Goal: Task Accomplishment & Management: Use online tool/utility

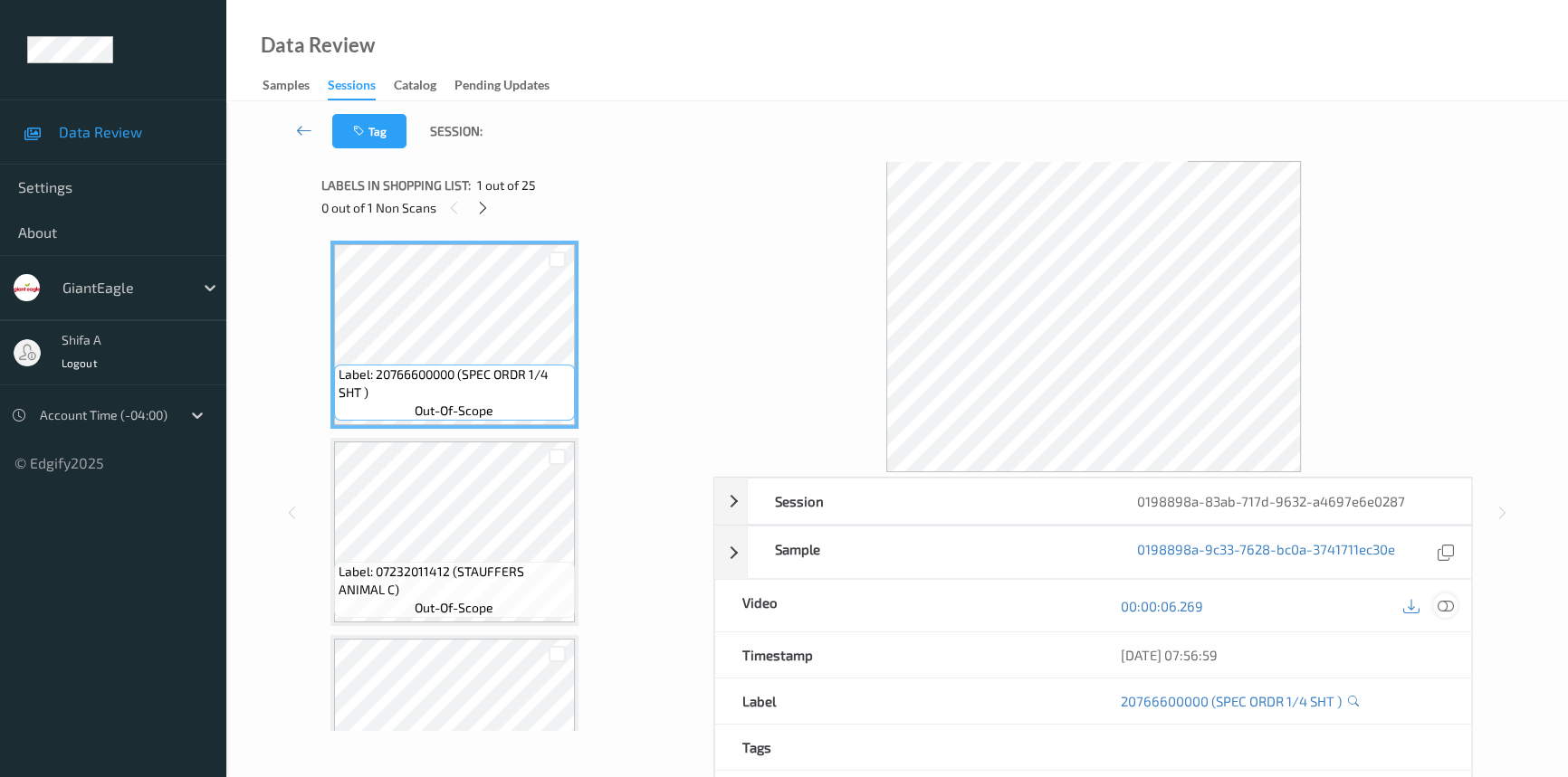
click at [1449, 607] on icon at bounding box center [1446, 606] width 17 height 17
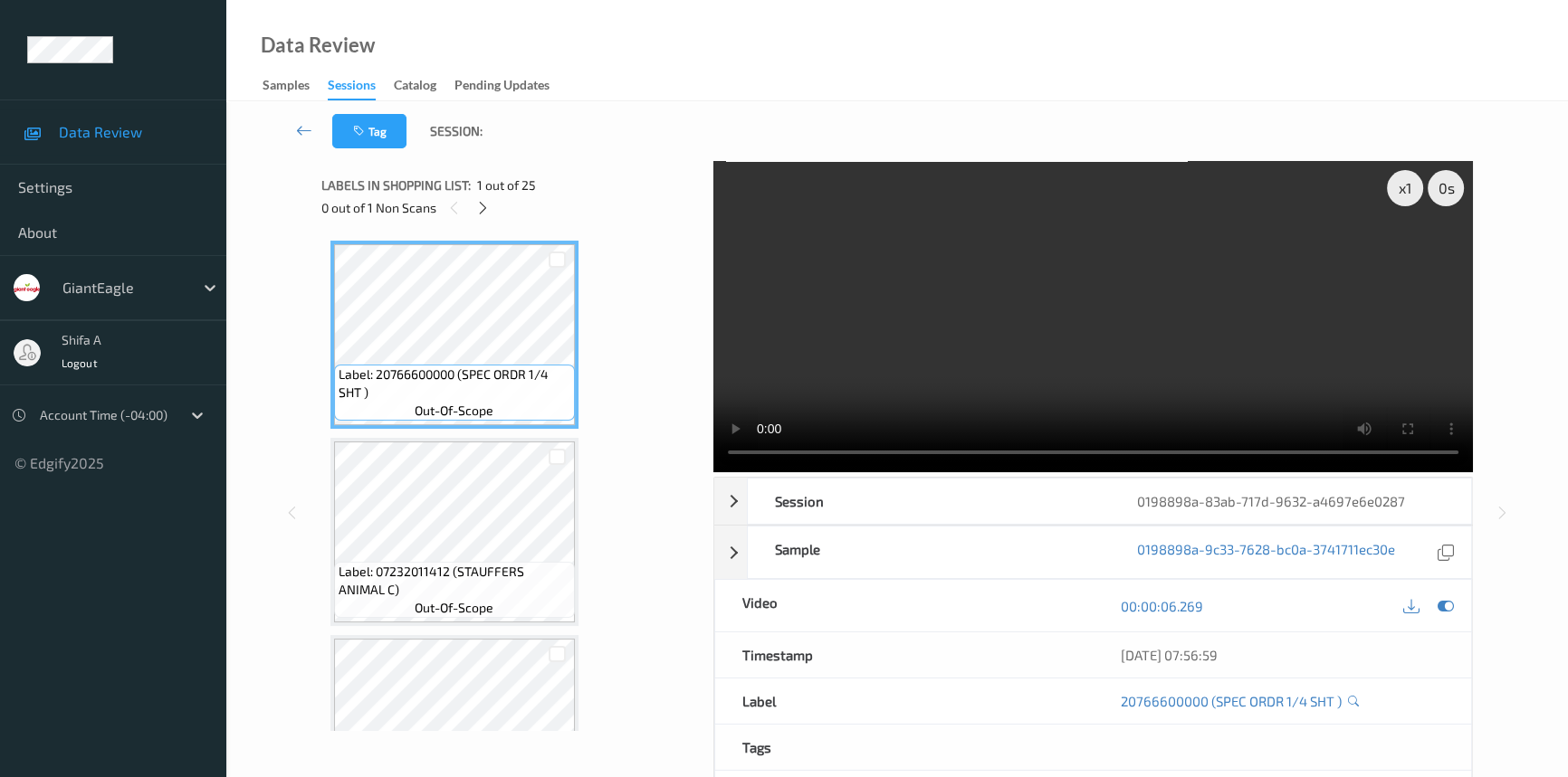
click at [484, 201] on icon at bounding box center [484, 207] width 16 height 17
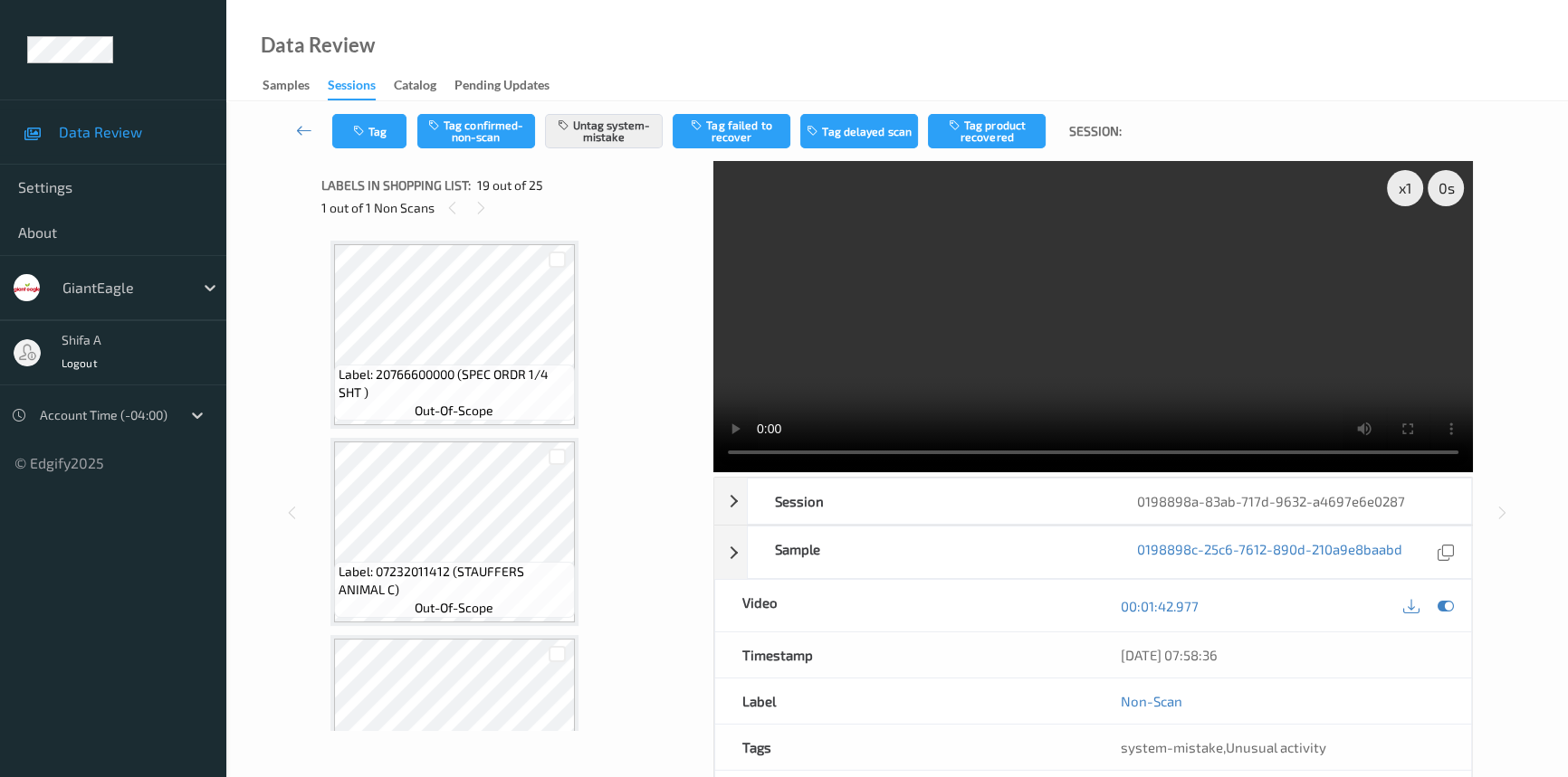
scroll to position [3351, 0]
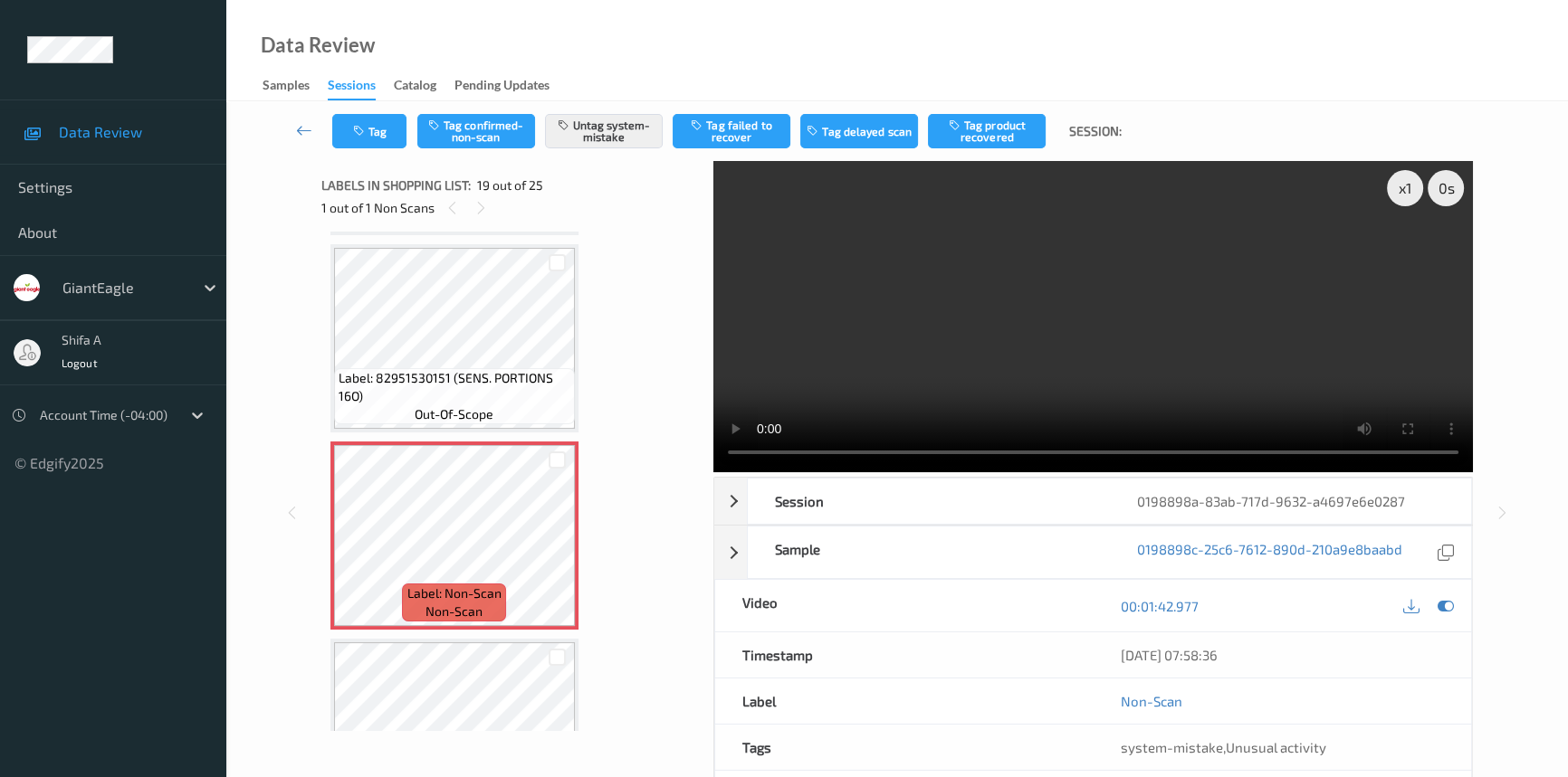
click at [1029, 253] on video at bounding box center [1093, 317] width 760 height 311
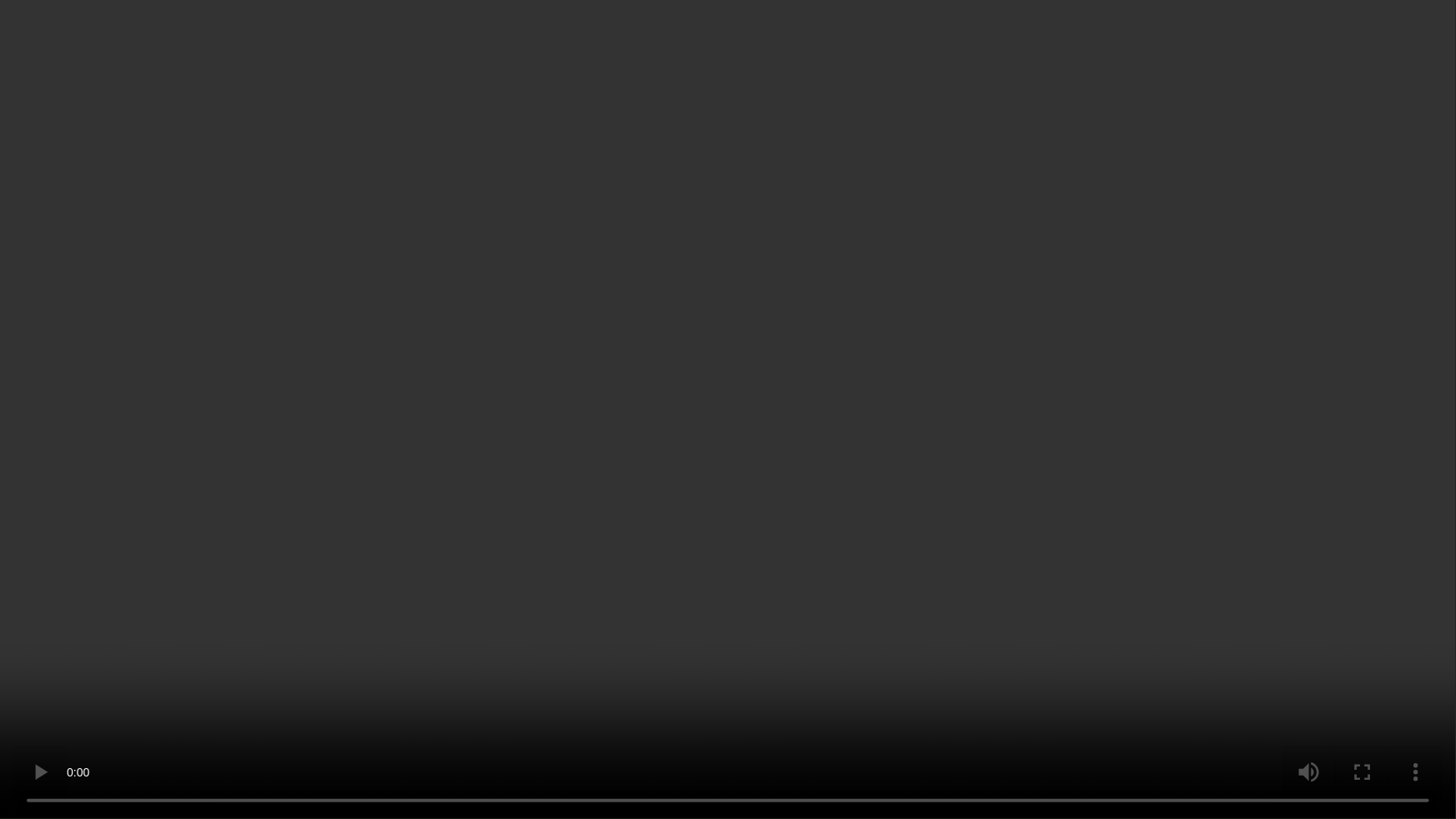
click at [779, 545] on video at bounding box center [728, 410] width 1456 height 819
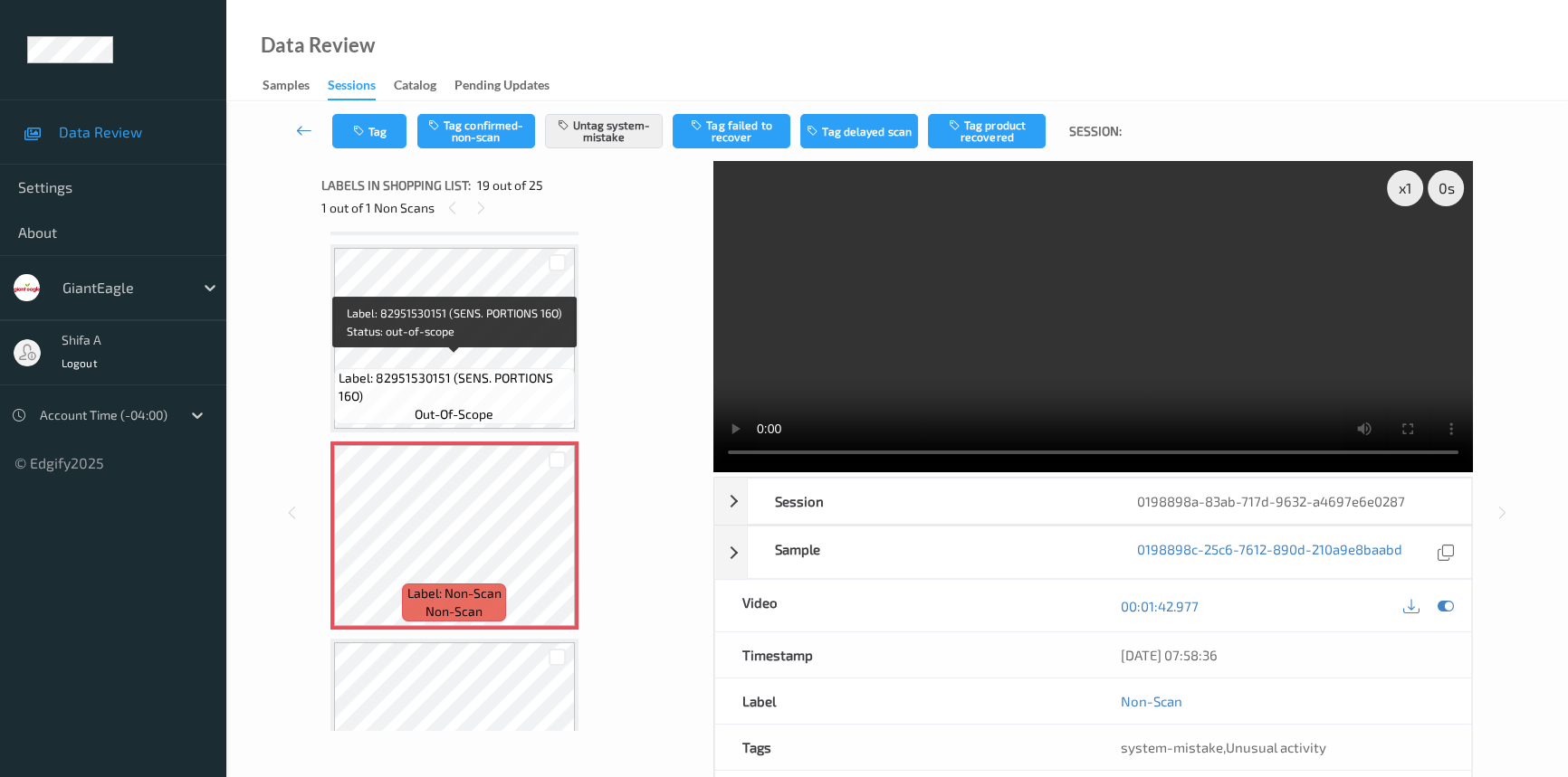
click at [496, 369] on span "Label: 82951530151 (SENS. PORTIONS 16O)" at bounding box center [454, 387] width 232 height 36
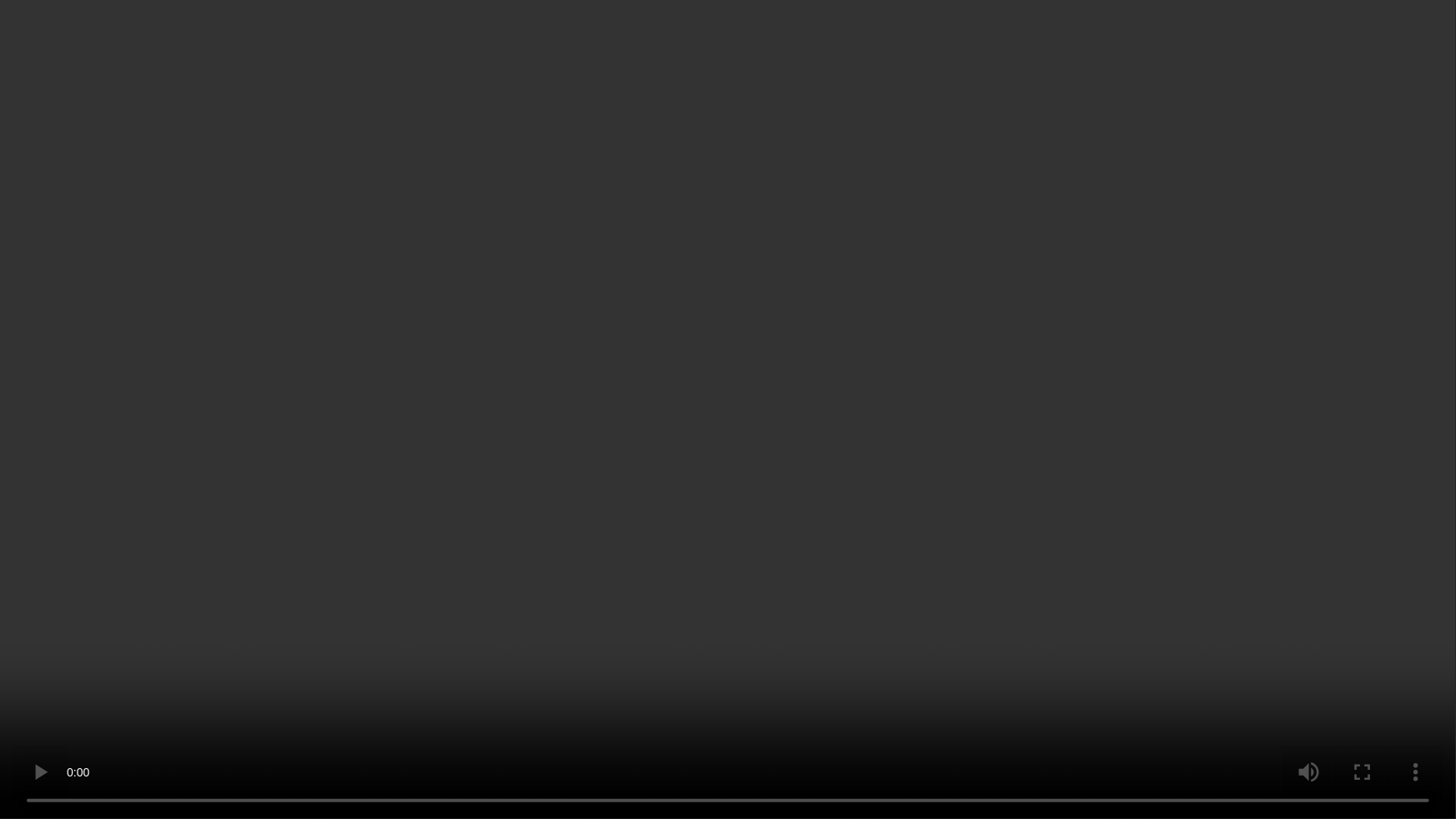
click at [766, 673] on video at bounding box center [728, 410] width 1456 height 819
click at [1138, 393] on video at bounding box center [728, 410] width 1456 height 819
click at [866, 521] on video at bounding box center [728, 410] width 1456 height 819
click at [1055, 529] on video at bounding box center [728, 410] width 1456 height 819
click at [1161, 524] on video at bounding box center [728, 410] width 1456 height 819
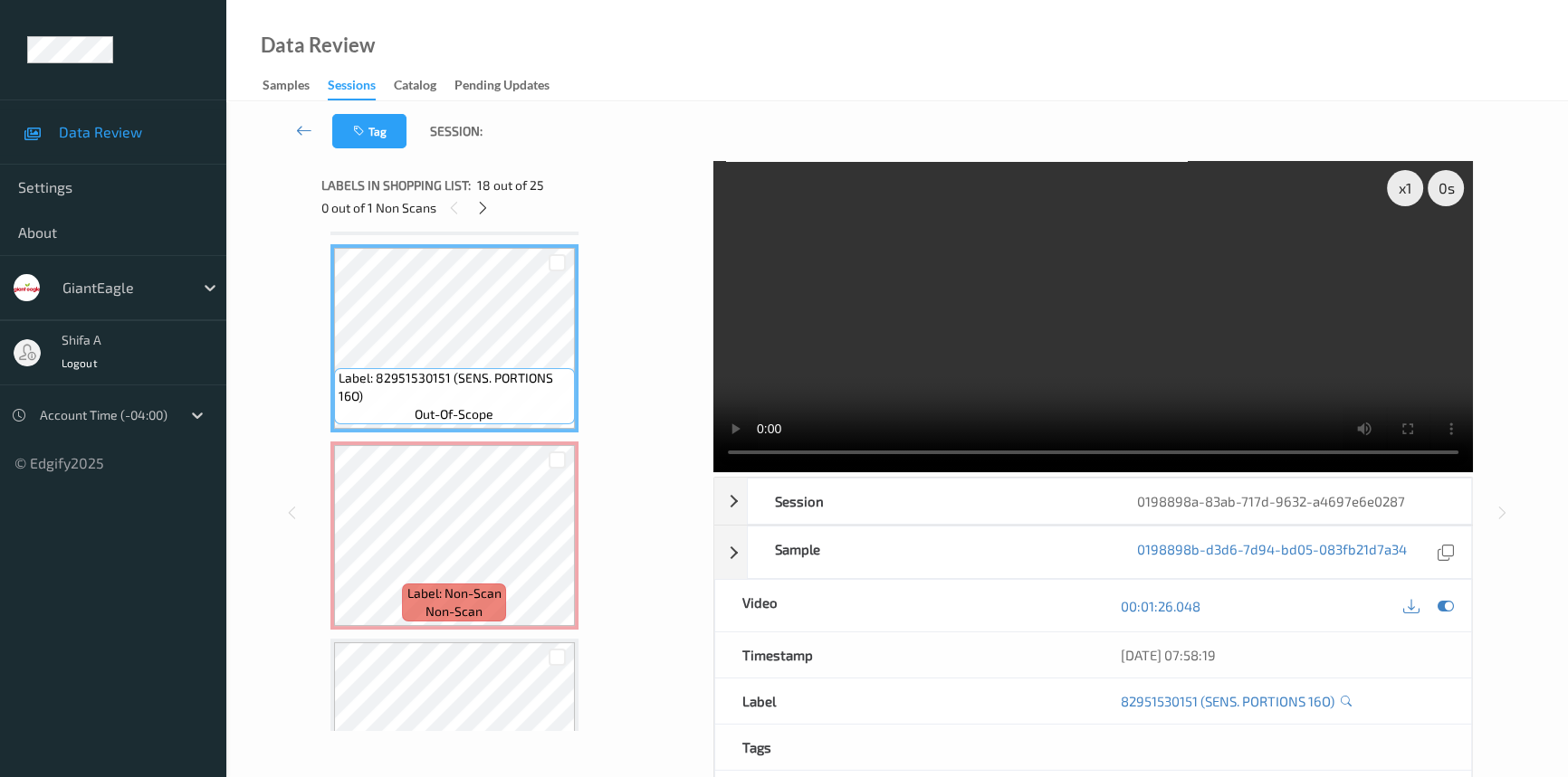
click at [1185, 307] on video at bounding box center [1093, 317] width 760 height 311
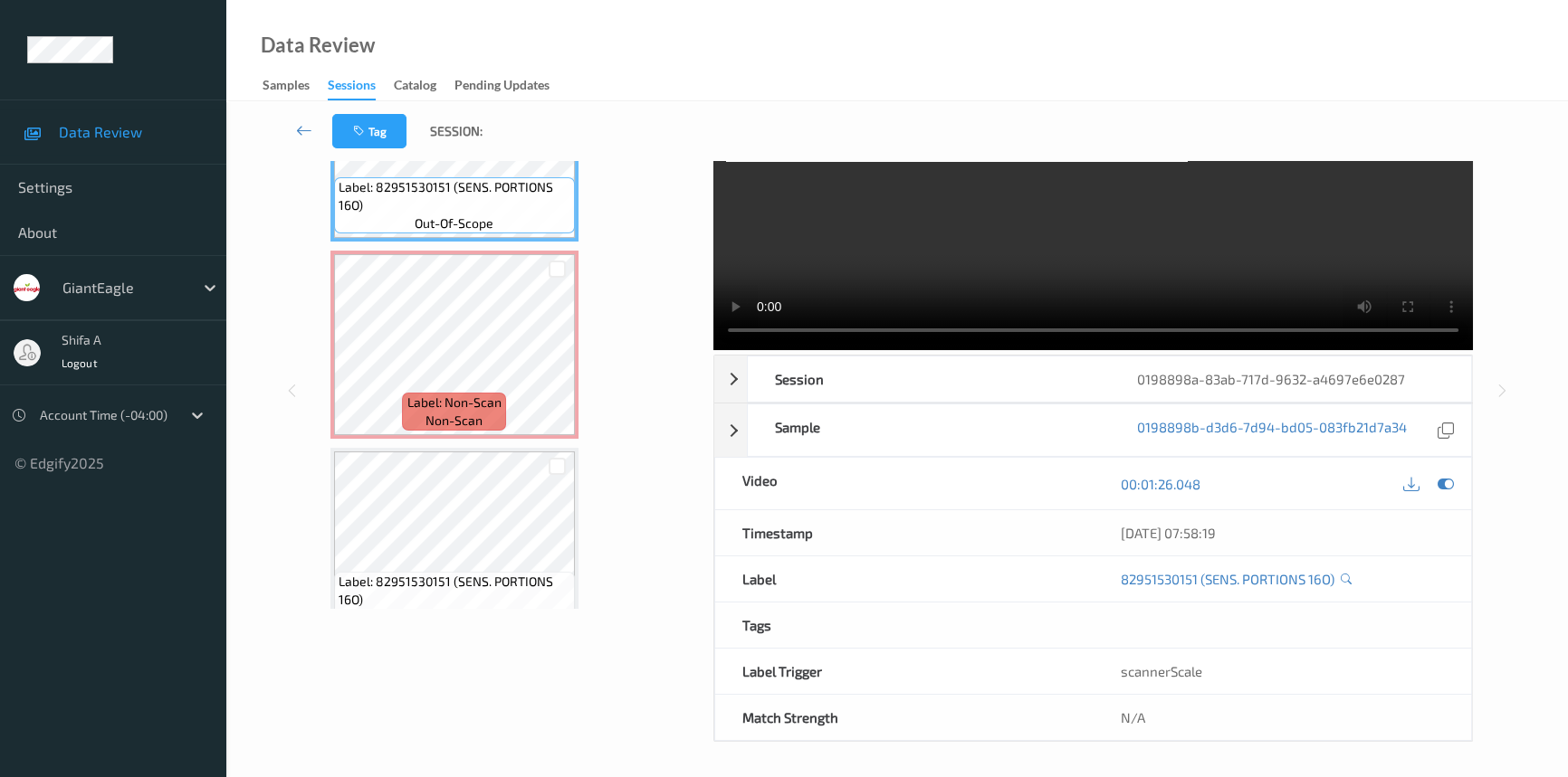
scroll to position [3433, 0]
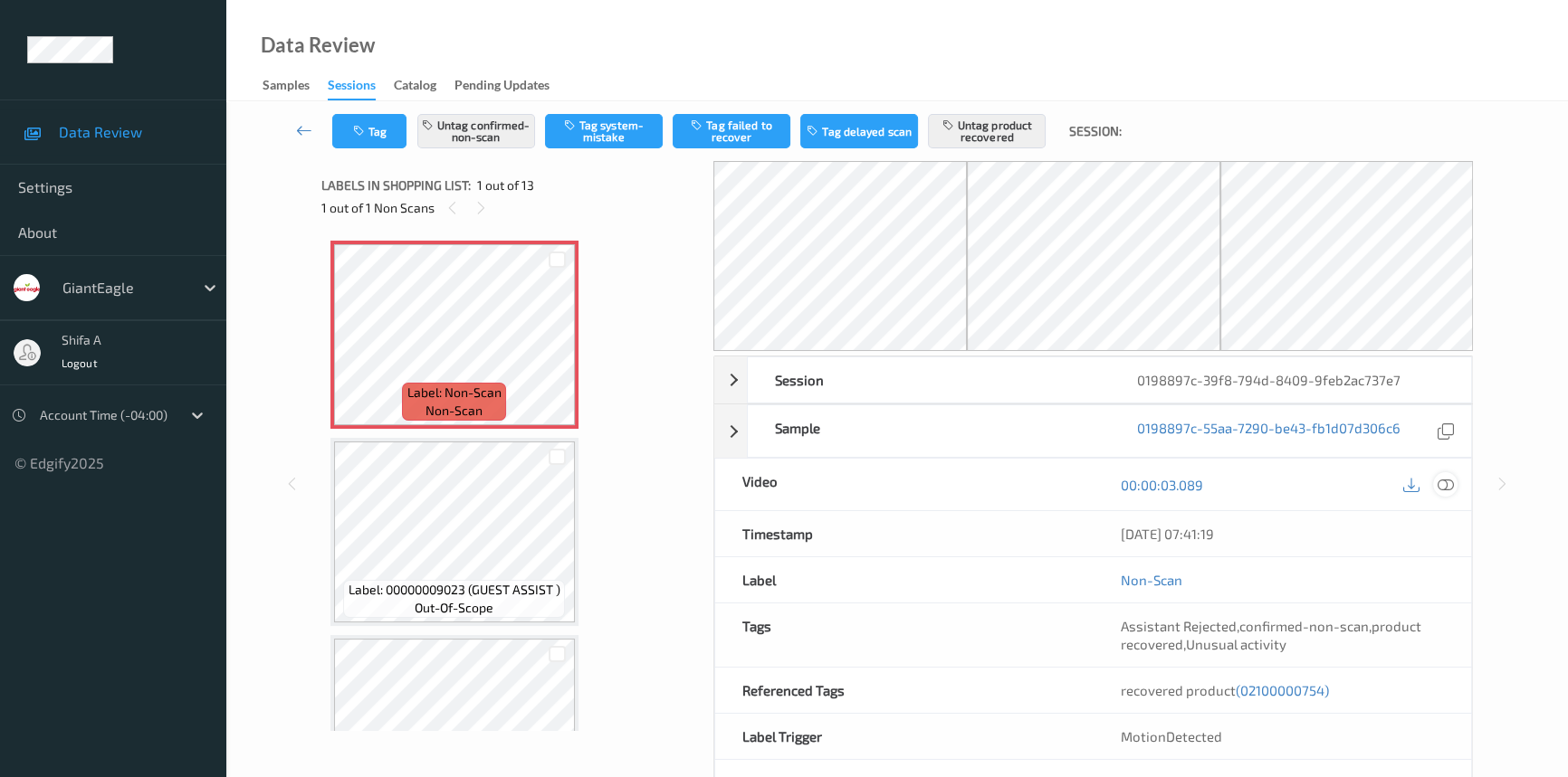
click at [1443, 481] on icon at bounding box center [1446, 484] width 17 height 17
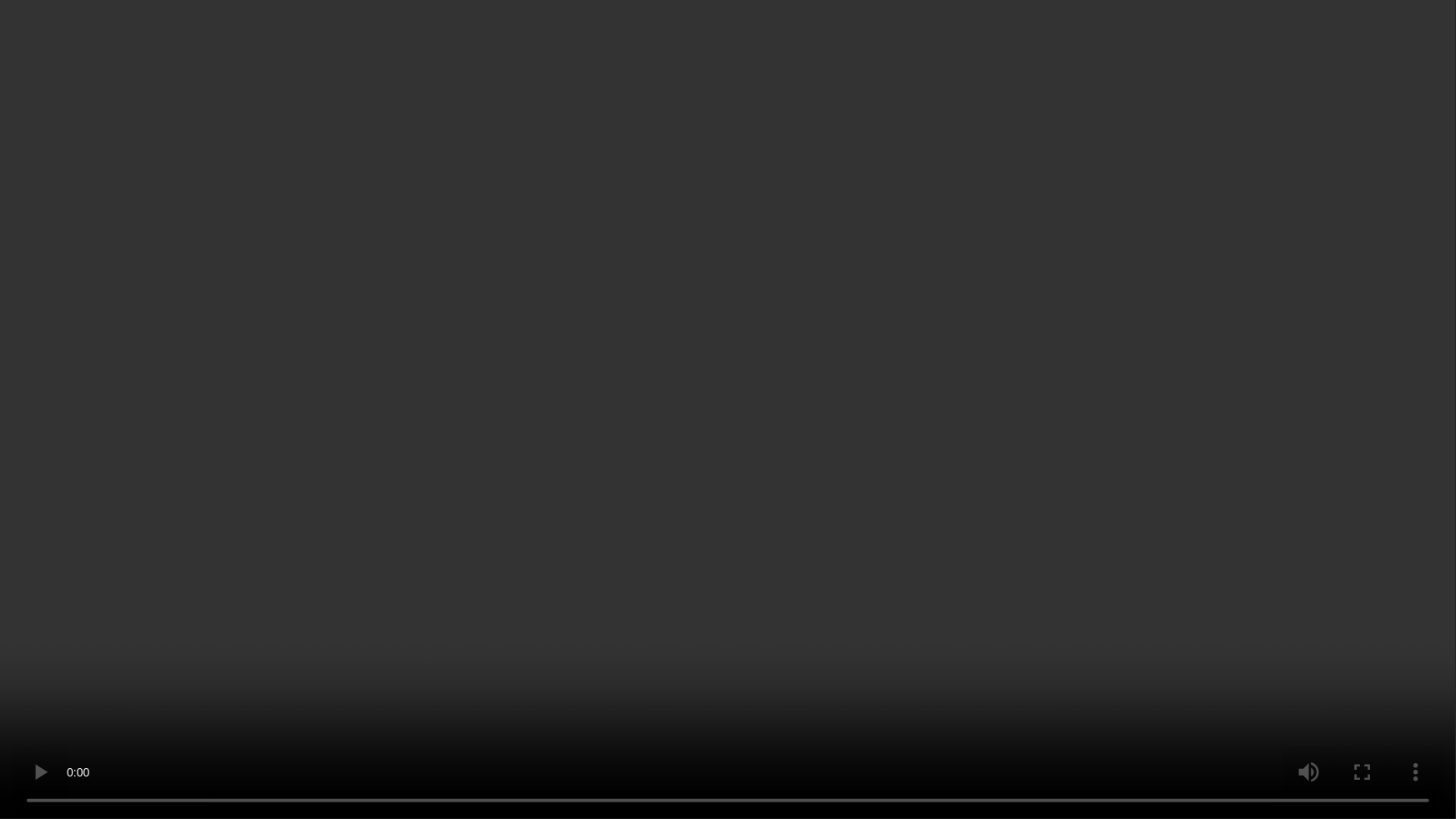
click at [784, 448] on video at bounding box center [728, 410] width 1456 height 819
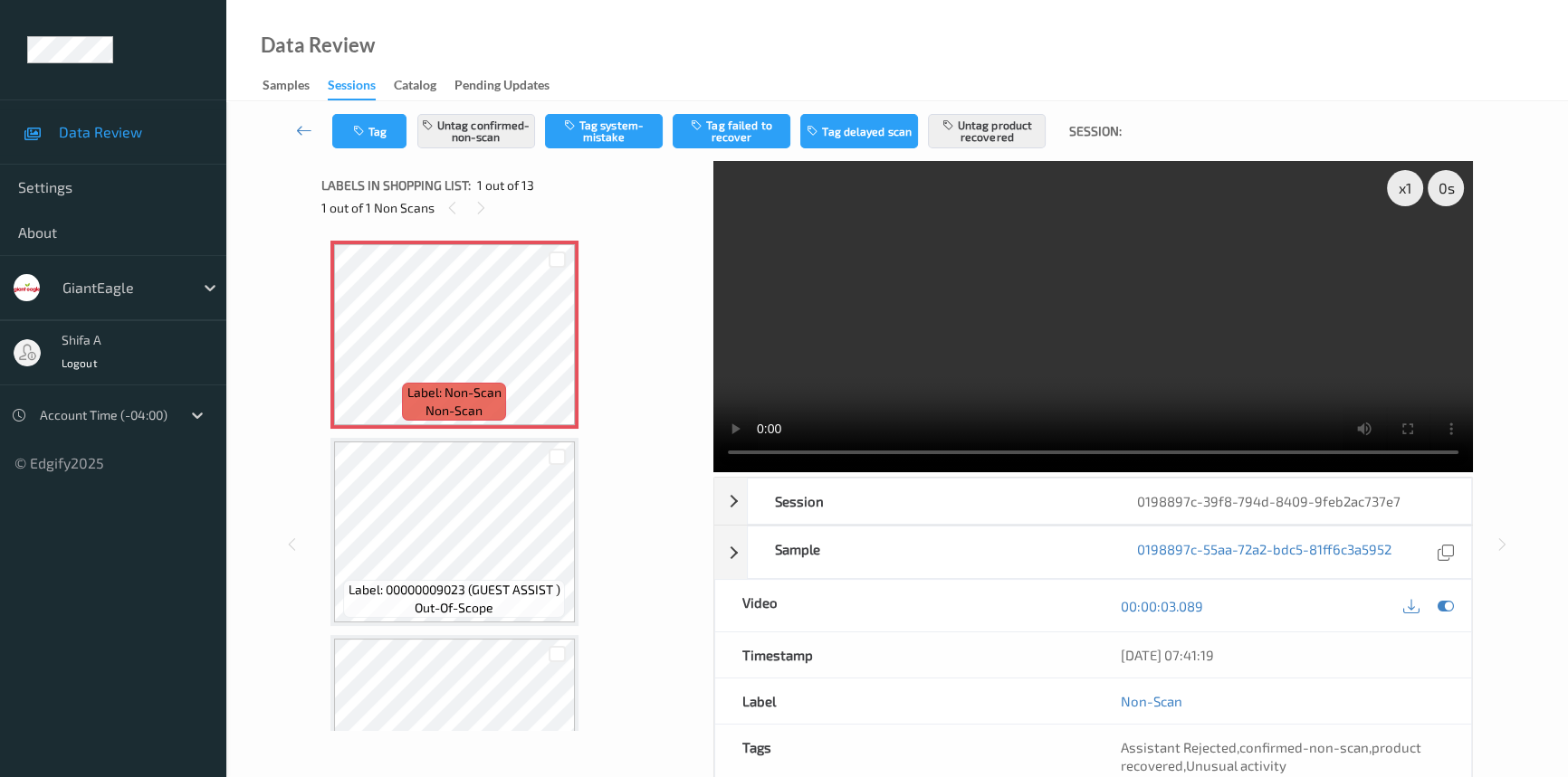
click at [1069, 331] on video at bounding box center [1093, 317] width 760 height 311
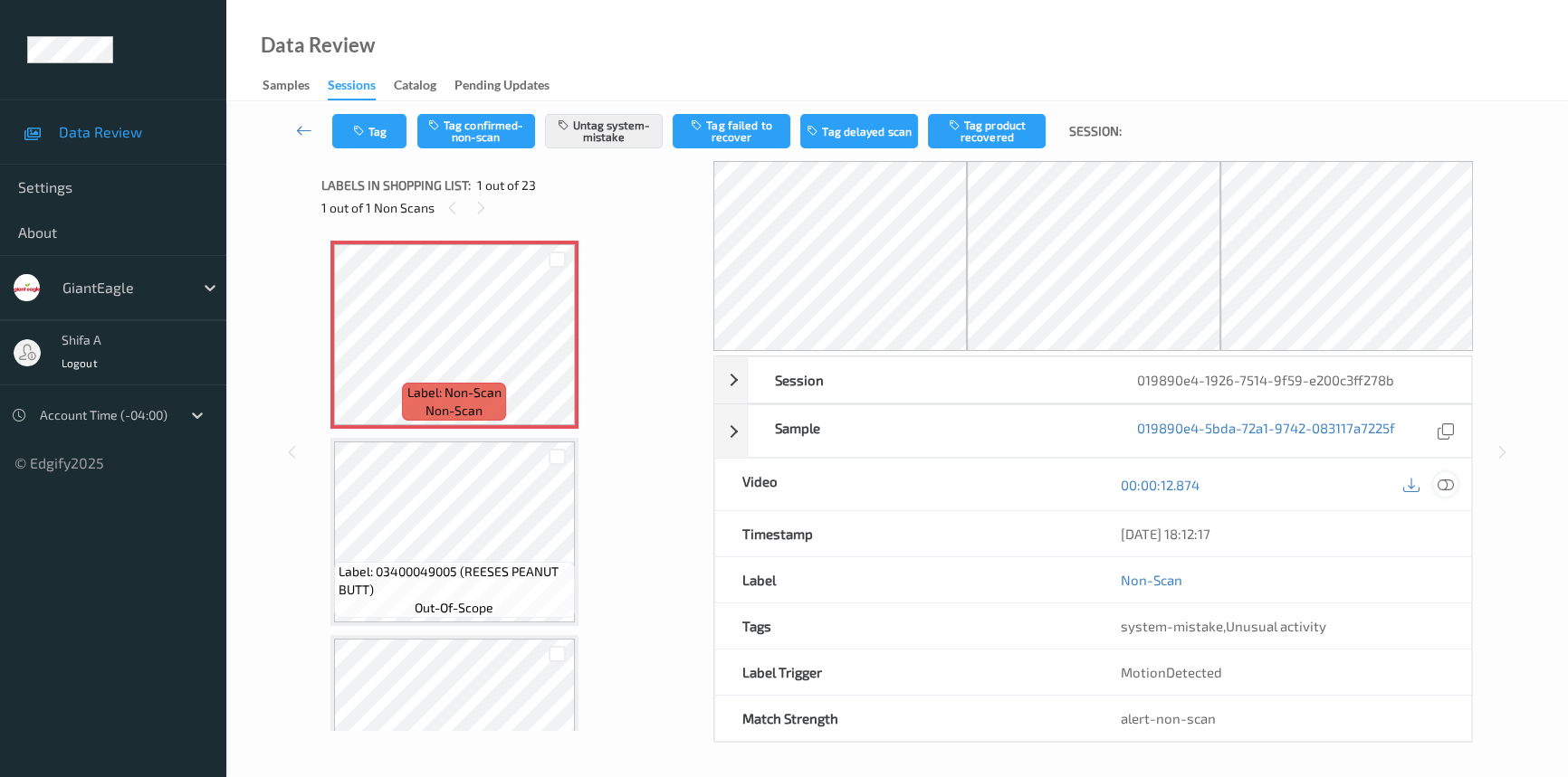
click at [1444, 480] on icon at bounding box center [1446, 484] width 17 height 17
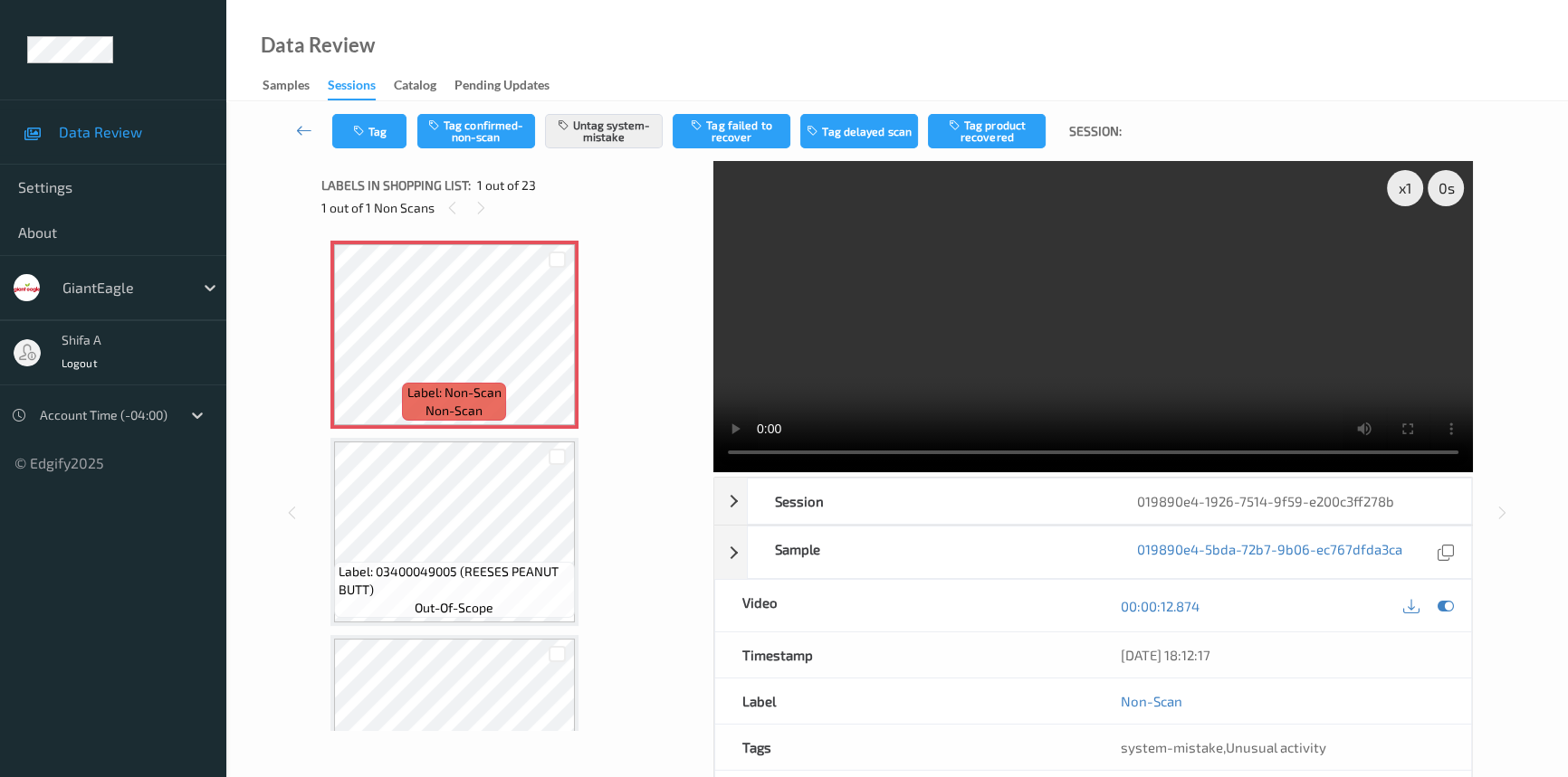
click at [1244, 332] on video at bounding box center [1093, 317] width 760 height 311
click at [554, 354] on icon at bounding box center [557, 350] width 16 height 17
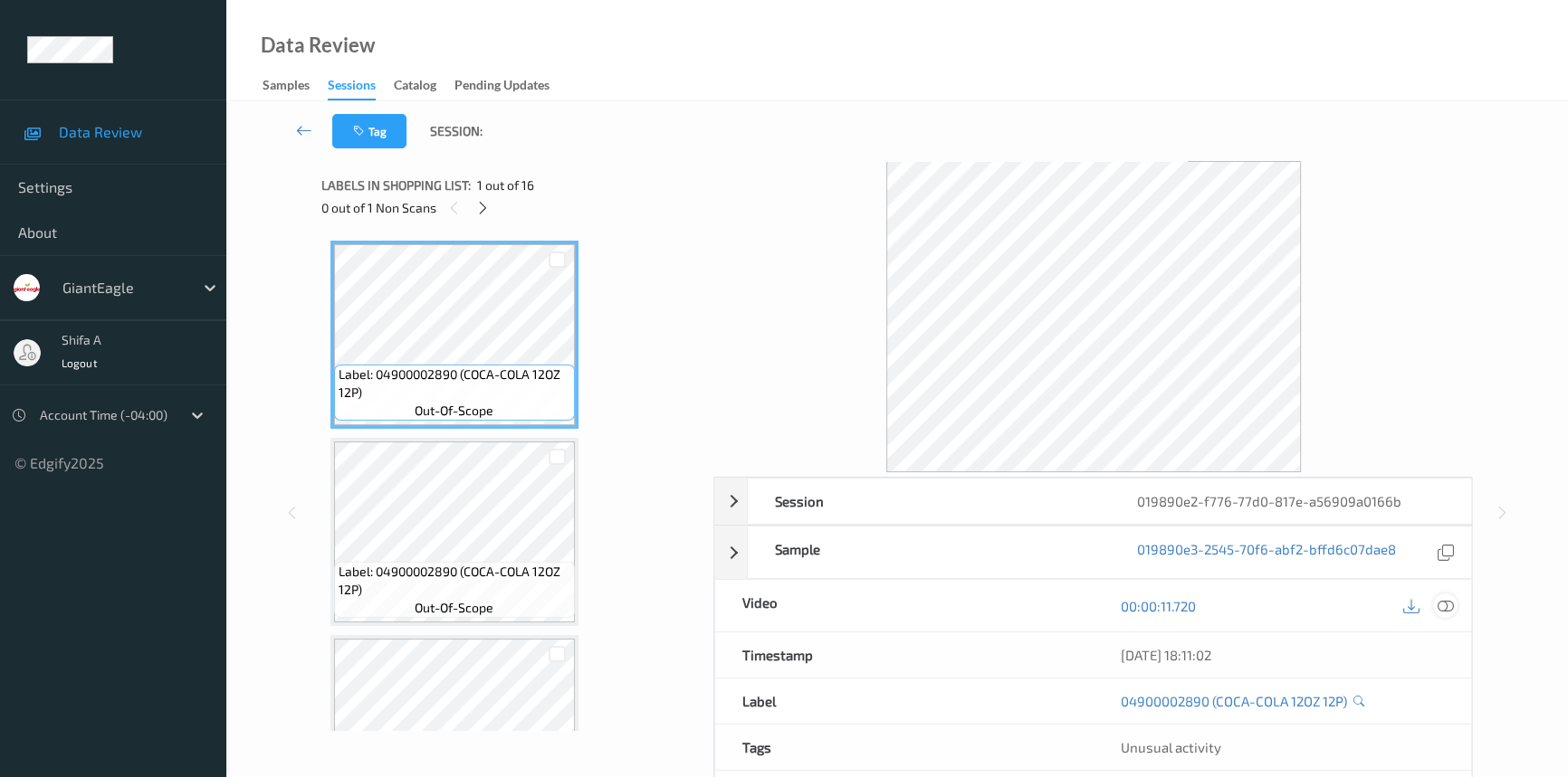
click at [1440, 598] on icon at bounding box center [1446, 606] width 17 height 17
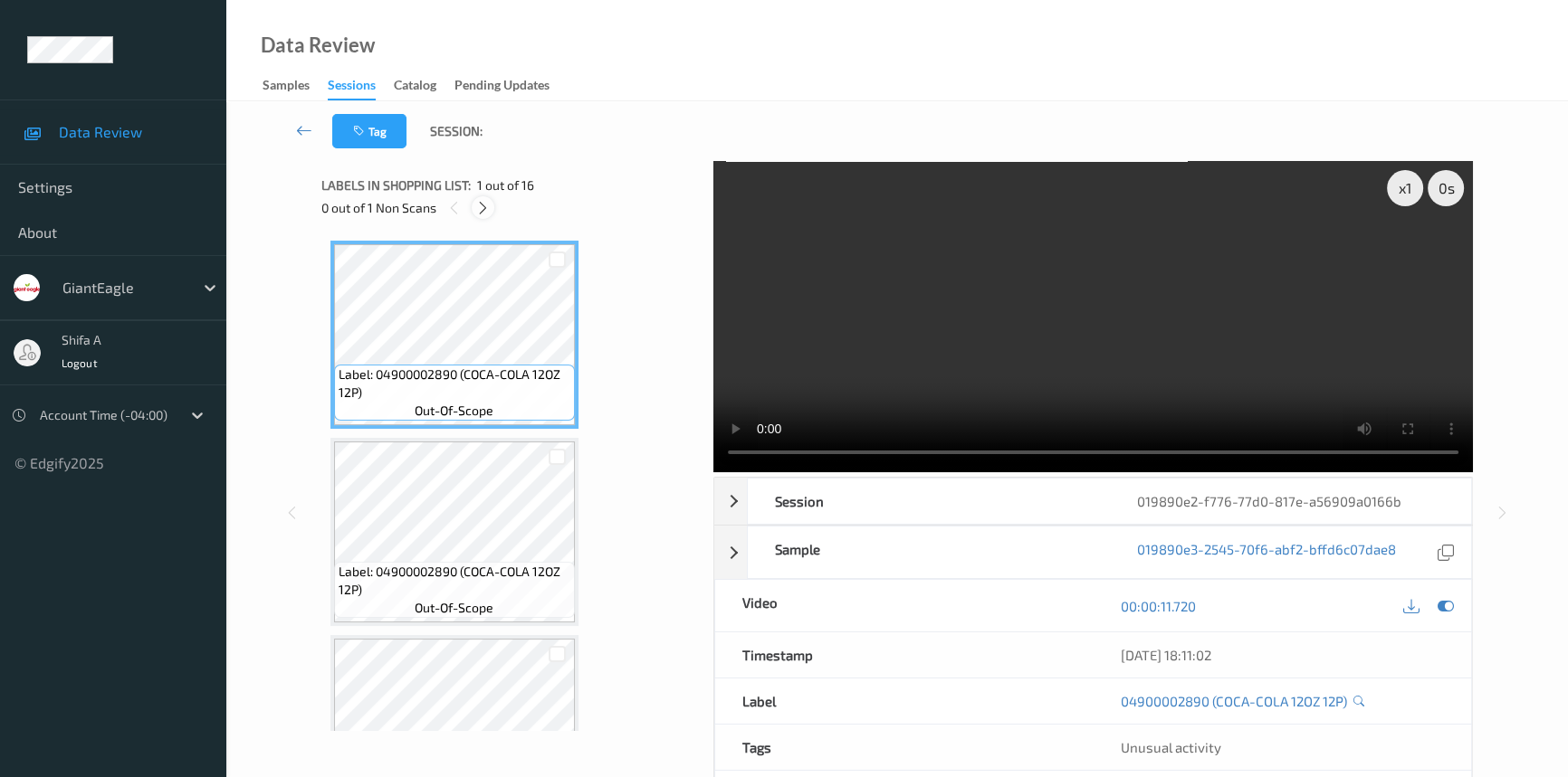
click at [484, 209] on icon at bounding box center [484, 207] width 16 height 17
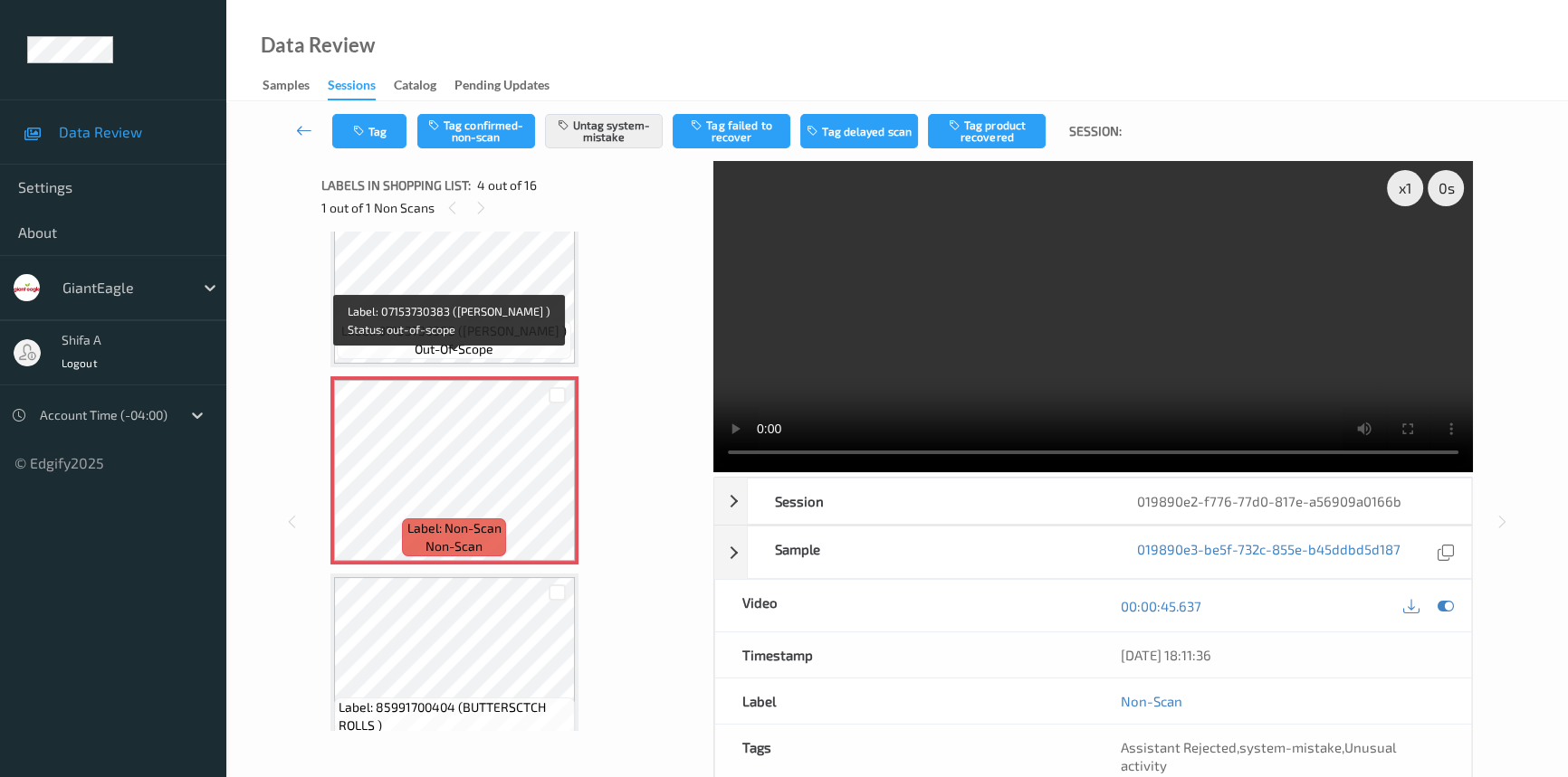
scroll to position [485, 0]
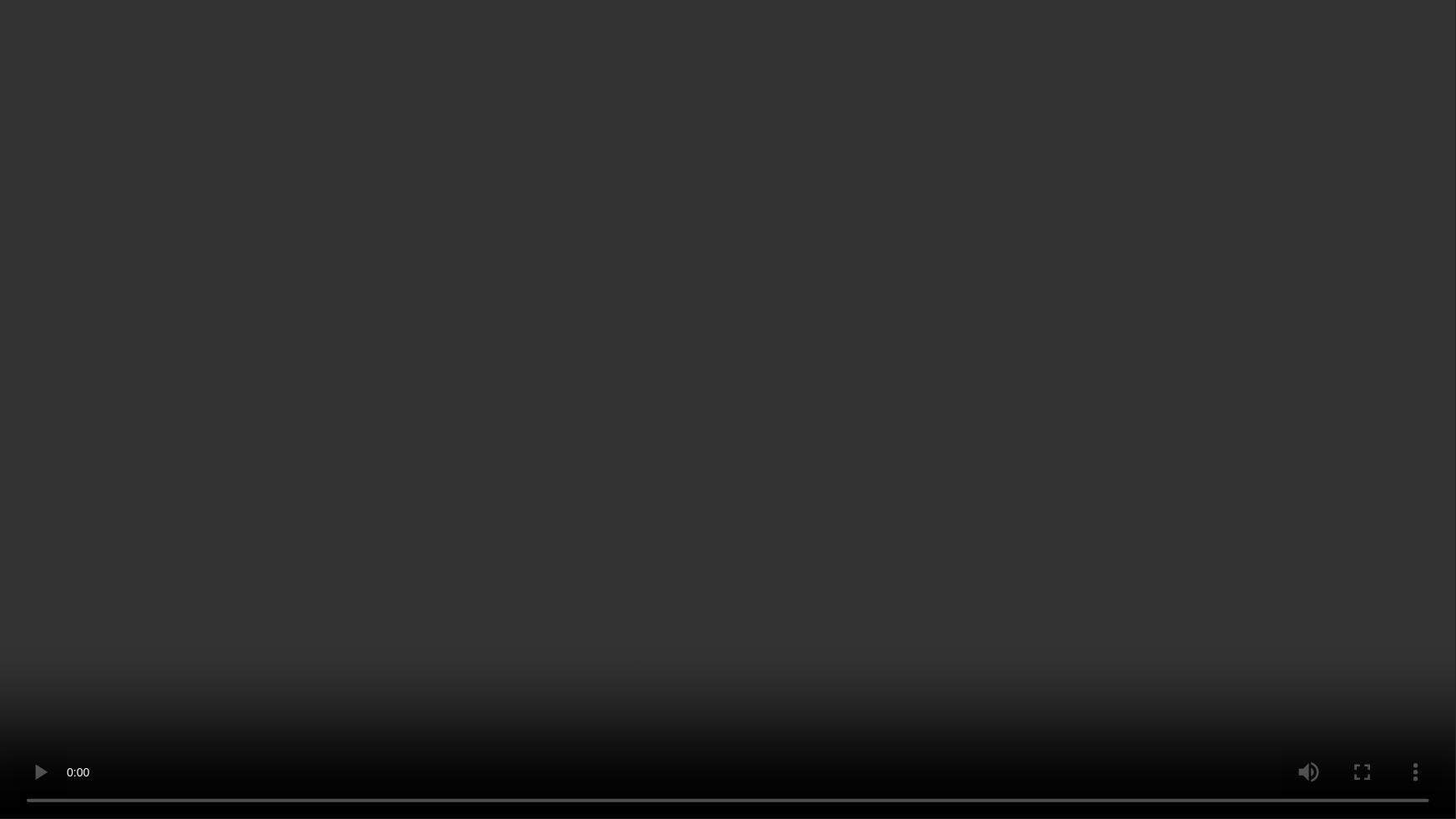
click at [683, 472] on video at bounding box center [728, 410] width 1456 height 819
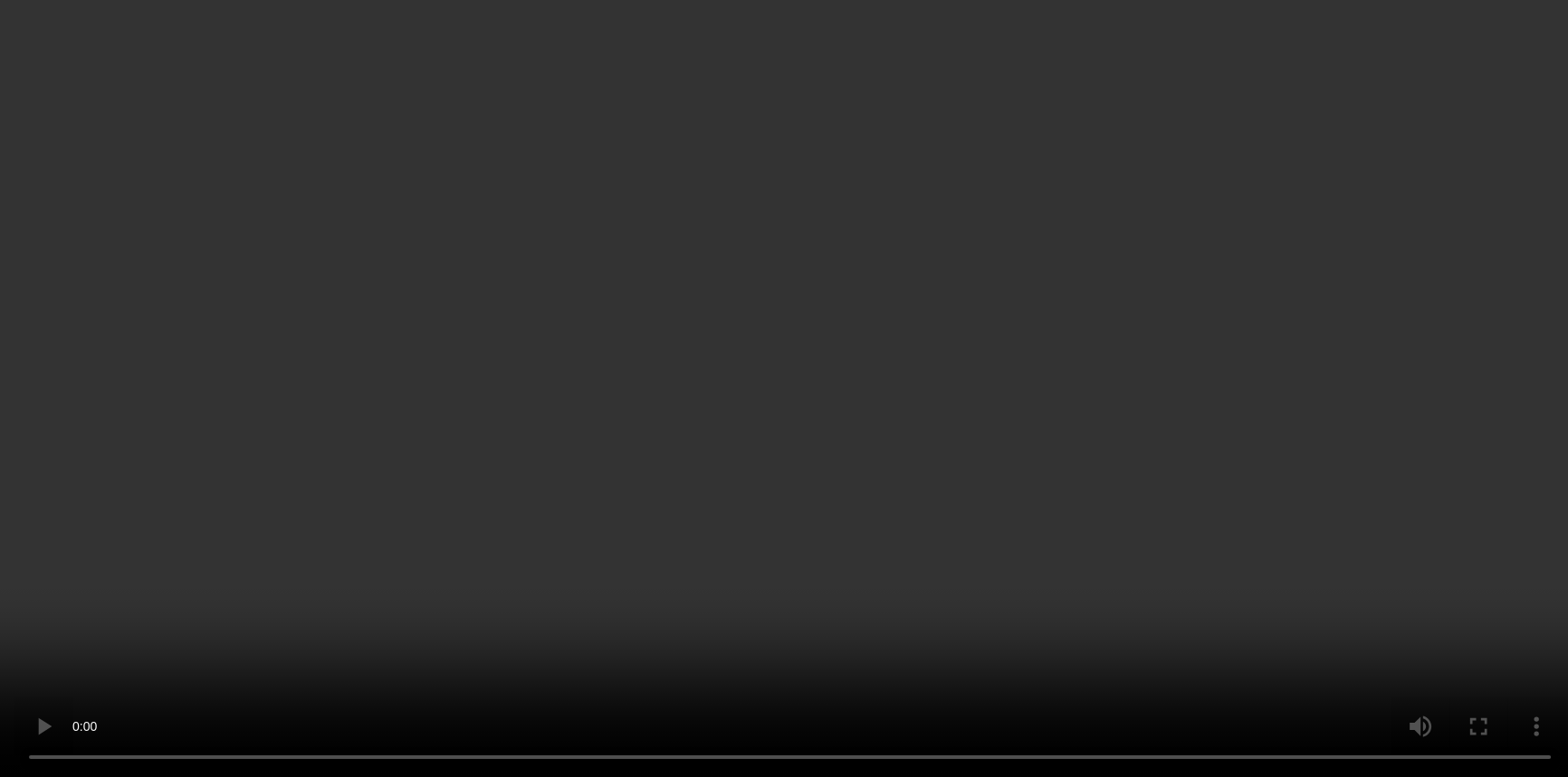
scroll to position [238, 0]
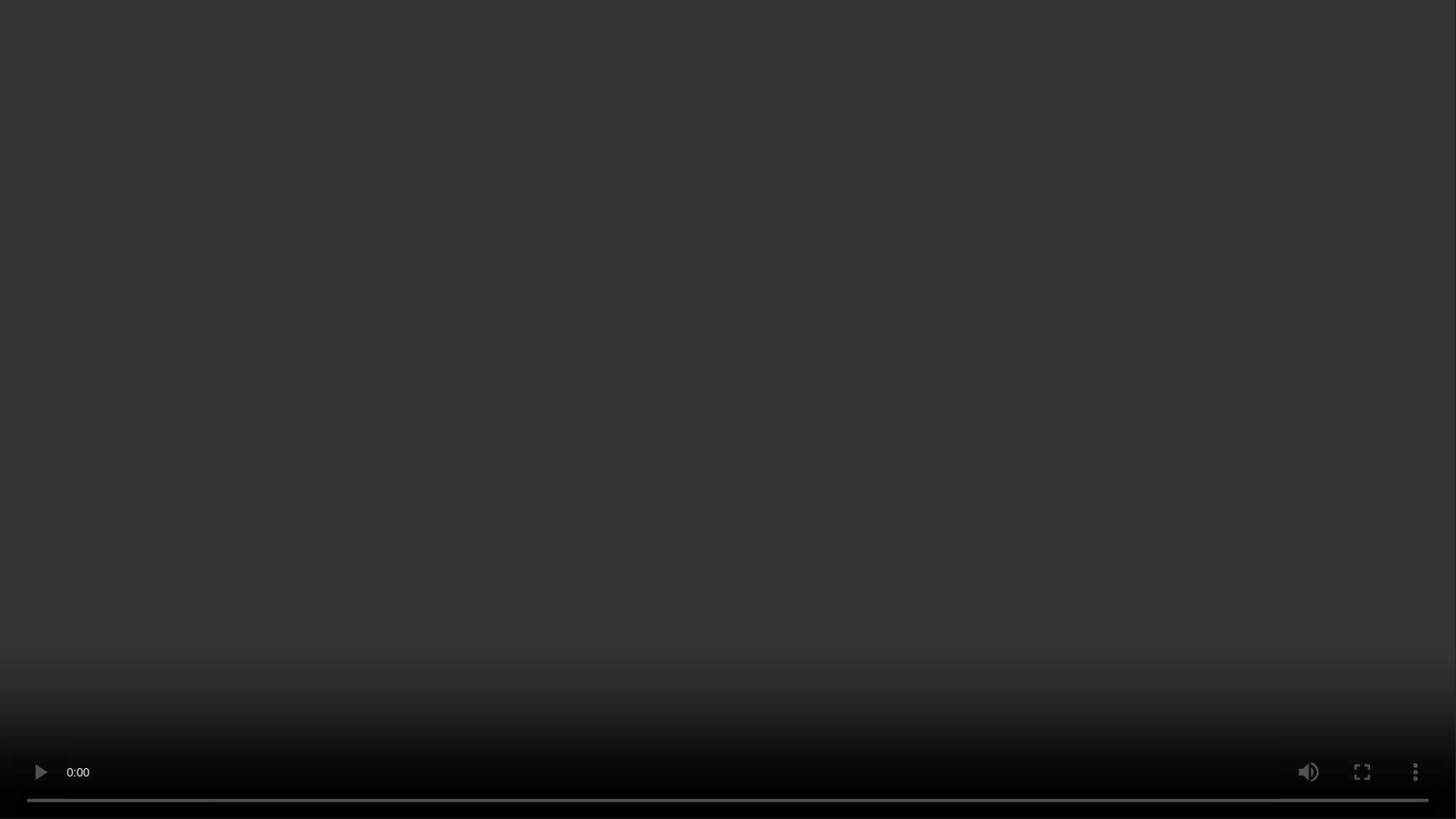
click at [517, 511] on video at bounding box center [728, 410] width 1456 height 819
click at [965, 191] on video at bounding box center [728, 410] width 1456 height 819
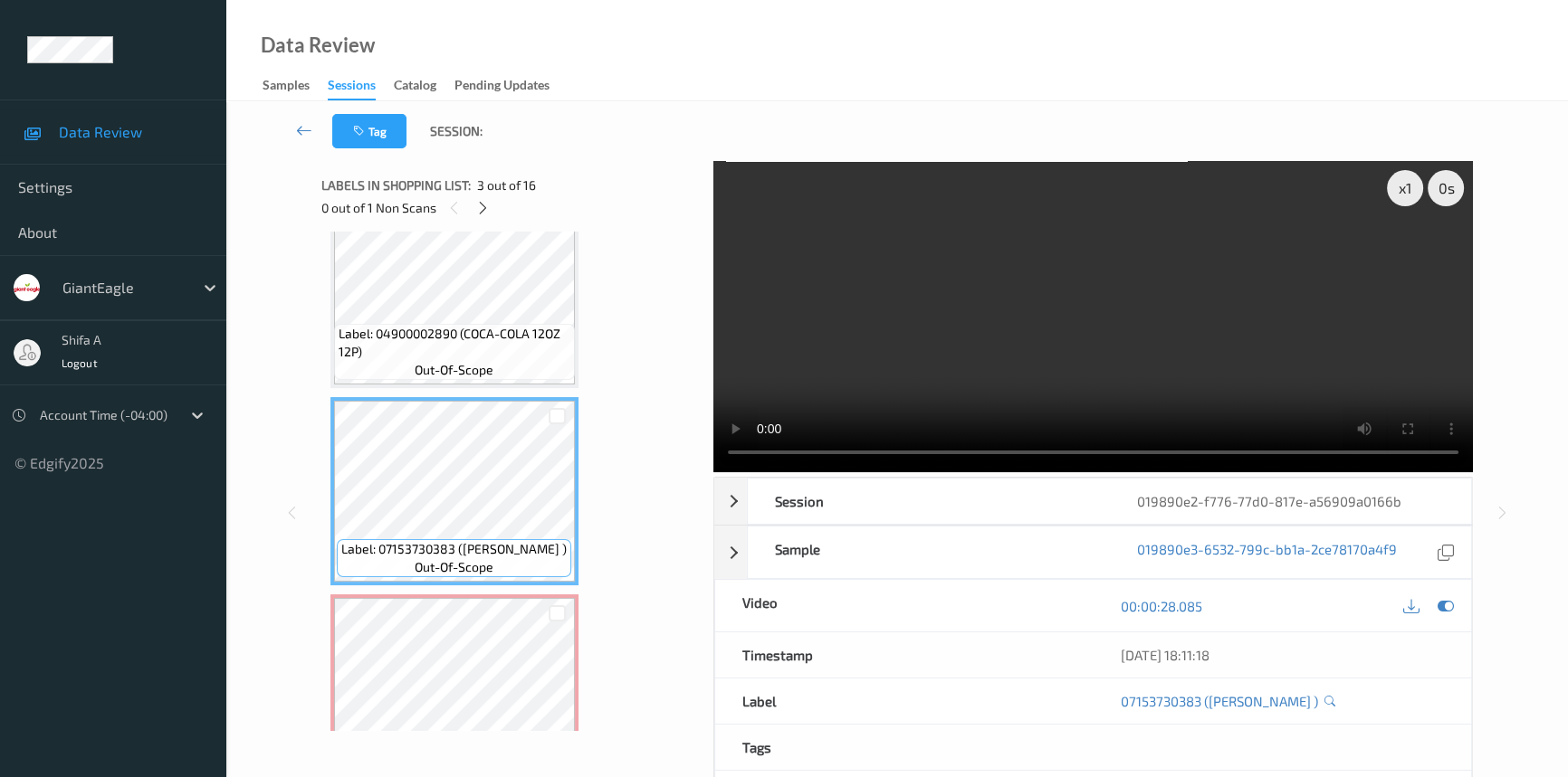
click at [1050, 252] on video at bounding box center [1093, 317] width 760 height 311
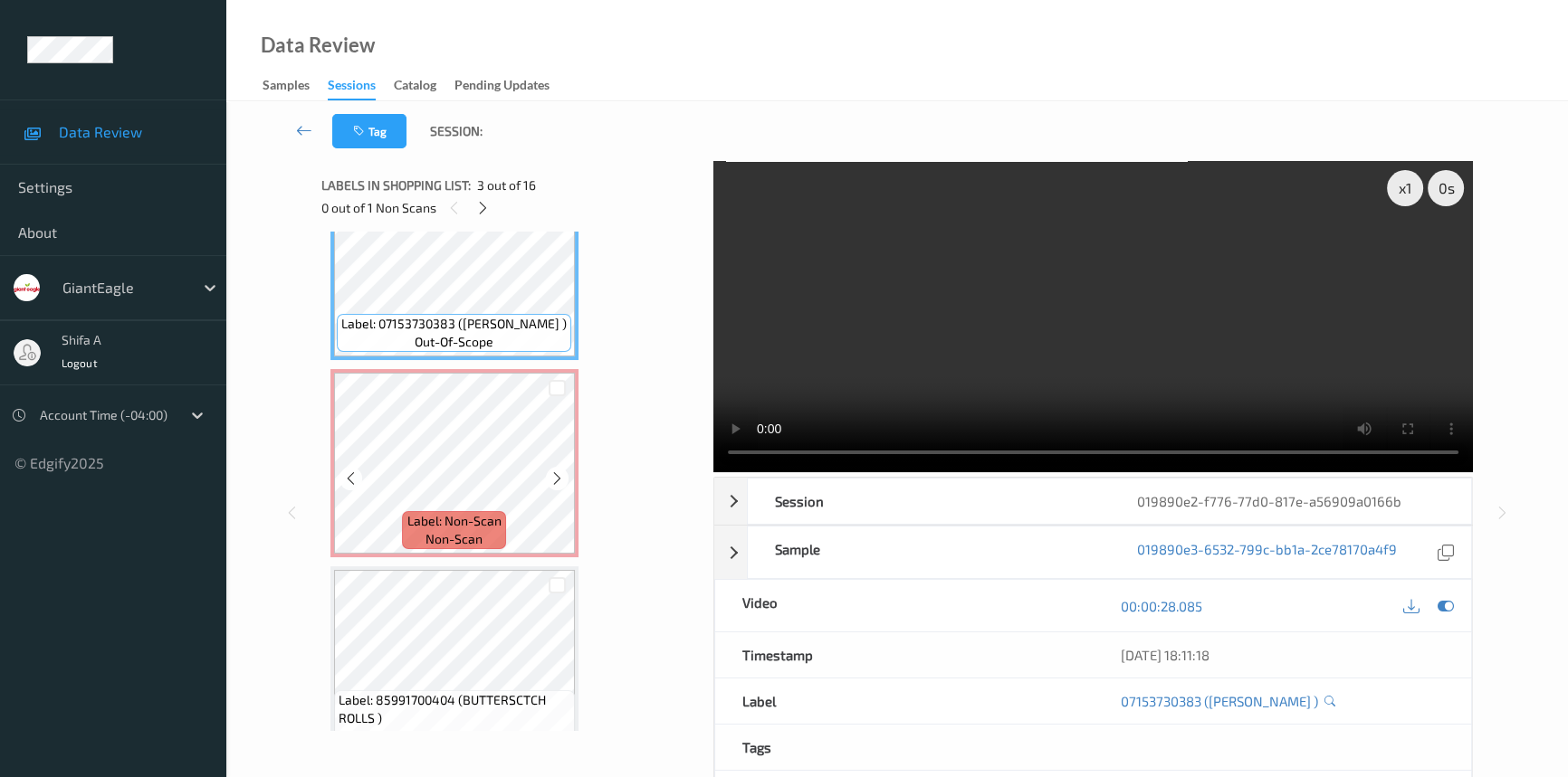
scroll to position [485, 0]
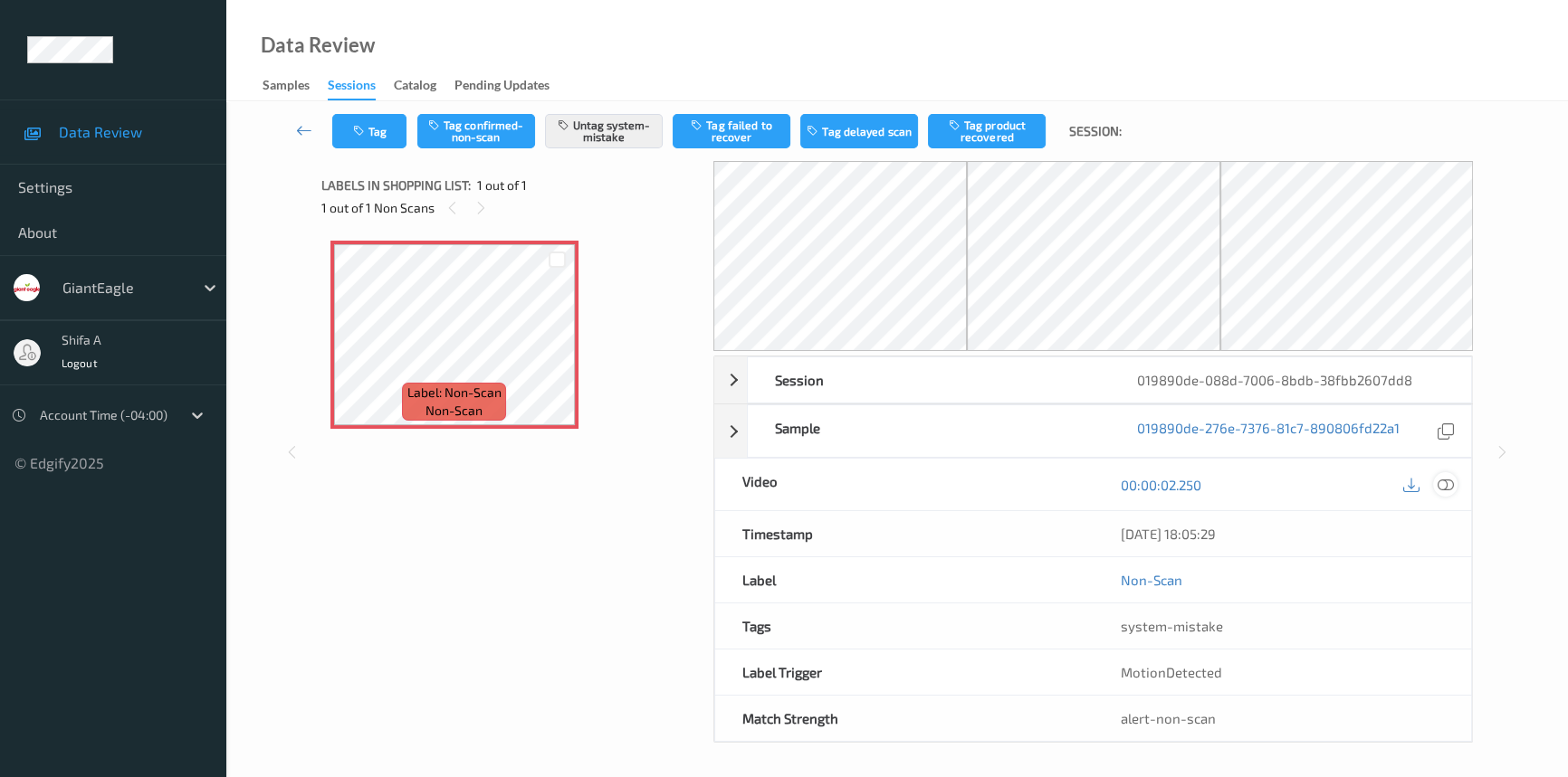
click at [1451, 482] on icon at bounding box center [1446, 484] width 17 height 17
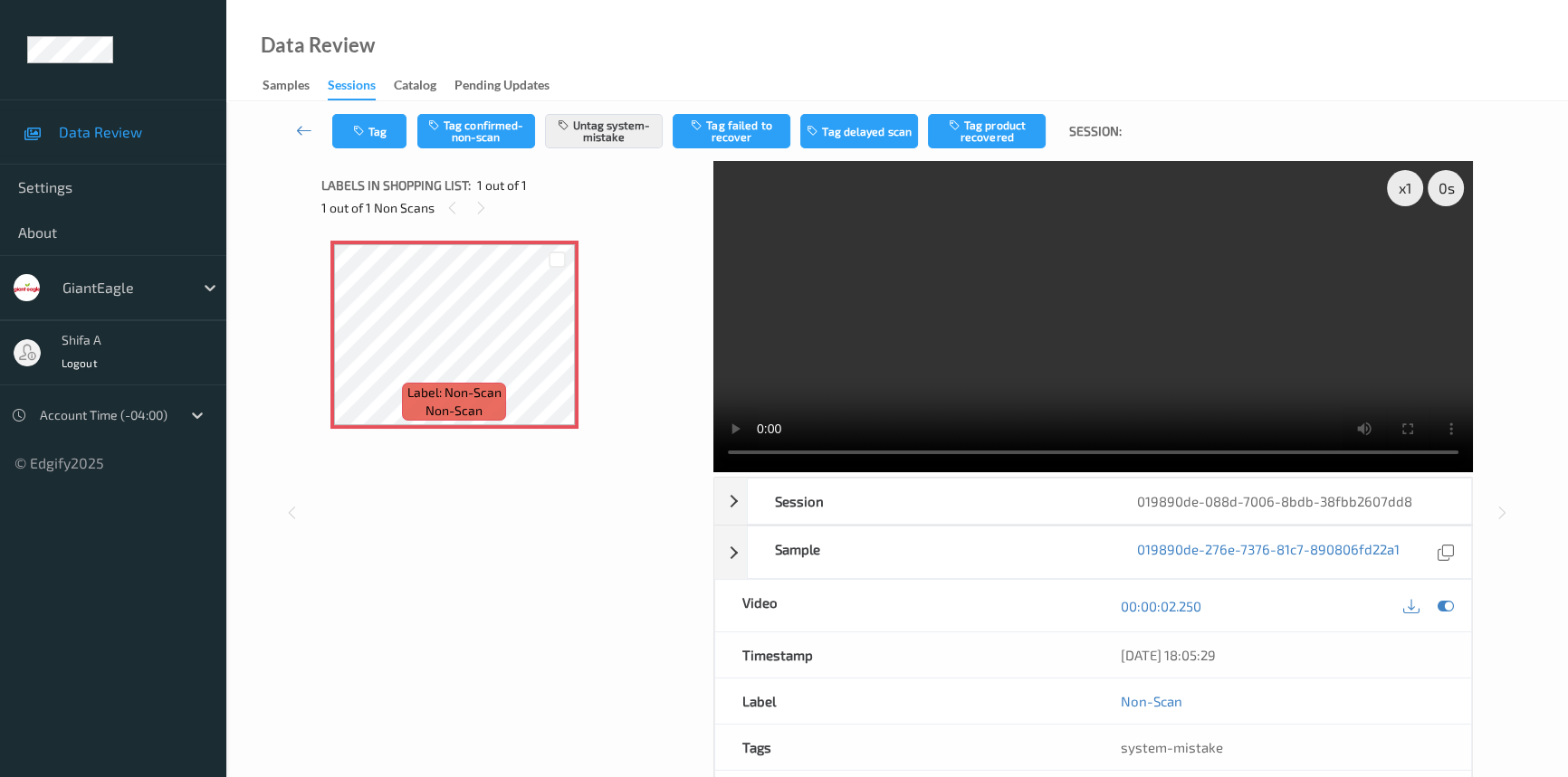
click at [1126, 331] on video at bounding box center [1093, 317] width 760 height 311
click at [1114, 364] on video at bounding box center [1093, 317] width 760 height 311
click at [558, 353] on icon at bounding box center [557, 350] width 16 height 17
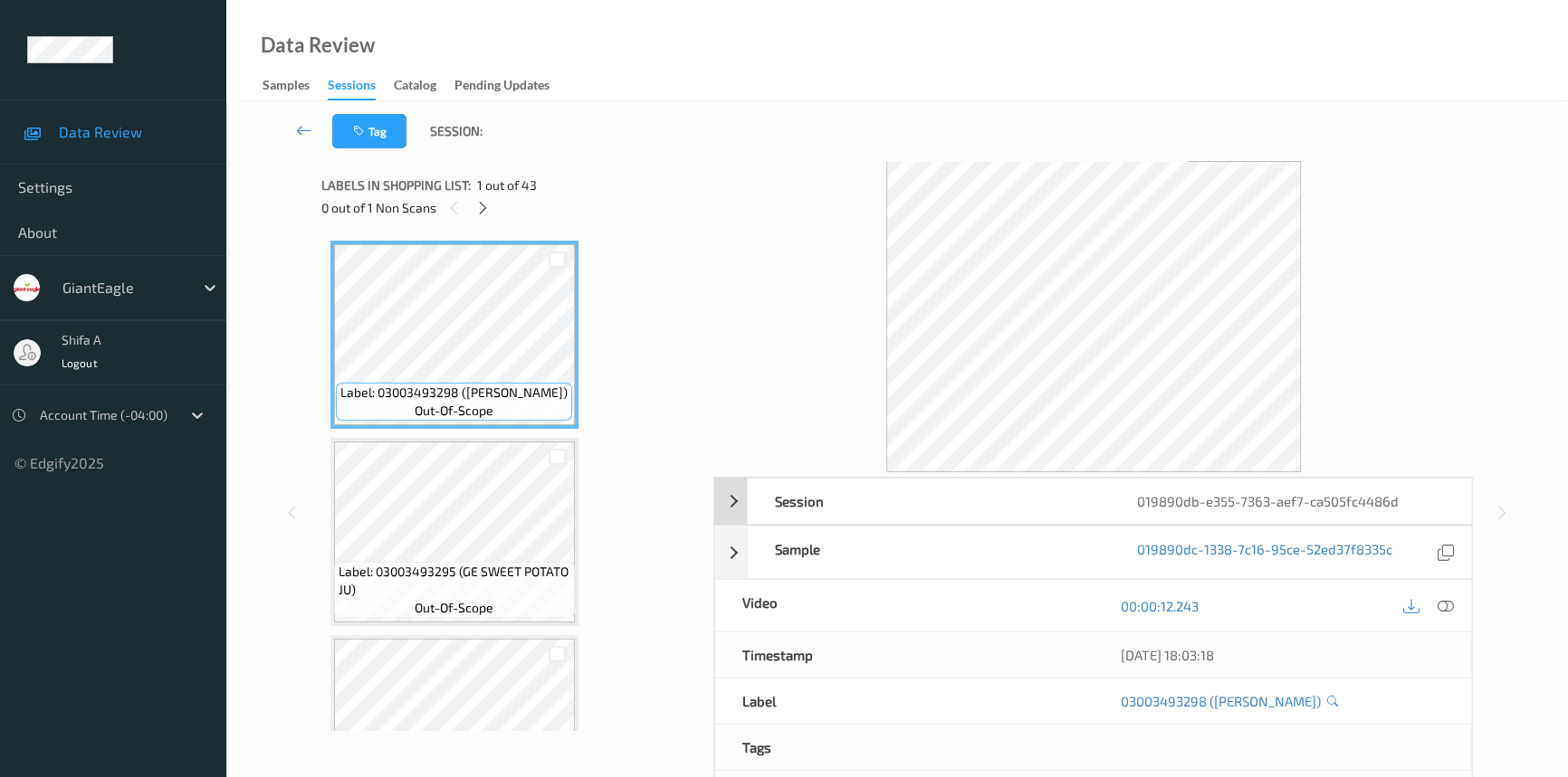
click at [1444, 601] on icon at bounding box center [1446, 606] width 17 height 17
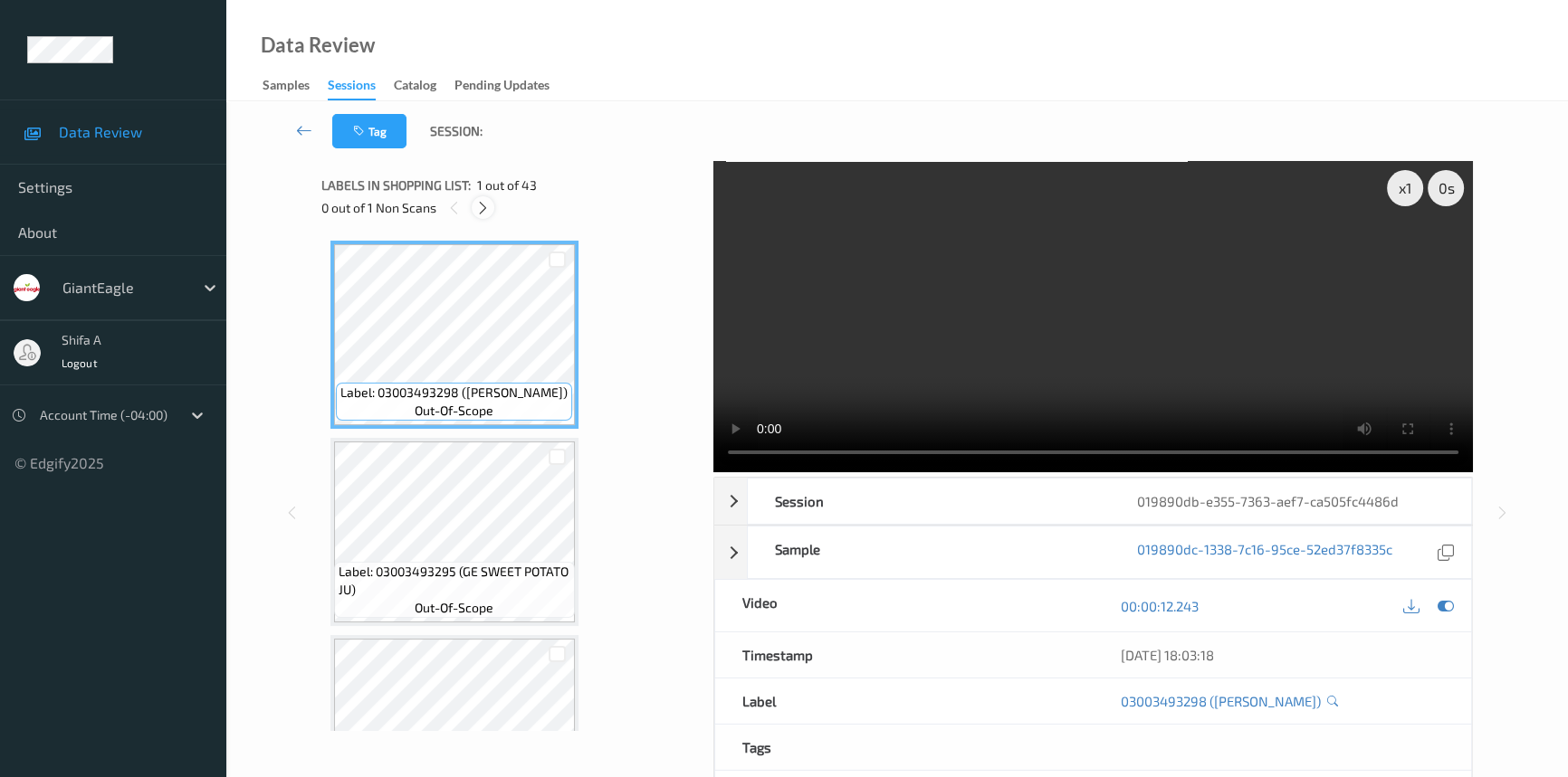
click at [489, 216] on div at bounding box center [483, 207] width 23 height 23
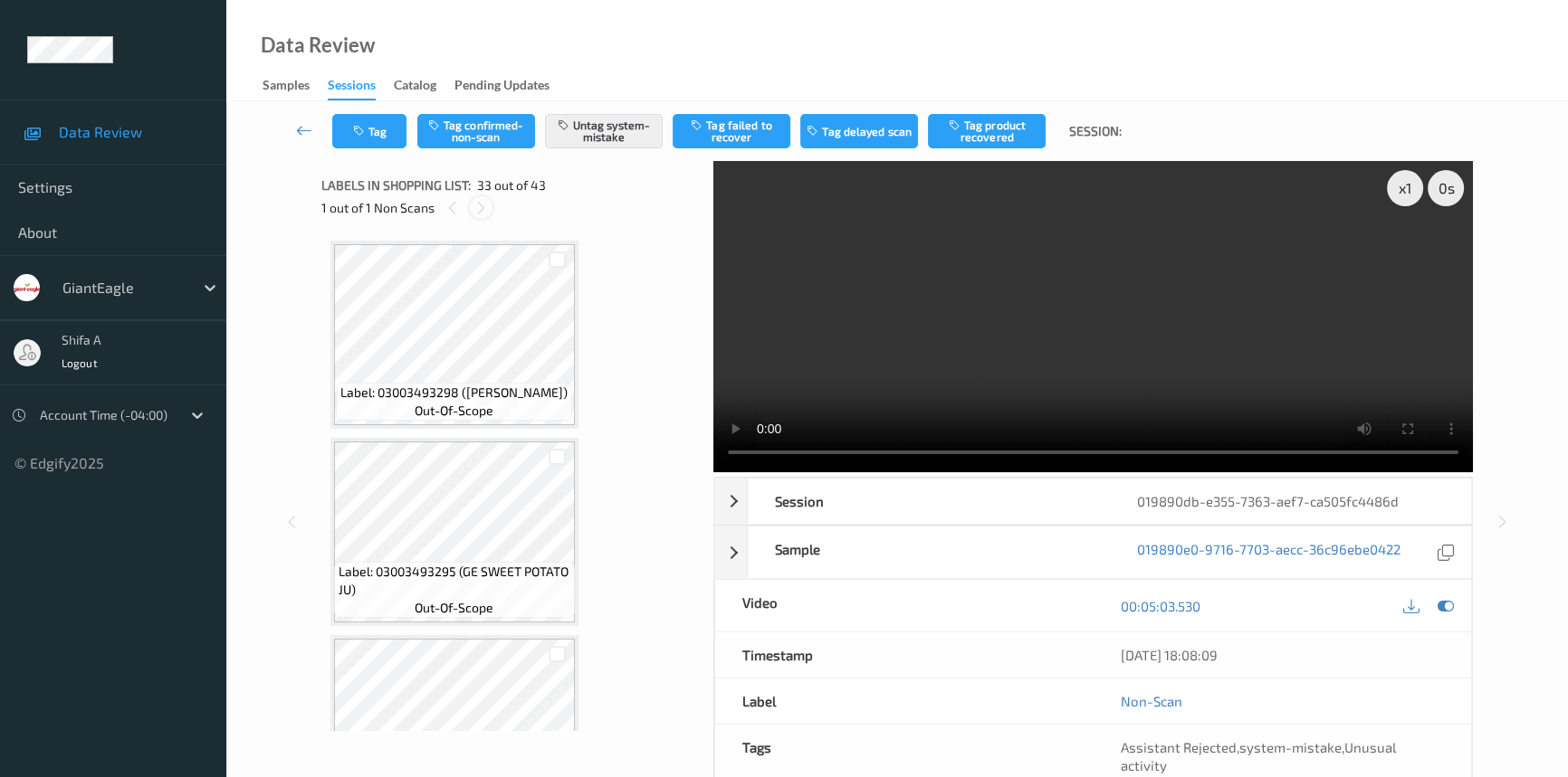
scroll to position [6104, 0]
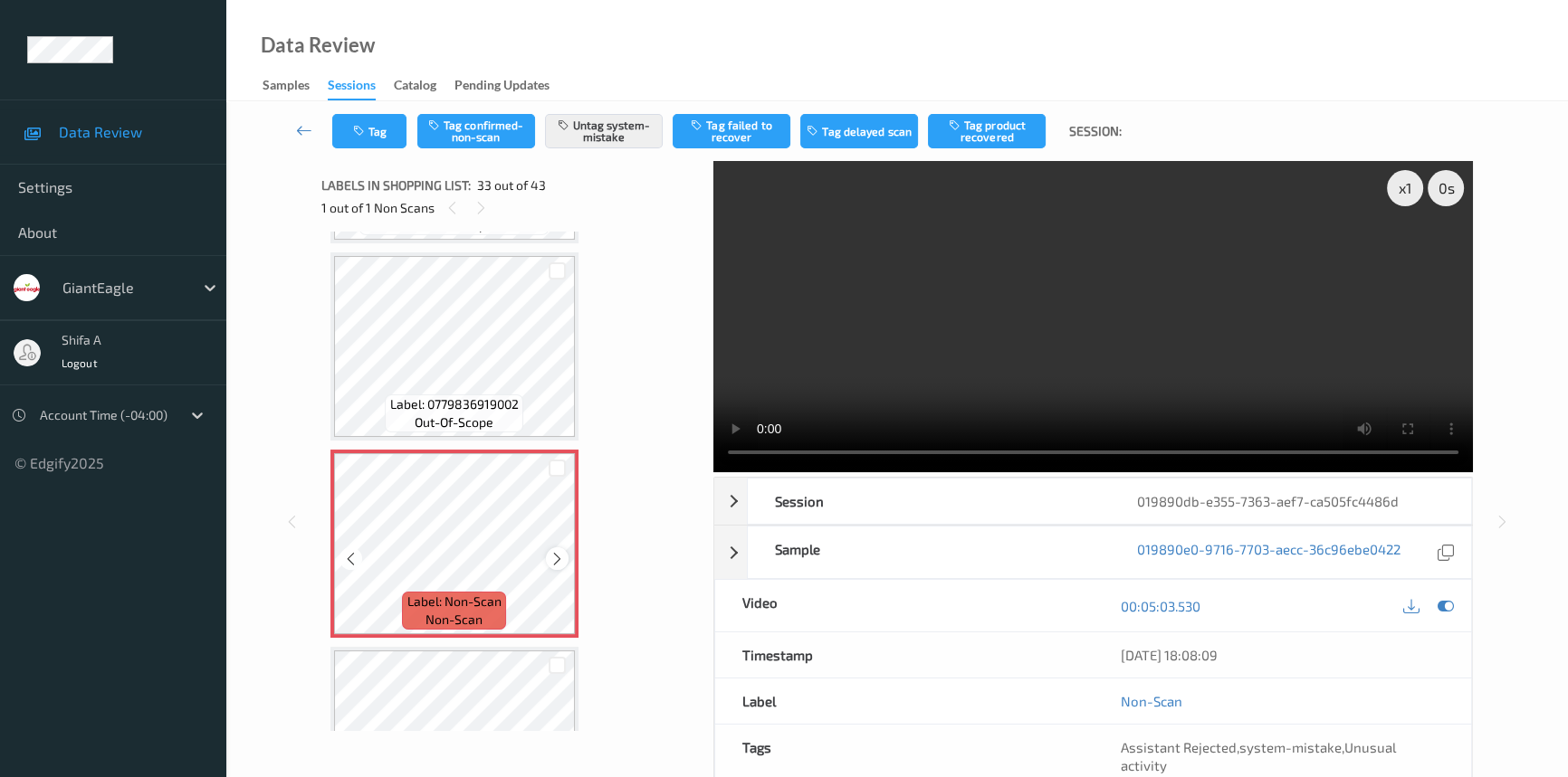
click at [550, 551] on icon at bounding box center [557, 559] width 16 height 17
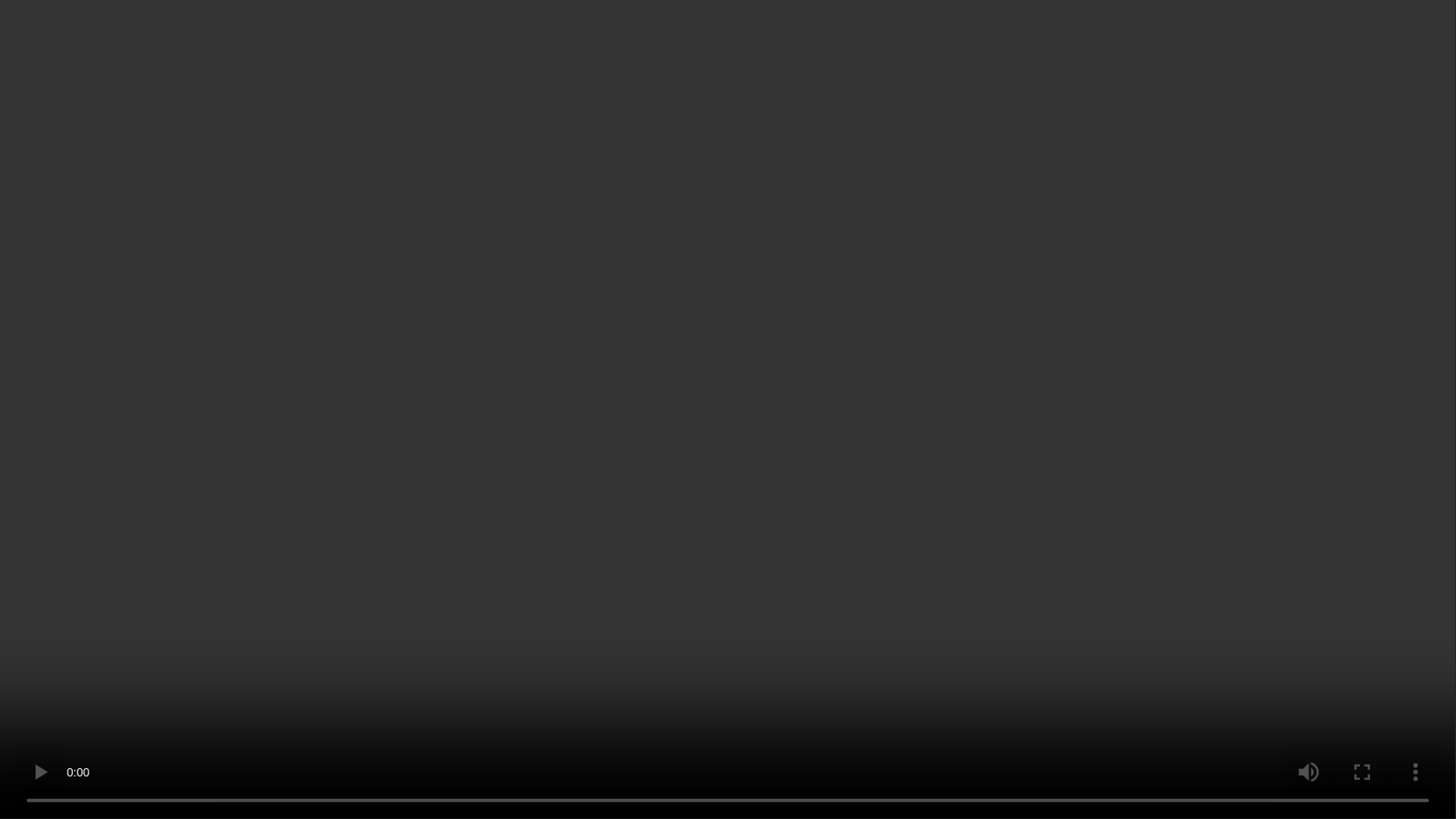
click at [1412, 504] on video at bounding box center [728, 410] width 1456 height 819
click at [986, 462] on video at bounding box center [728, 410] width 1456 height 819
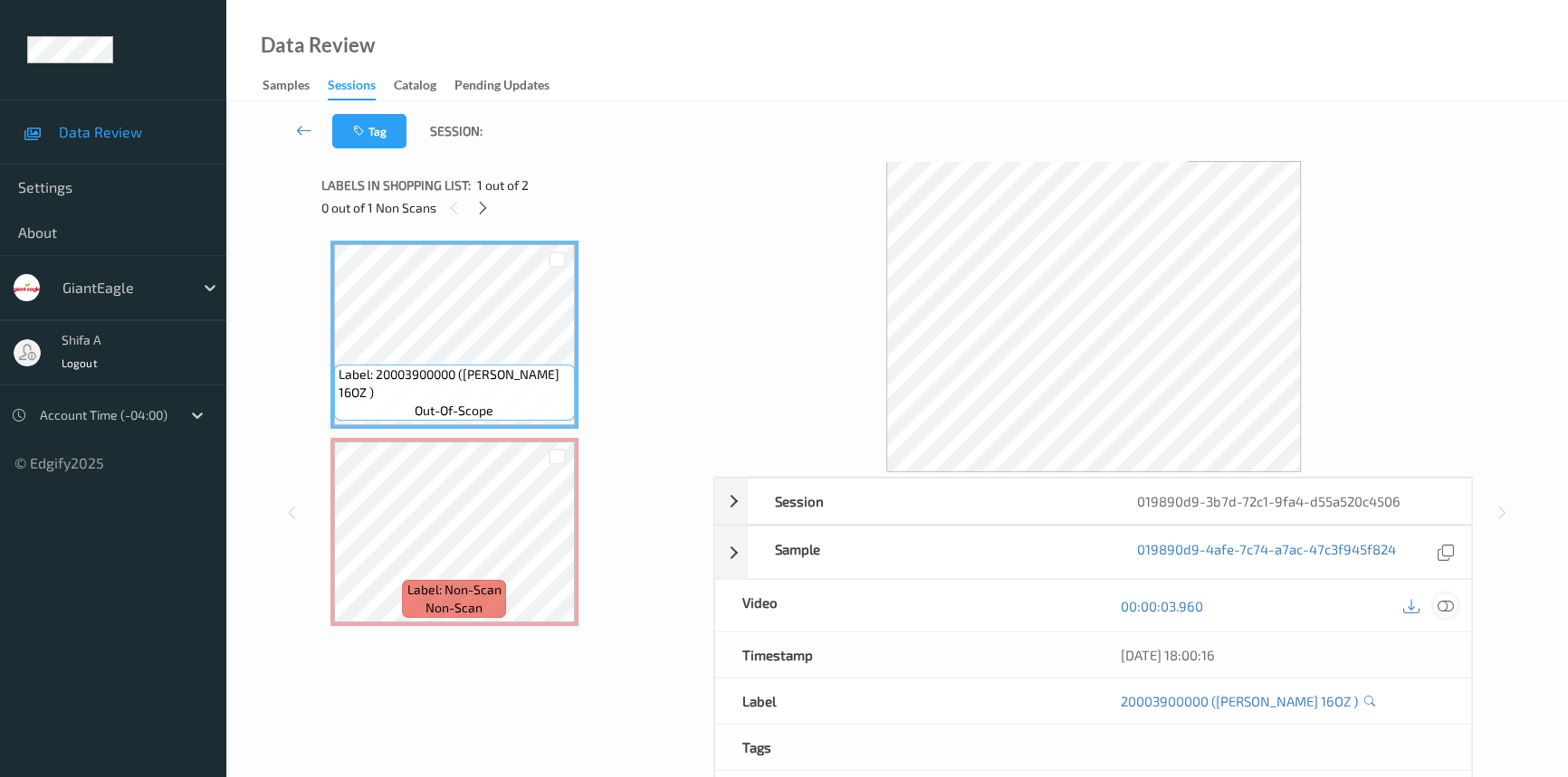
click at [1443, 601] on icon at bounding box center [1446, 606] width 17 height 17
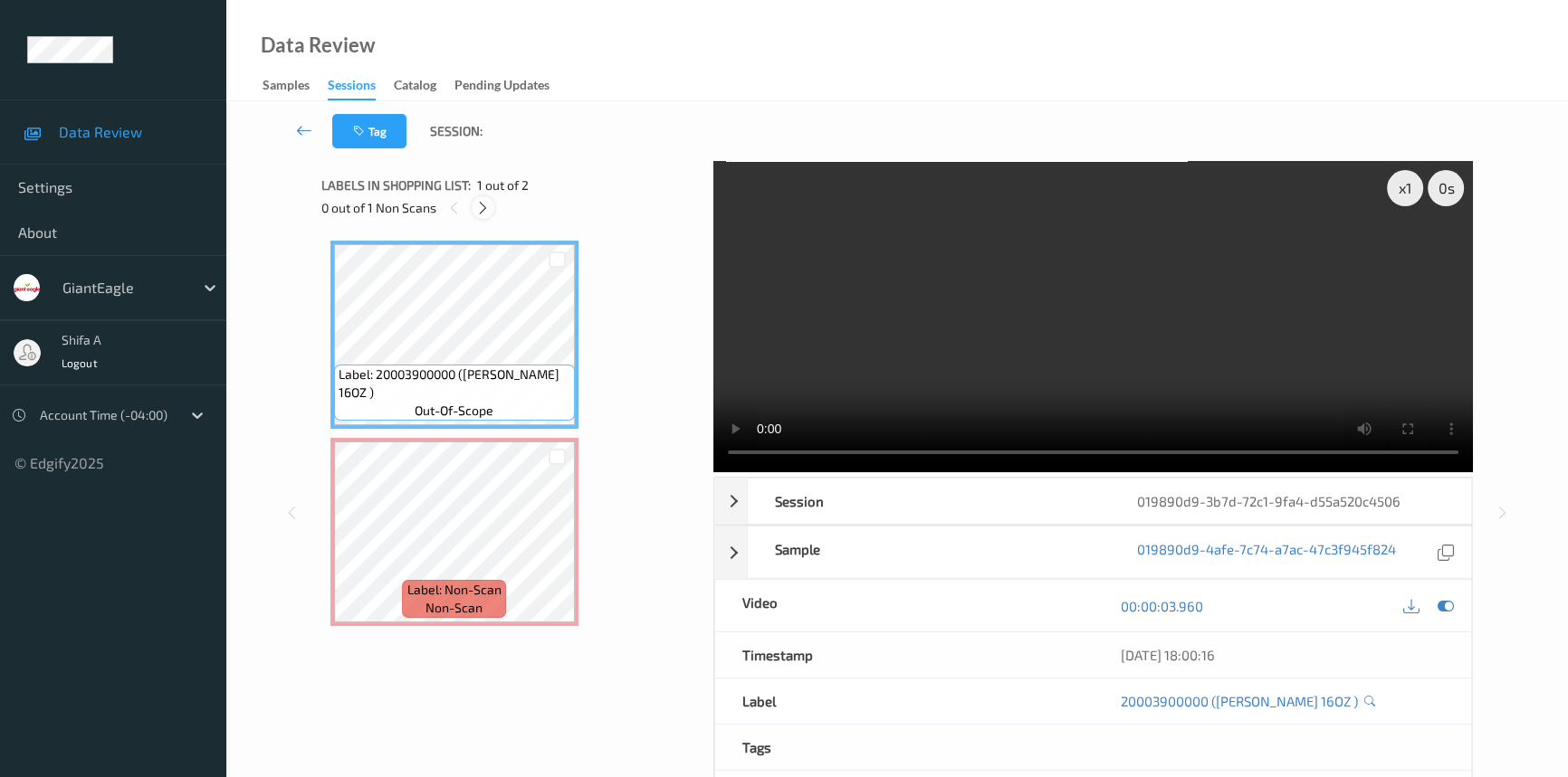
click at [487, 204] on icon at bounding box center [484, 207] width 16 height 17
click at [1172, 268] on video at bounding box center [1093, 317] width 760 height 311
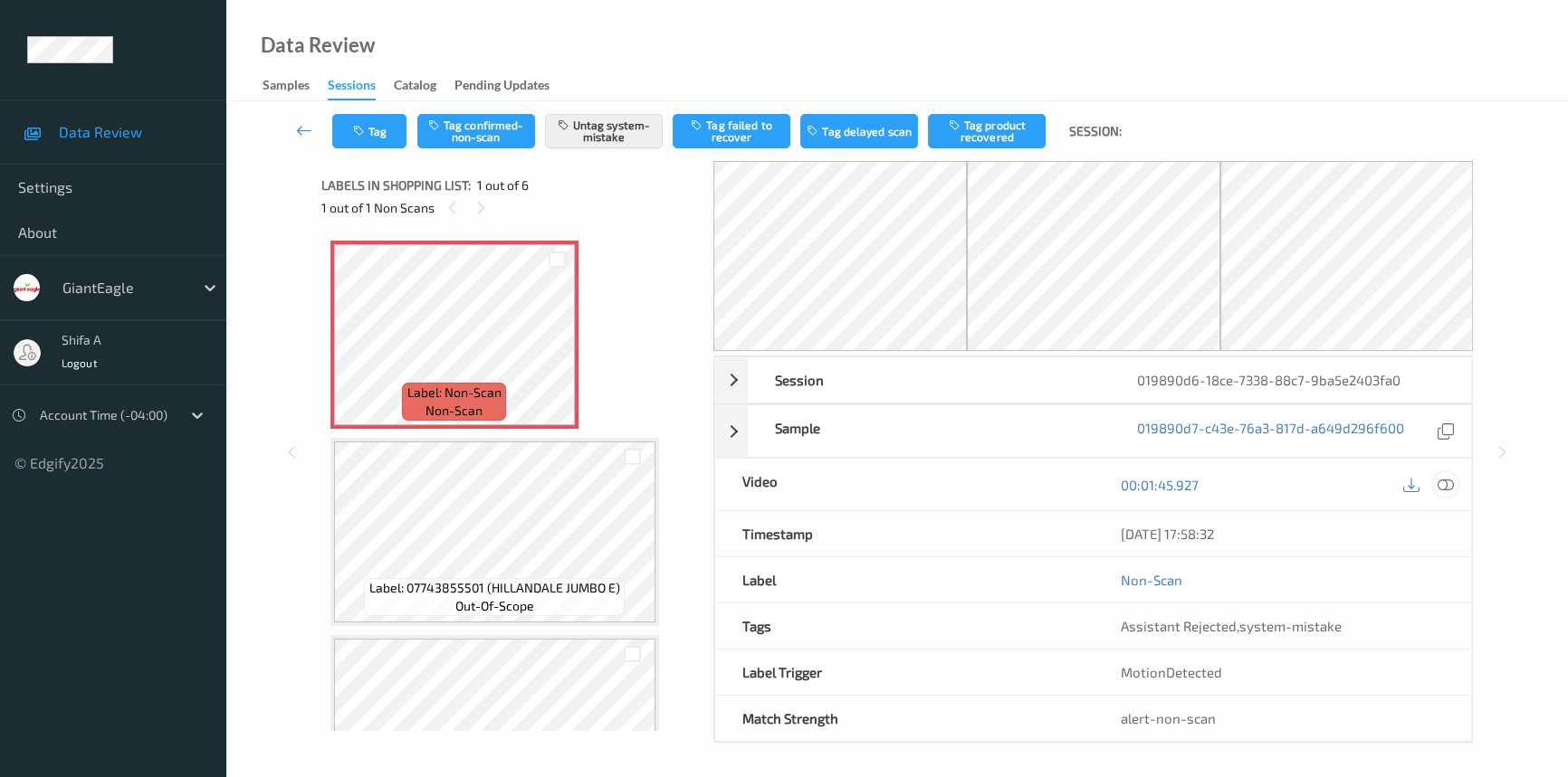
click at [1452, 482] on icon at bounding box center [1446, 484] width 17 height 17
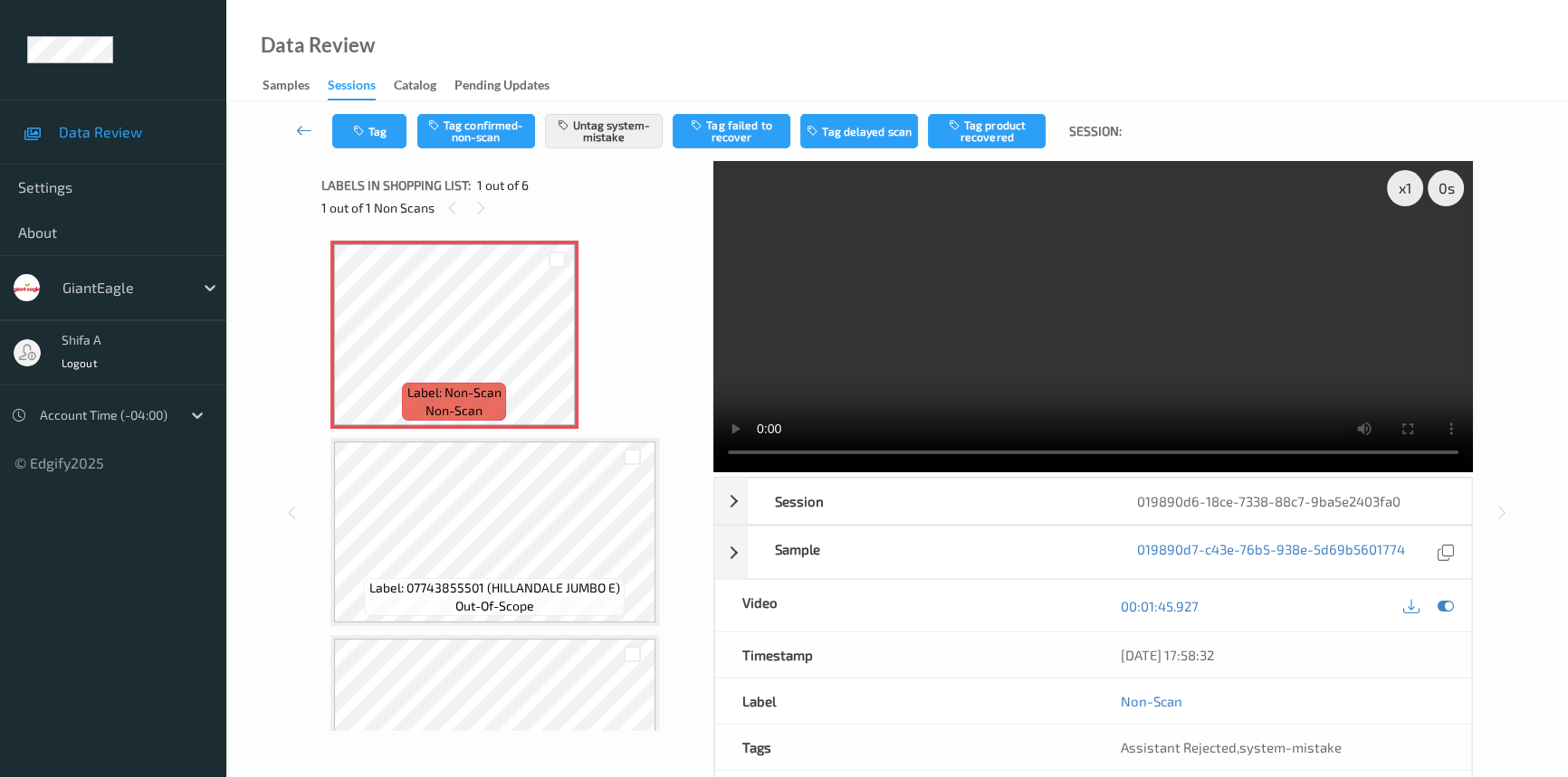
click at [1113, 261] on video at bounding box center [1093, 317] width 760 height 311
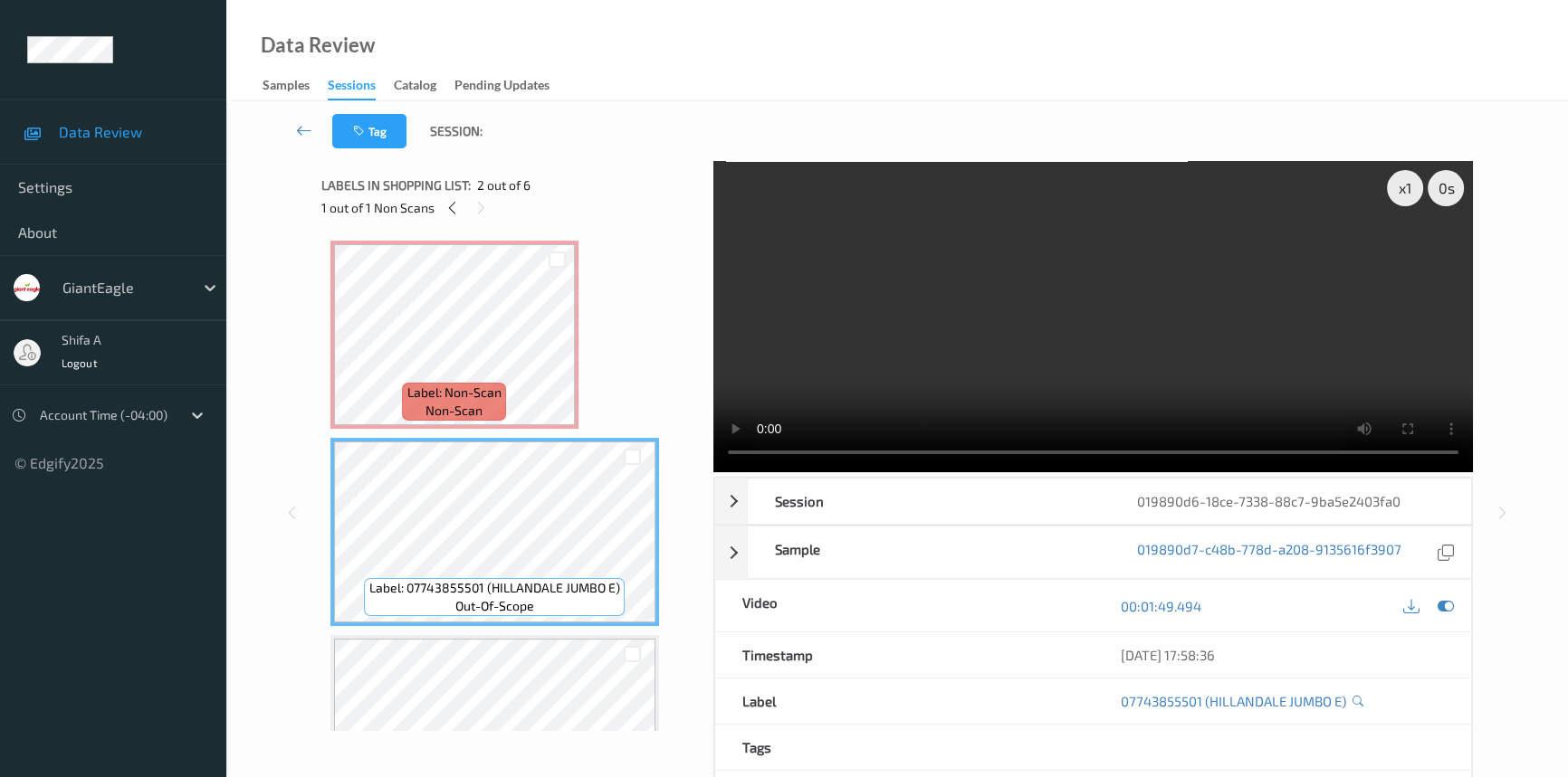
click at [1200, 615] on div "00:01:49.494" at bounding box center [1282, 606] width 324 height 24
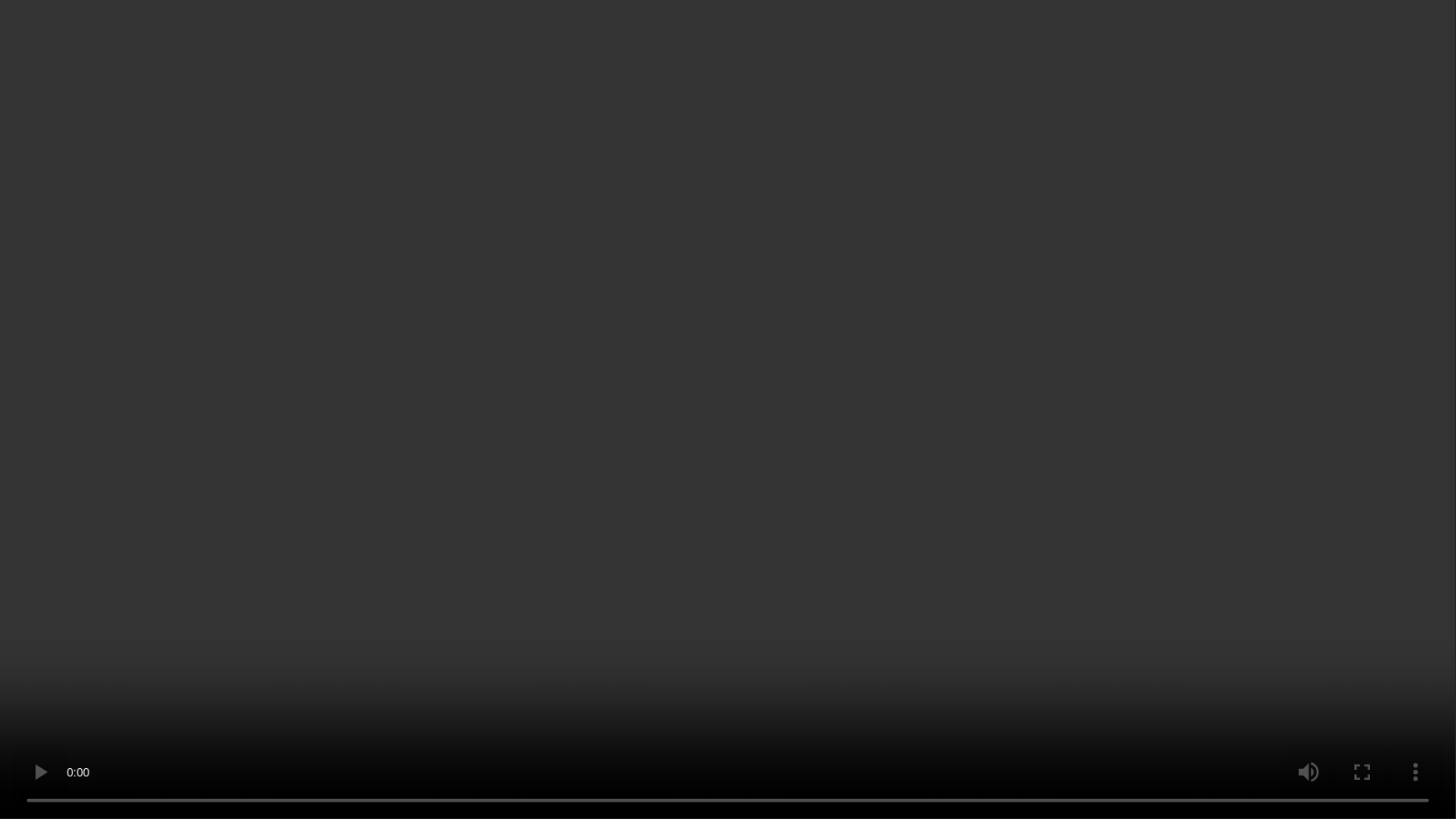
click at [1112, 671] on video at bounding box center [728, 410] width 1456 height 819
click at [1041, 622] on video at bounding box center [728, 410] width 1456 height 819
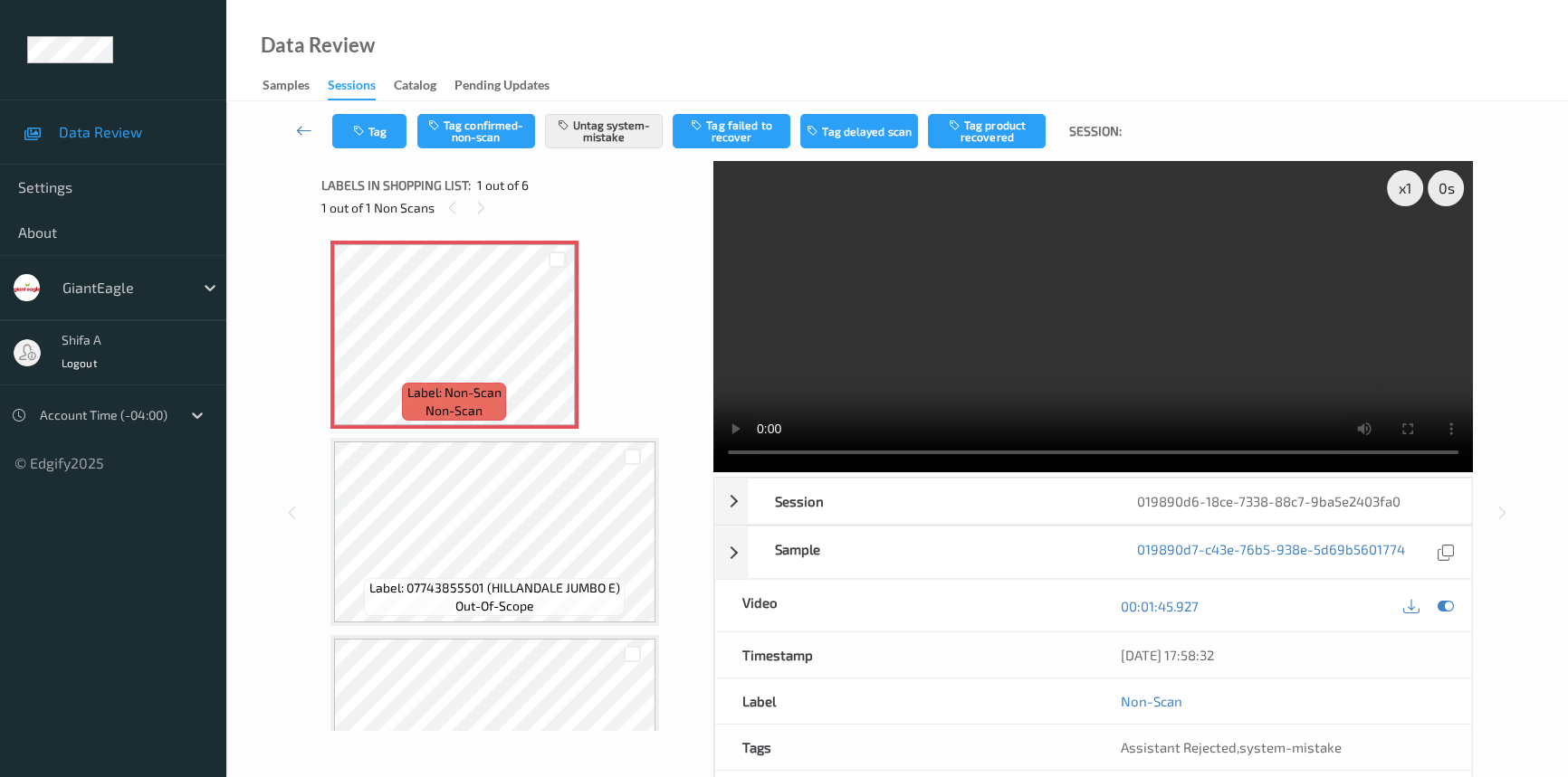
click at [1331, 303] on video at bounding box center [1093, 317] width 760 height 311
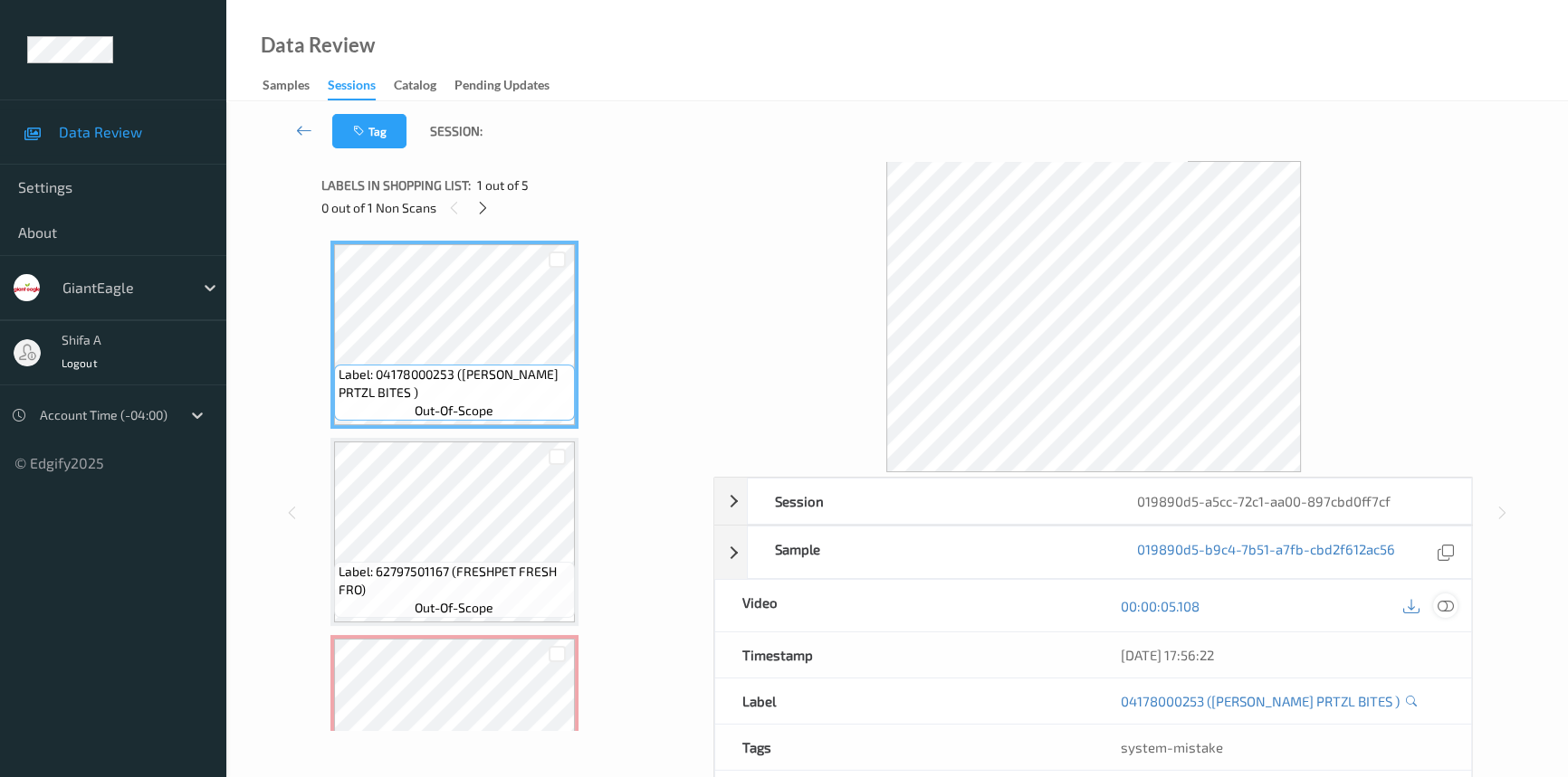
click at [1444, 605] on icon at bounding box center [1446, 606] width 17 height 17
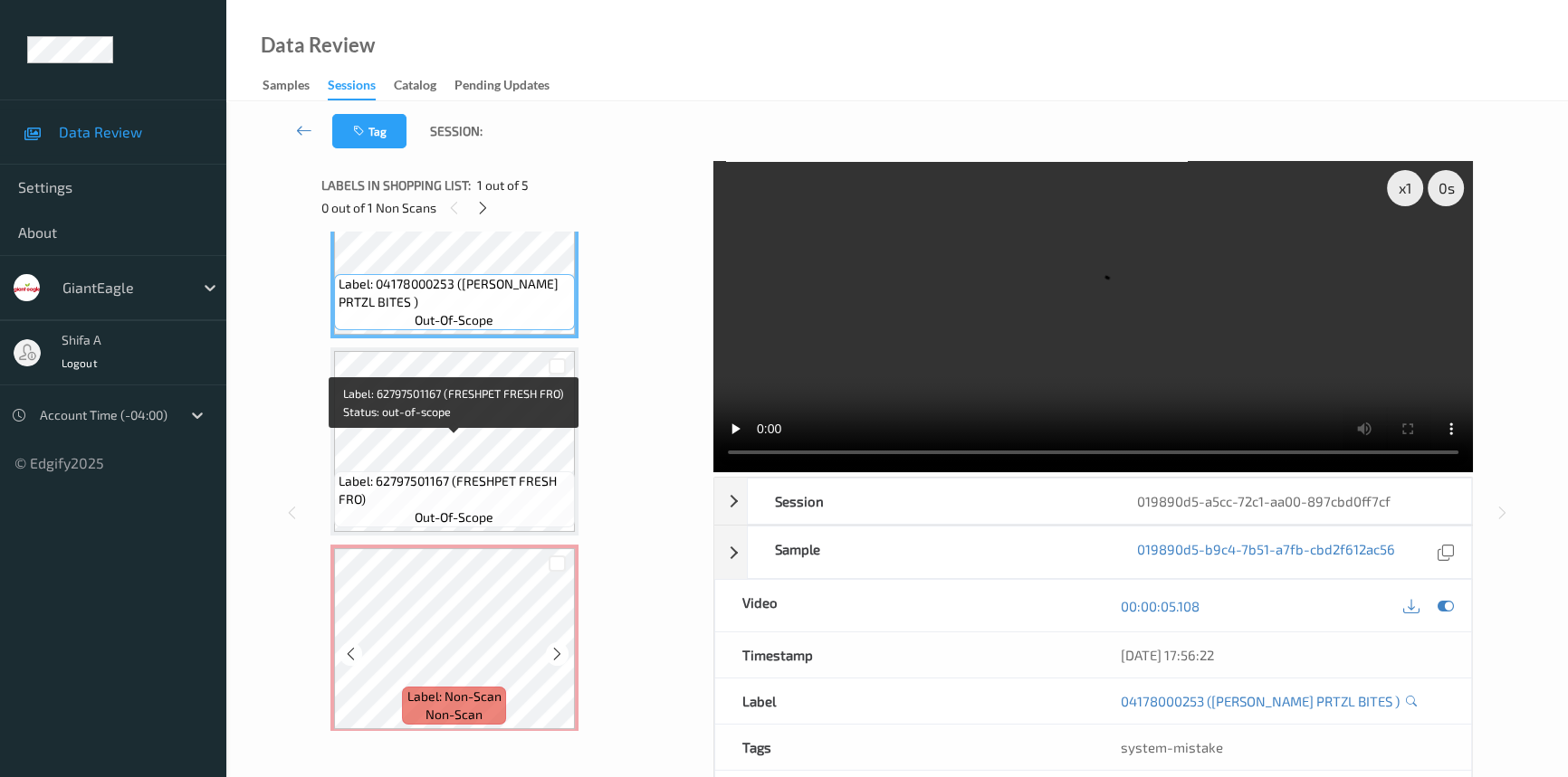
scroll to position [247, 0]
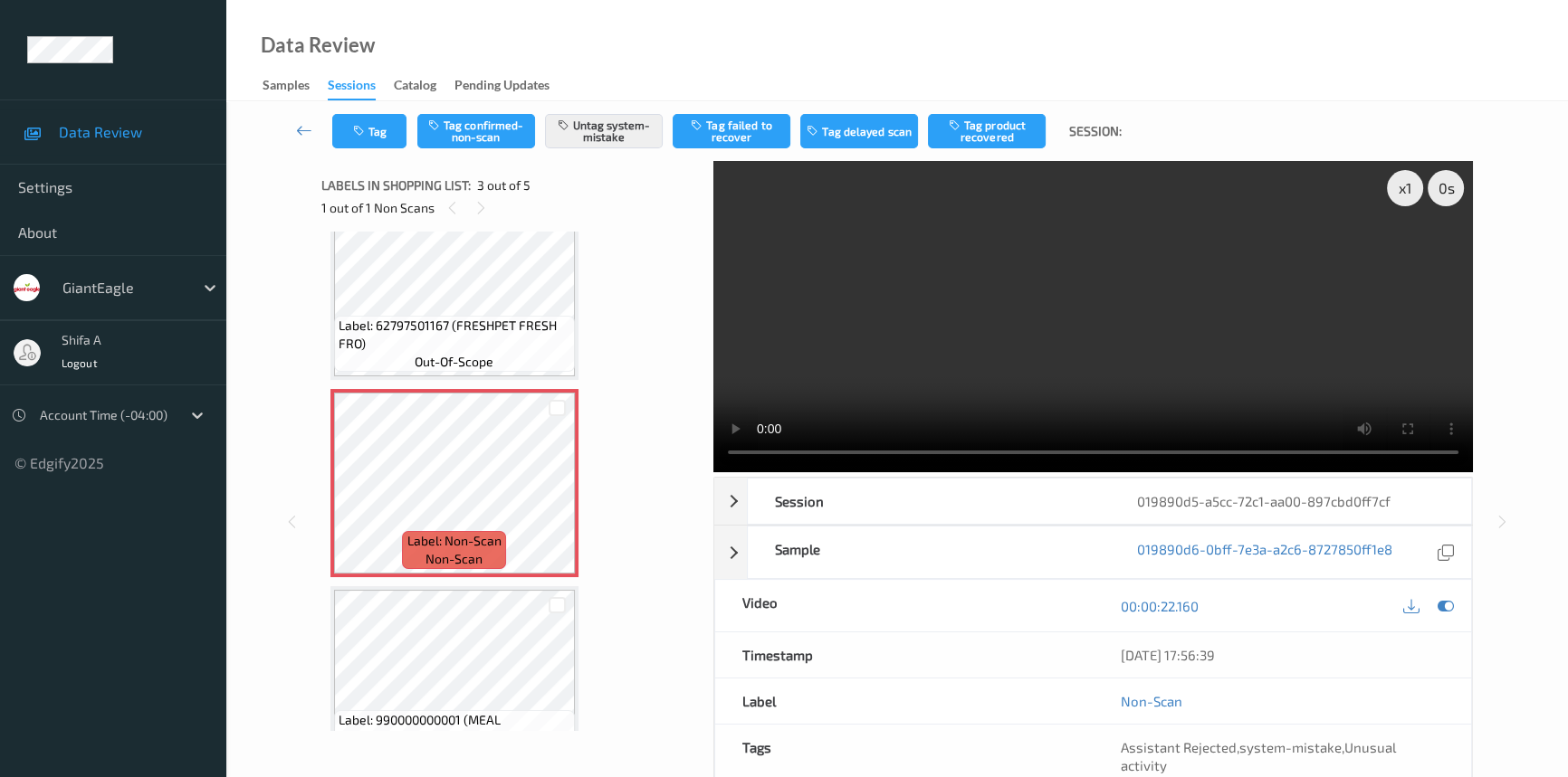
click at [984, 313] on video at bounding box center [1093, 317] width 760 height 311
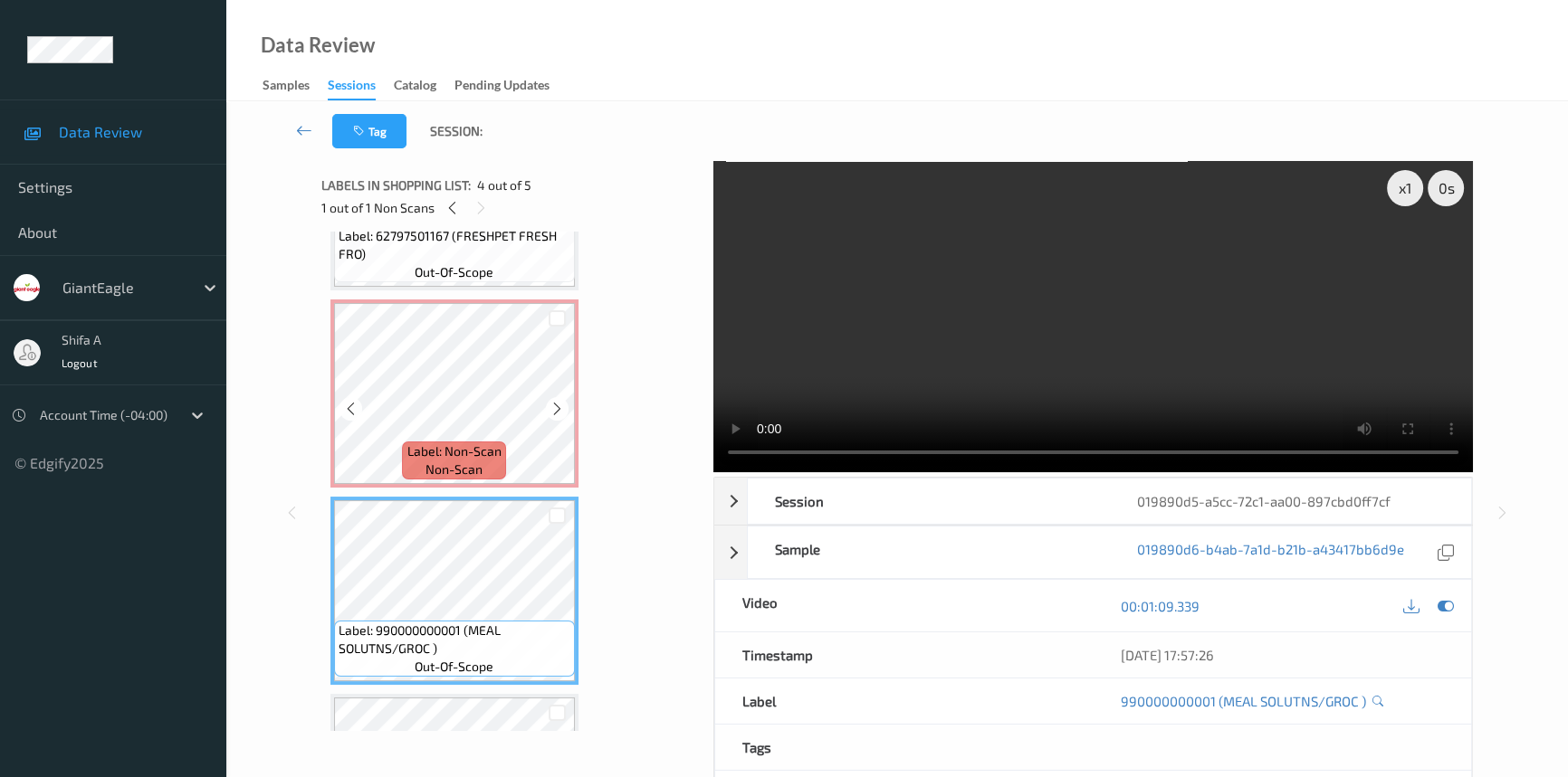
scroll to position [328, 0]
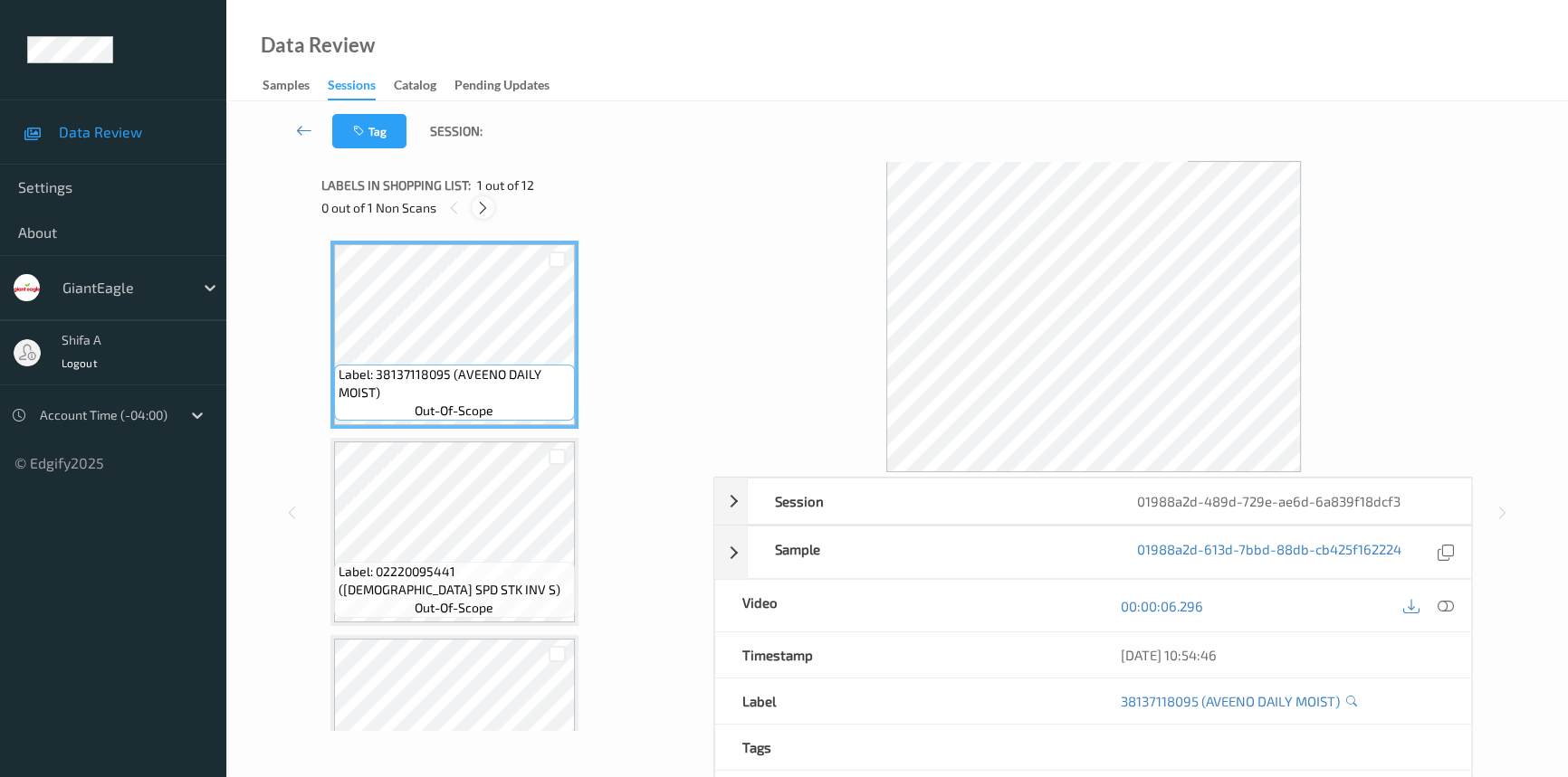
click at [478, 213] on icon at bounding box center [484, 207] width 16 height 17
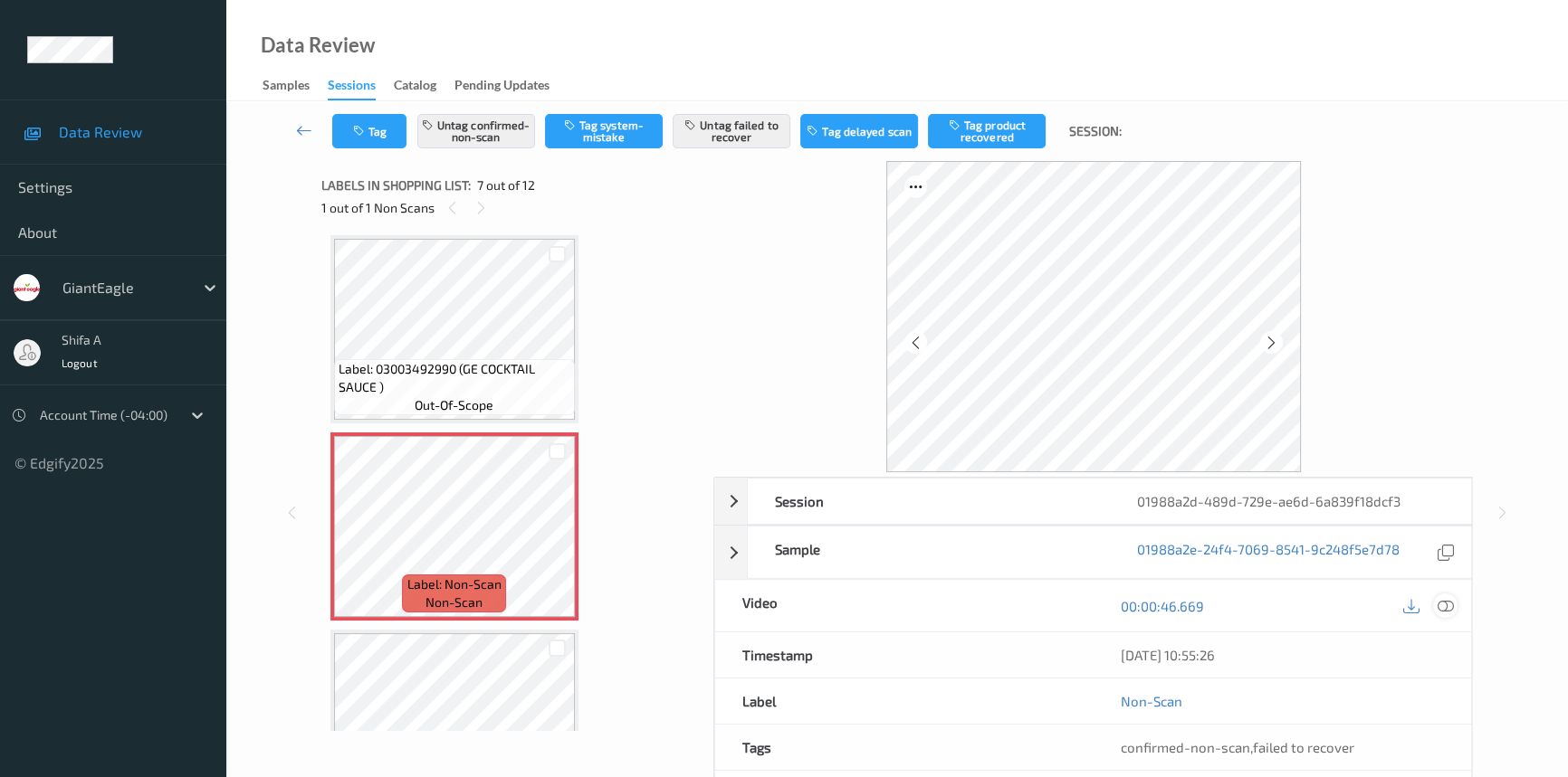
click at [1449, 600] on icon at bounding box center [1446, 606] width 17 height 17
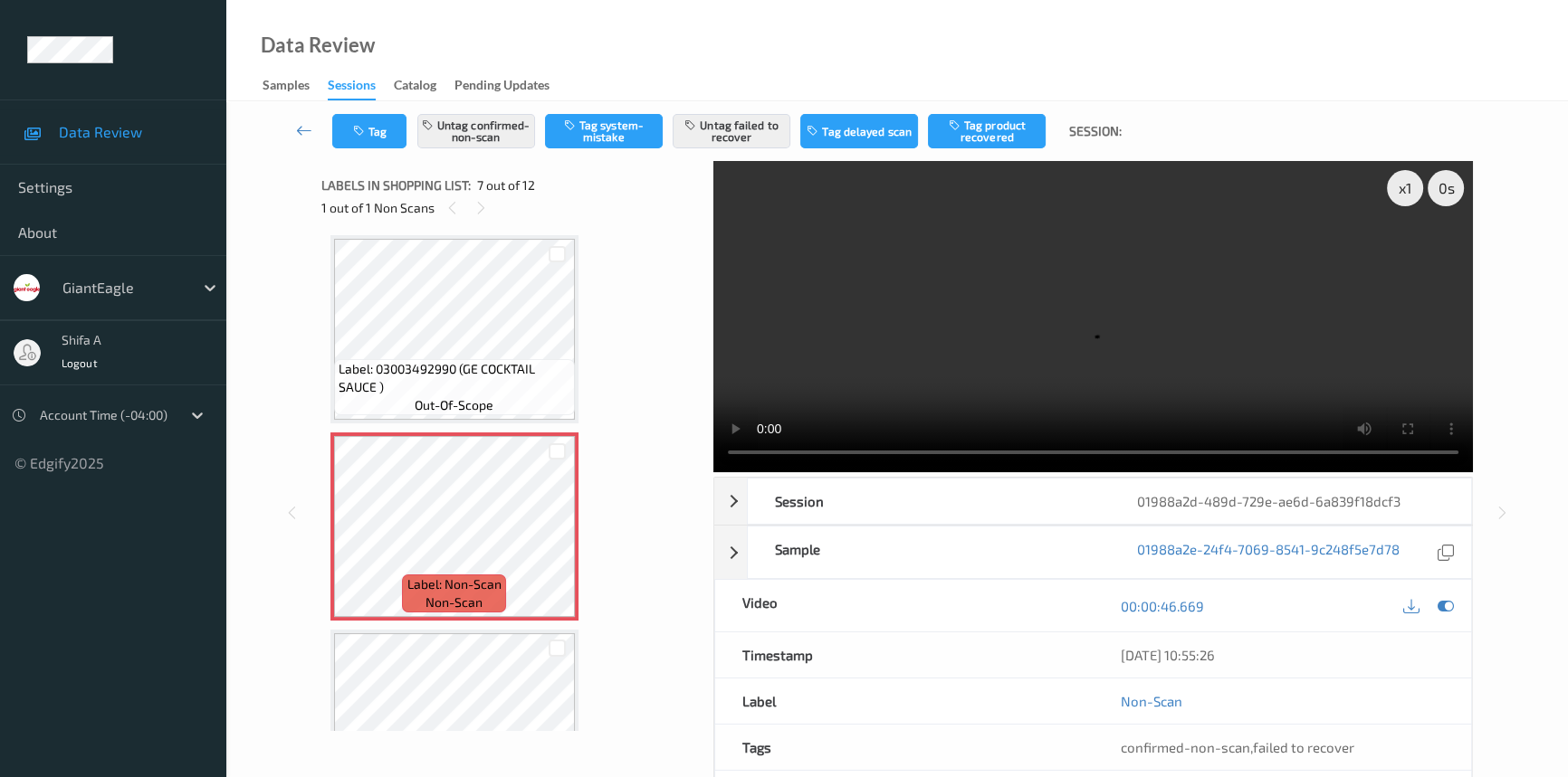
click at [975, 37] on div "Data Review Samples Sessions Catalog Pending Updates" at bounding box center [897, 51] width 1342 height 102
click at [1306, 359] on video at bounding box center [1093, 317] width 760 height 311
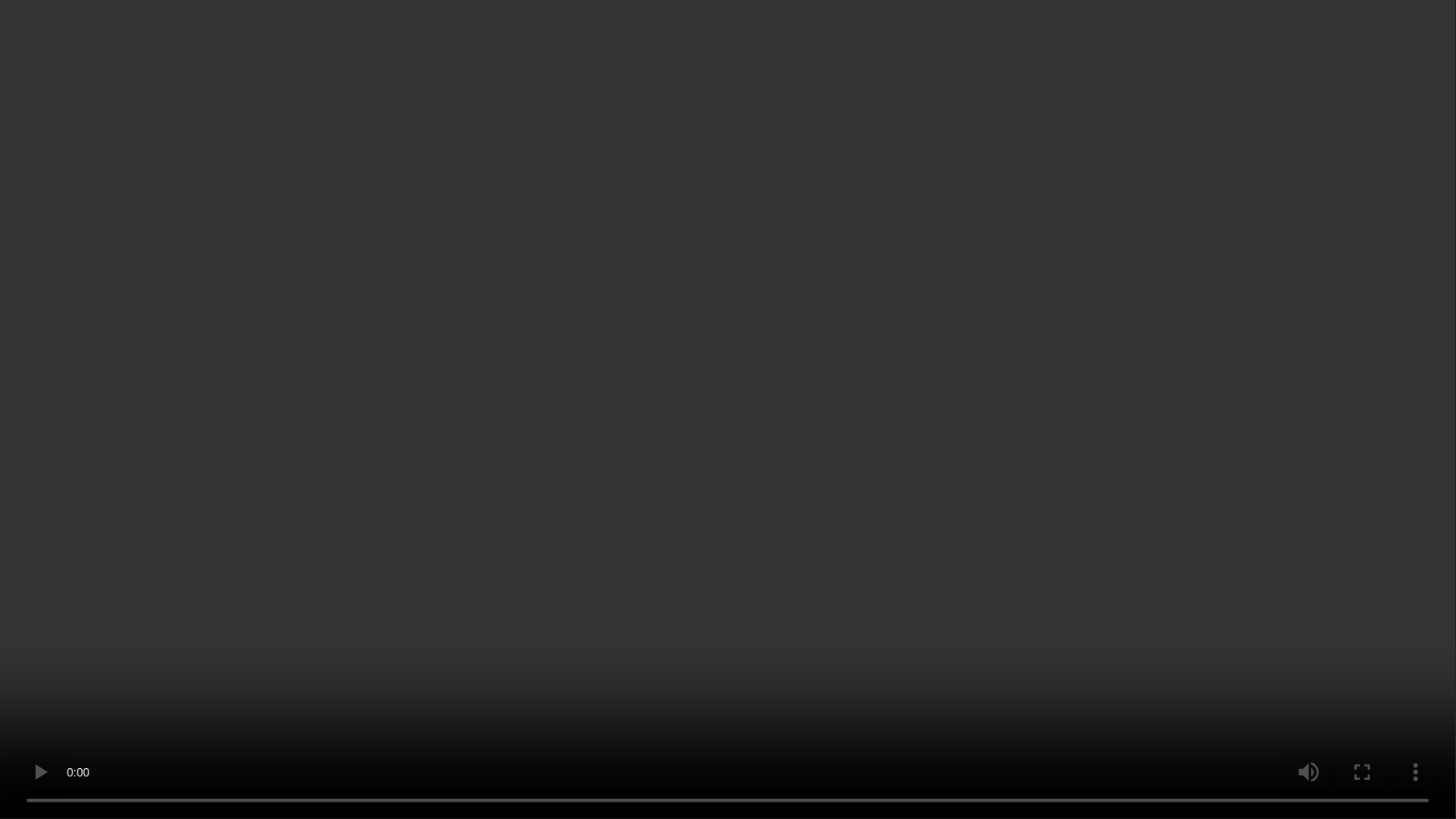
click at [959, 467] on video at bounding box center [728, 410] width 1456 height 819
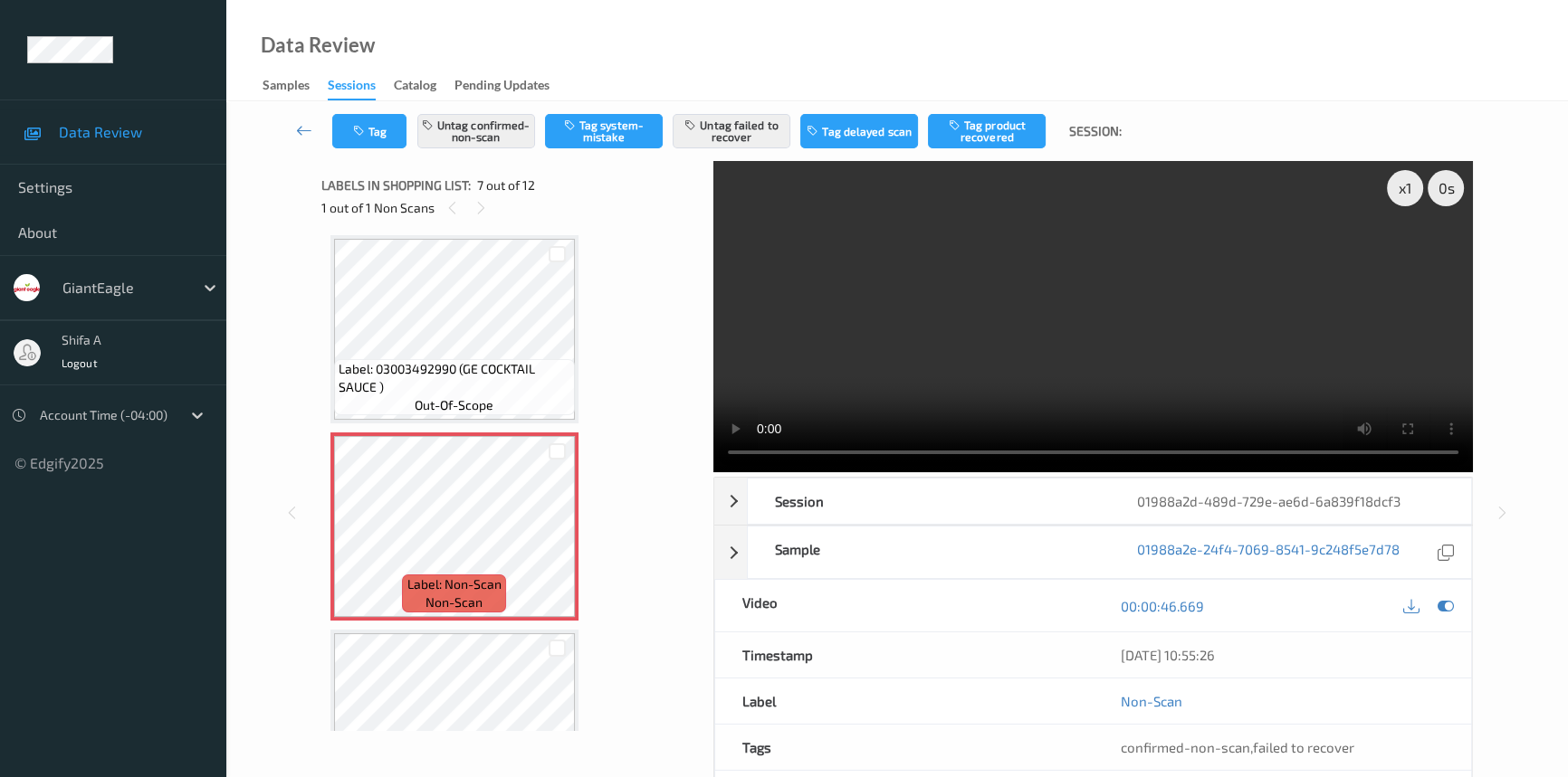
click at [1226, 339] on video at bounding box center [1093, 317] width 760 height 311
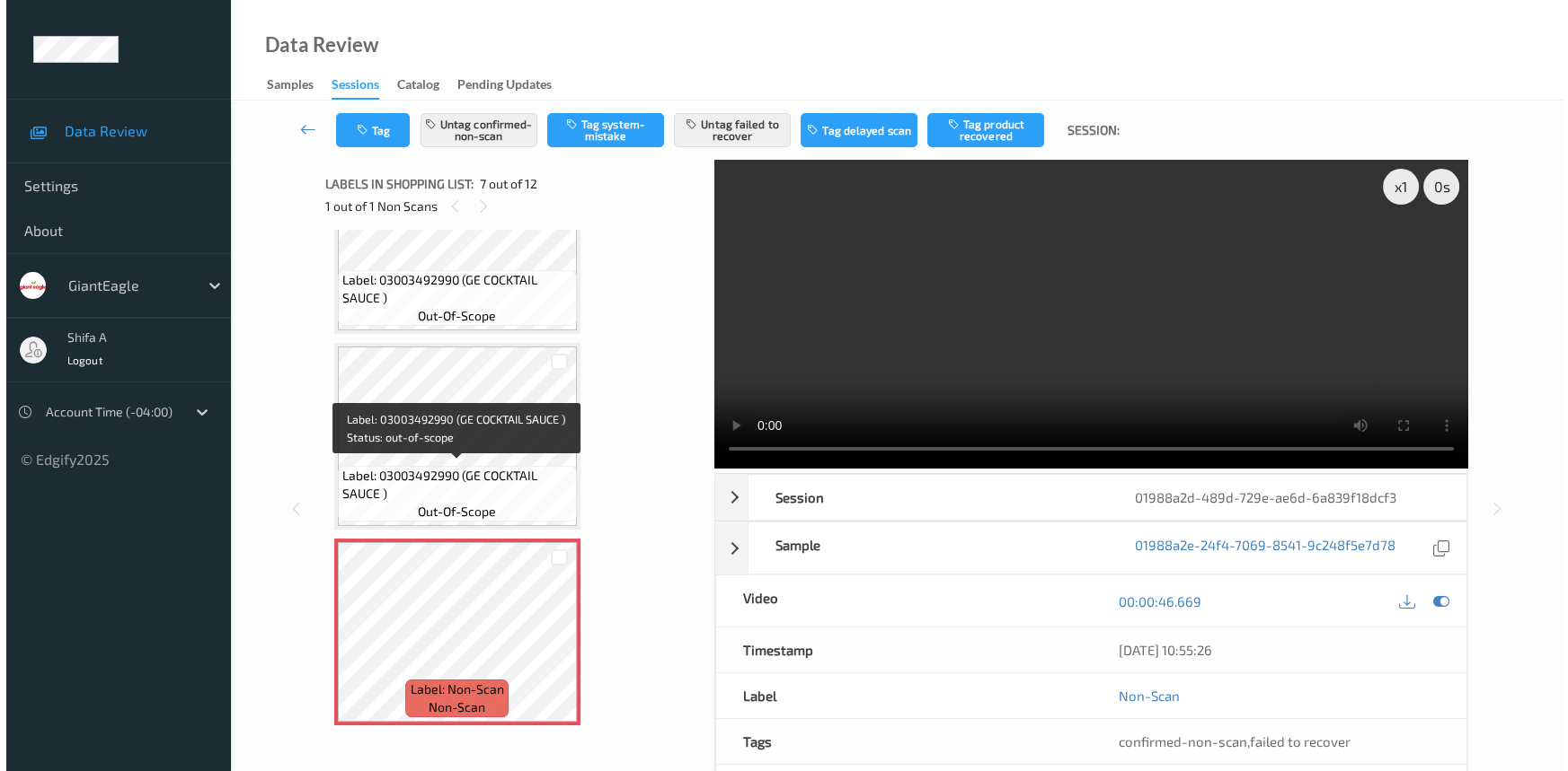
scroll to position [1120, 0]
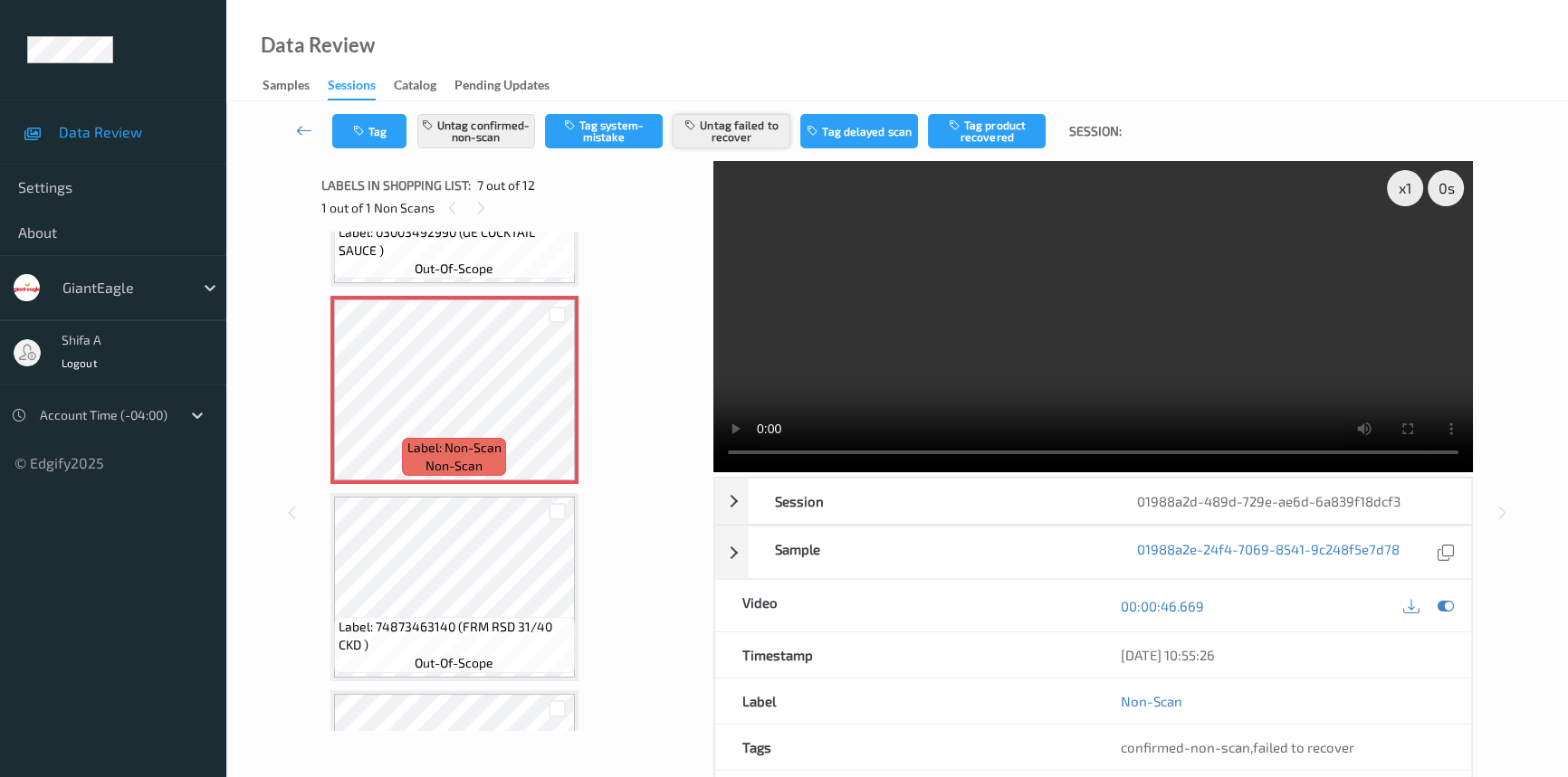
click at [752, 138] on button "Untag failed to recover" at bounding box center [731, 131] width 117 height 34
click at [503, 142] on button "Untag confirmed-non-scan" at bounding box center [476, 131] width 117 height 34
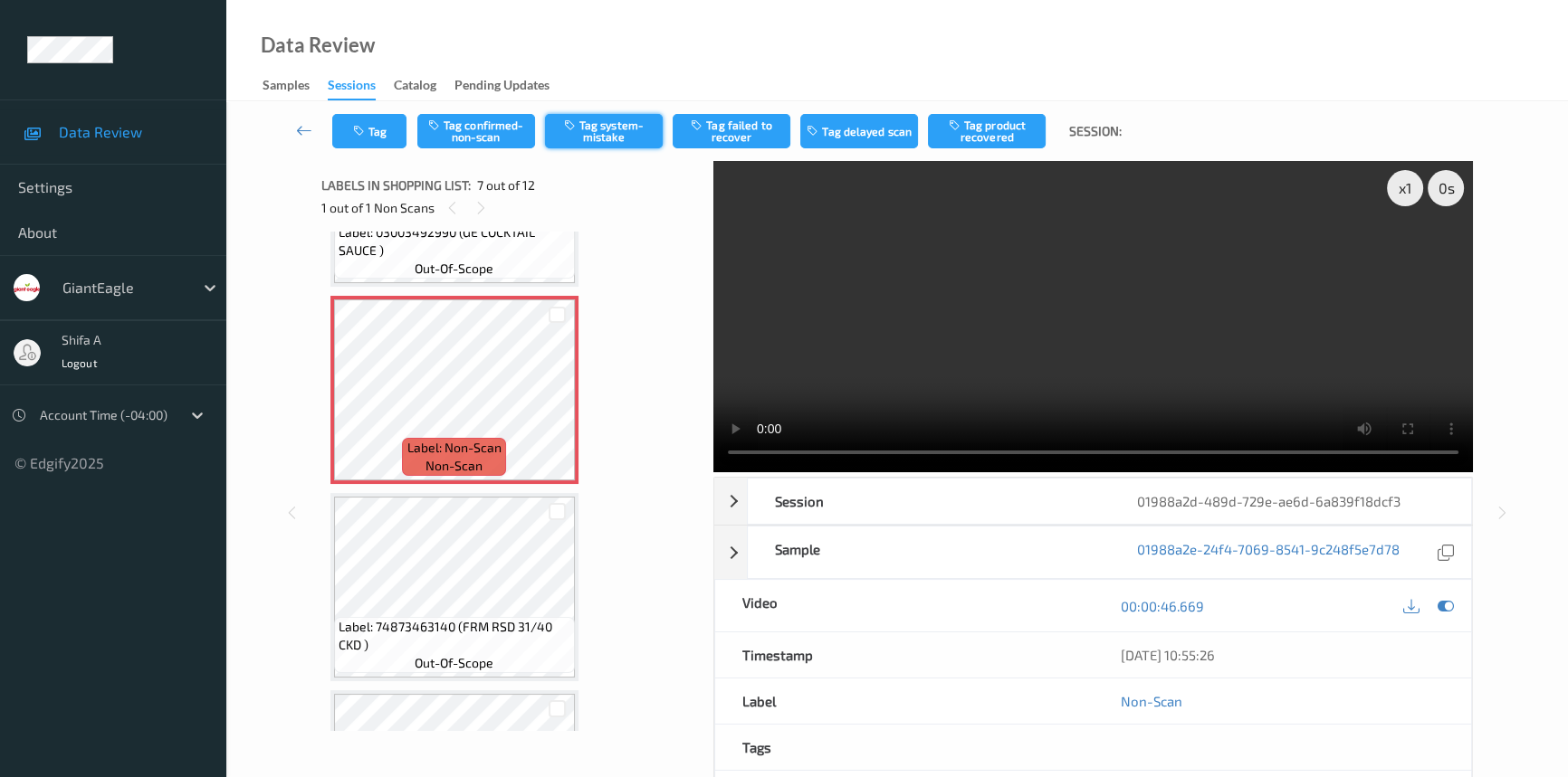
click at [617, 139] on button "Tag system-mistake" at bounding box center [604, 131] width 117 height 34
click at [371, 137] on button "Tag" at bounding box center [369, 131] width 74 height 34
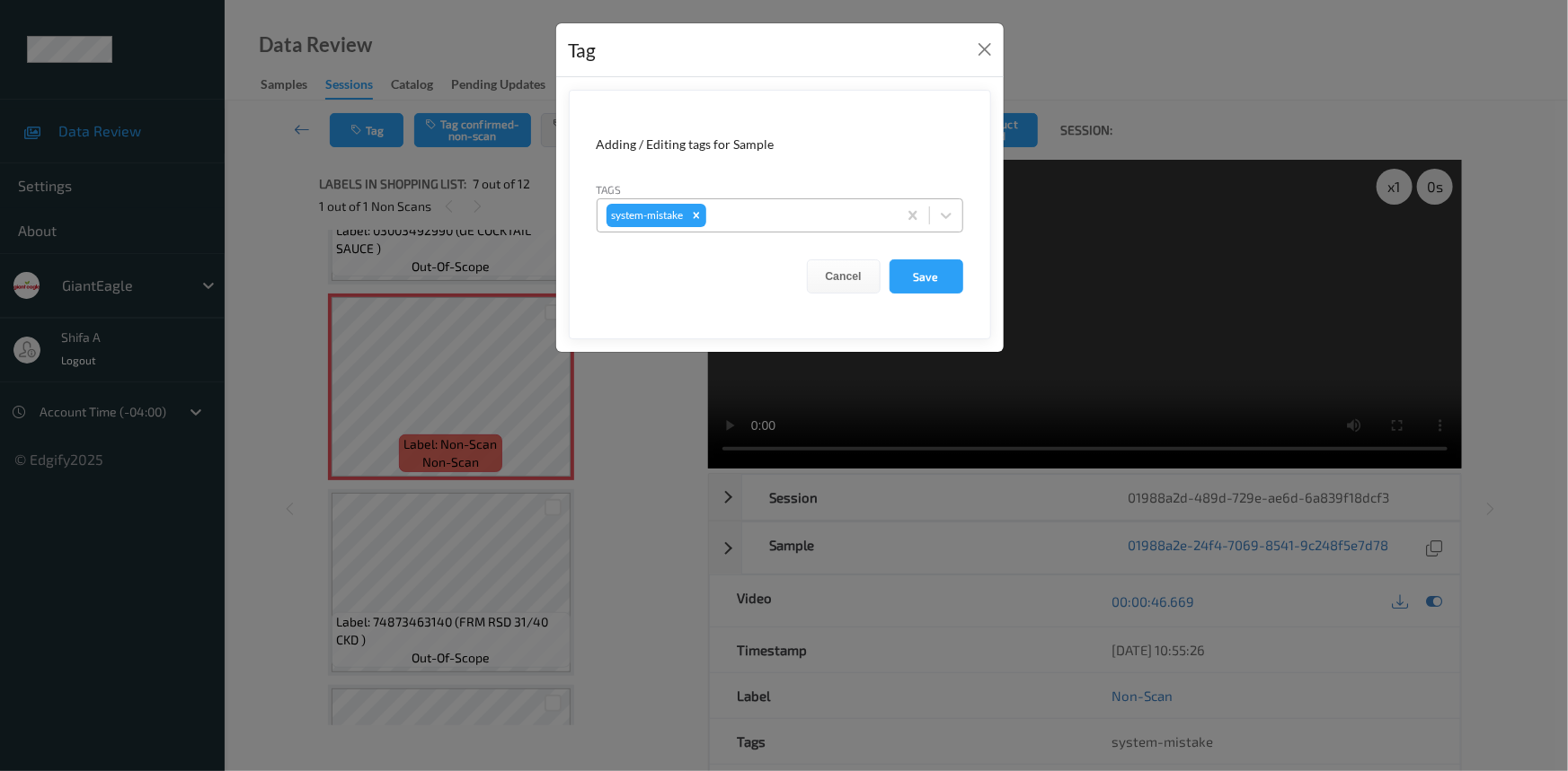
click at [843, 223] on div at bounding box center [799, 216] width 178 height 21
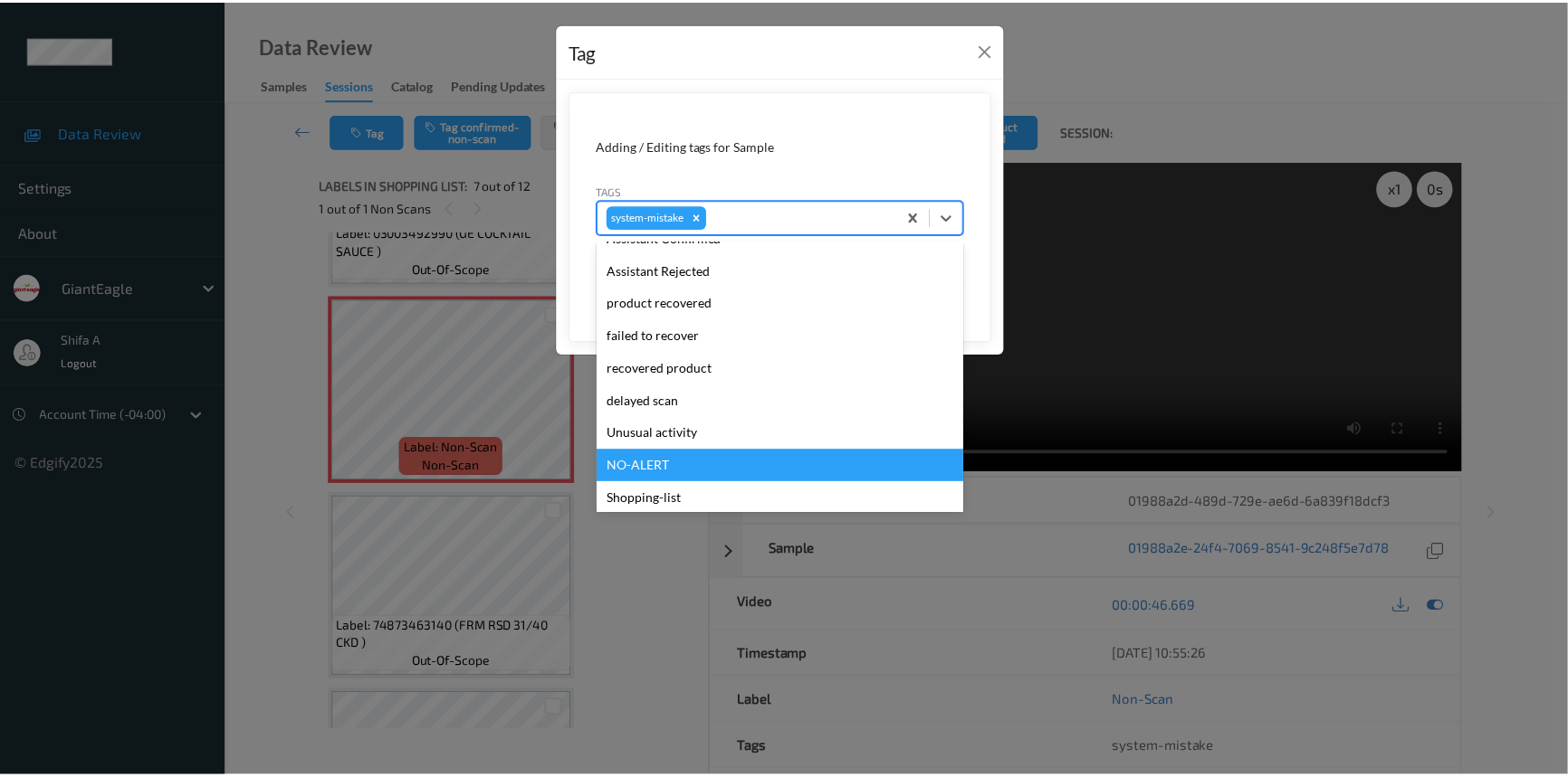
scroll to position [160, 0]
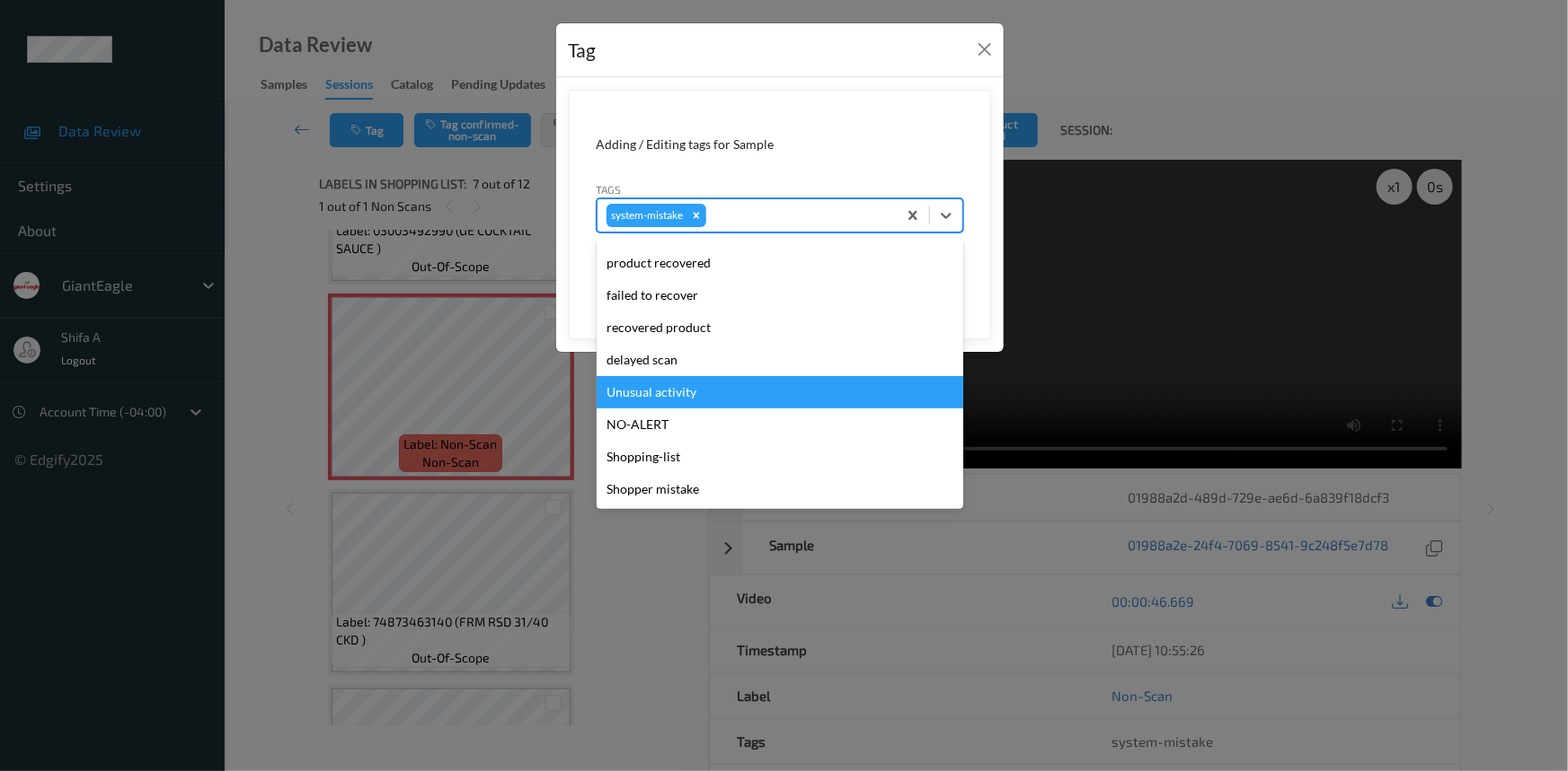
click at [711, 380] on div "Unusual activity" at bounding box center [779, 392] width 366 height 32
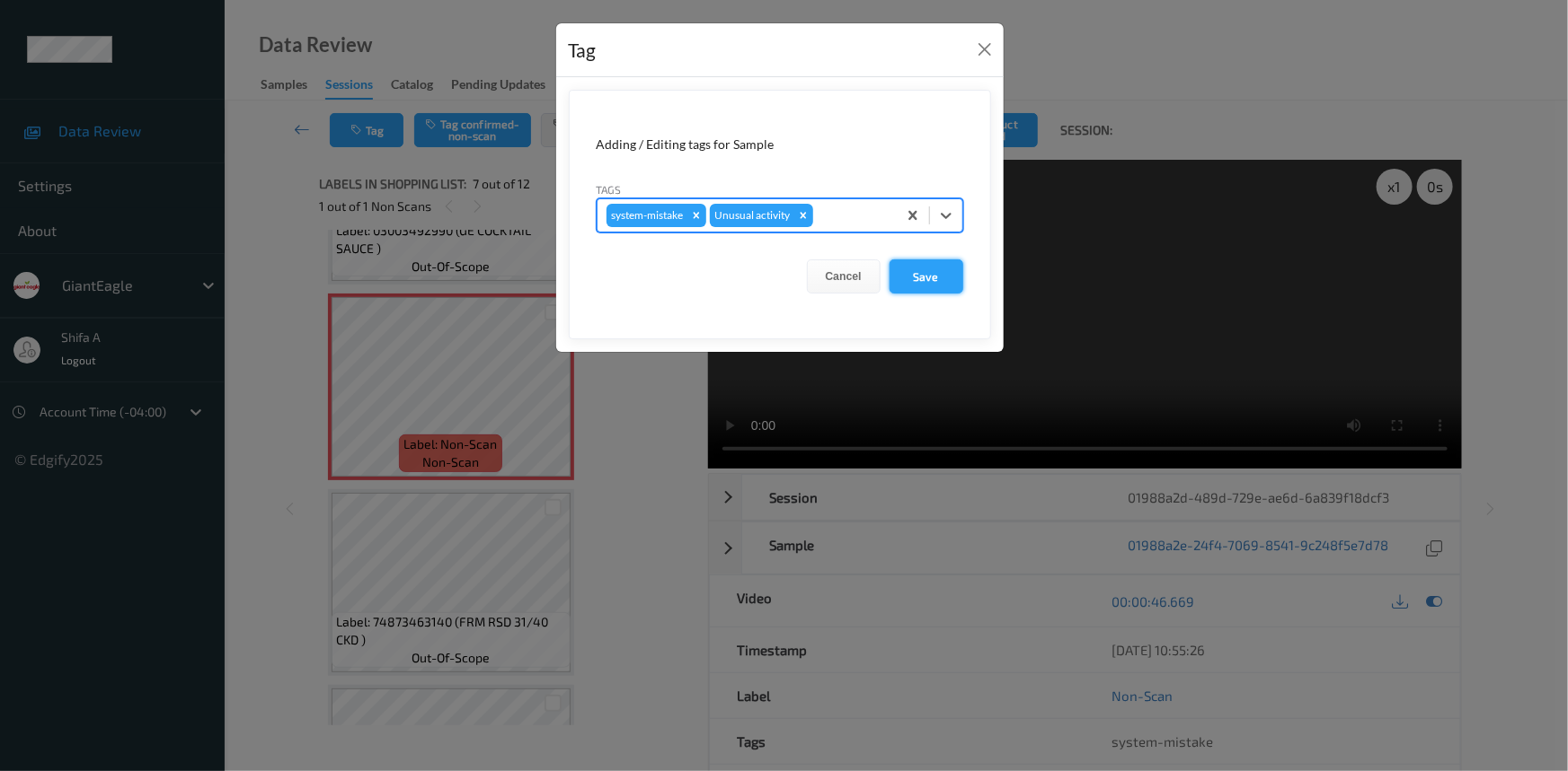
click at [900, 280] on button "Save" at bounding box center [927, 276] width 74 height 34
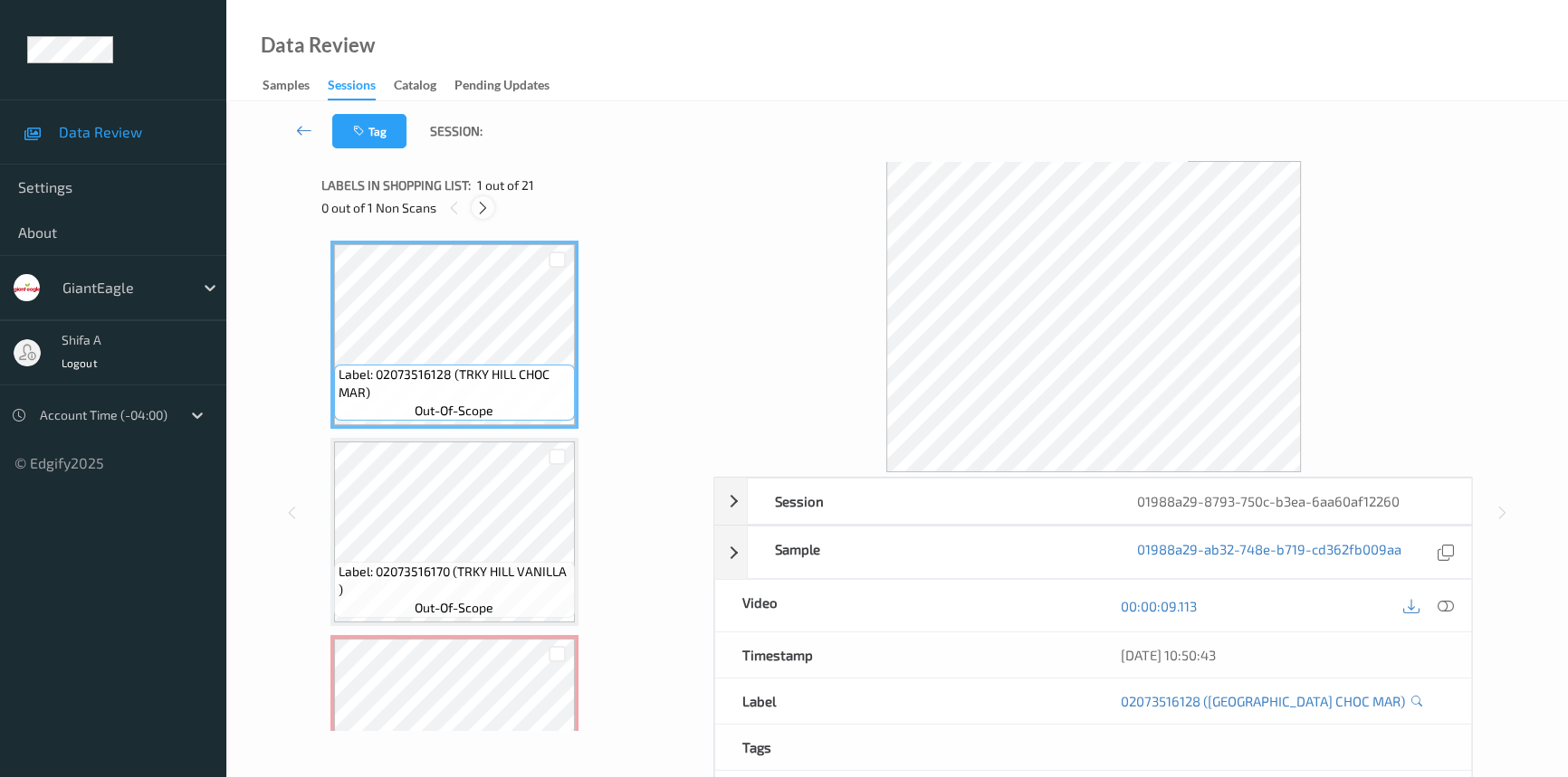
click at [480, 215] on icon at bounding box center [484, 207] width 16 height 17
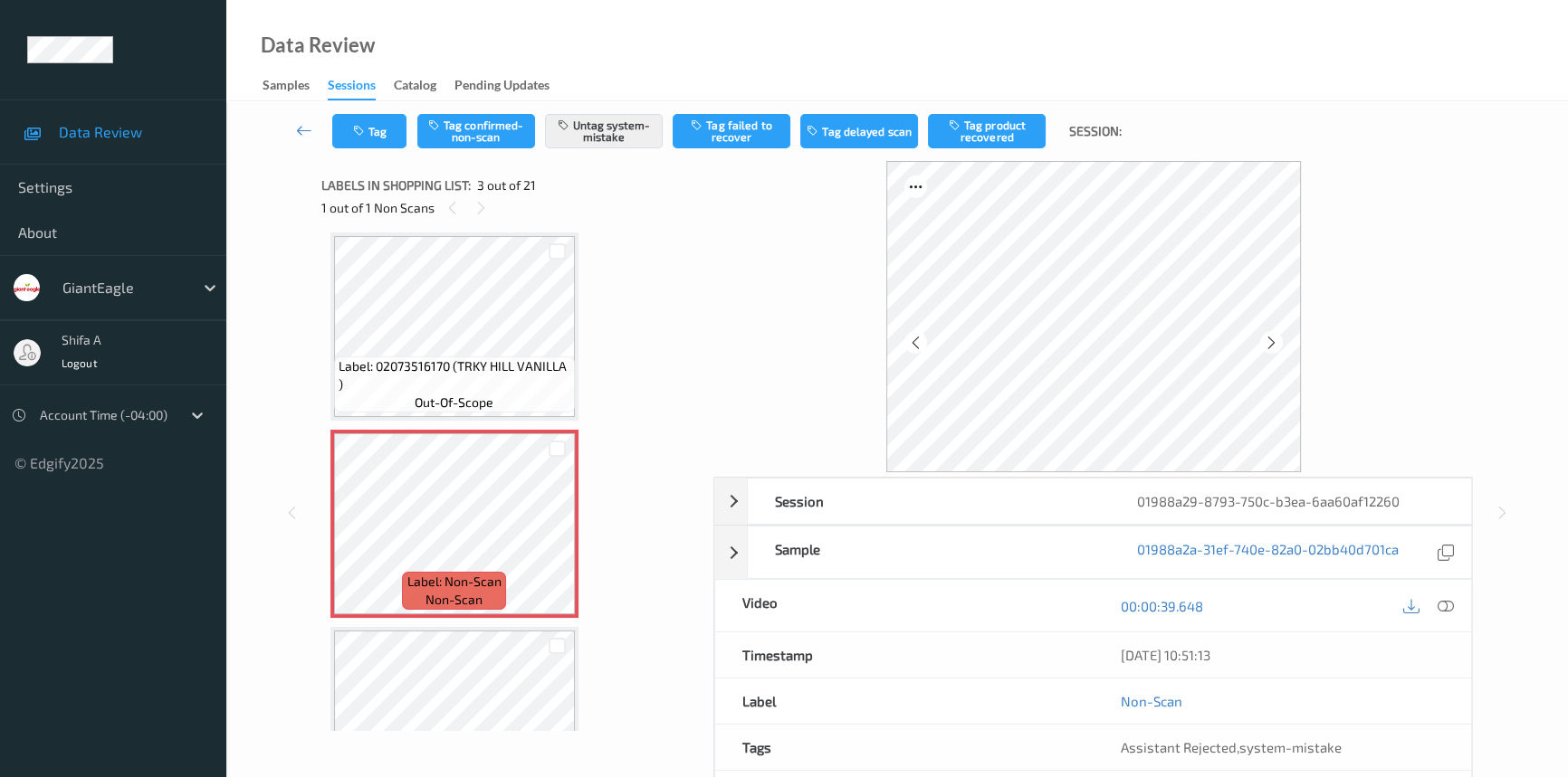
click at [1451, 606] on icon at bounding box center [1446, 606] width 17 height 17
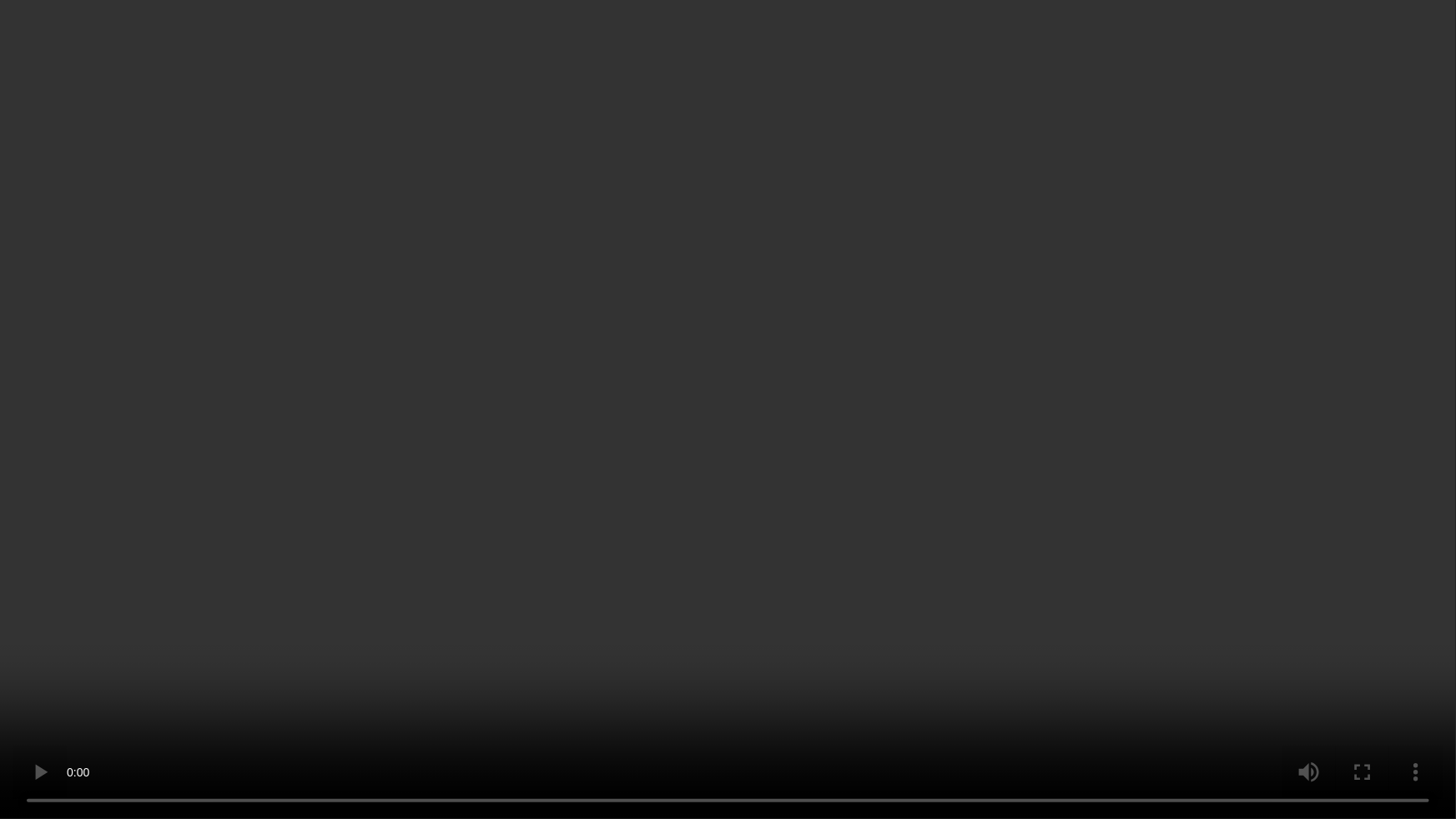
click at [993, 451] on video at bounding box center [728, 410] width 1456 height 819
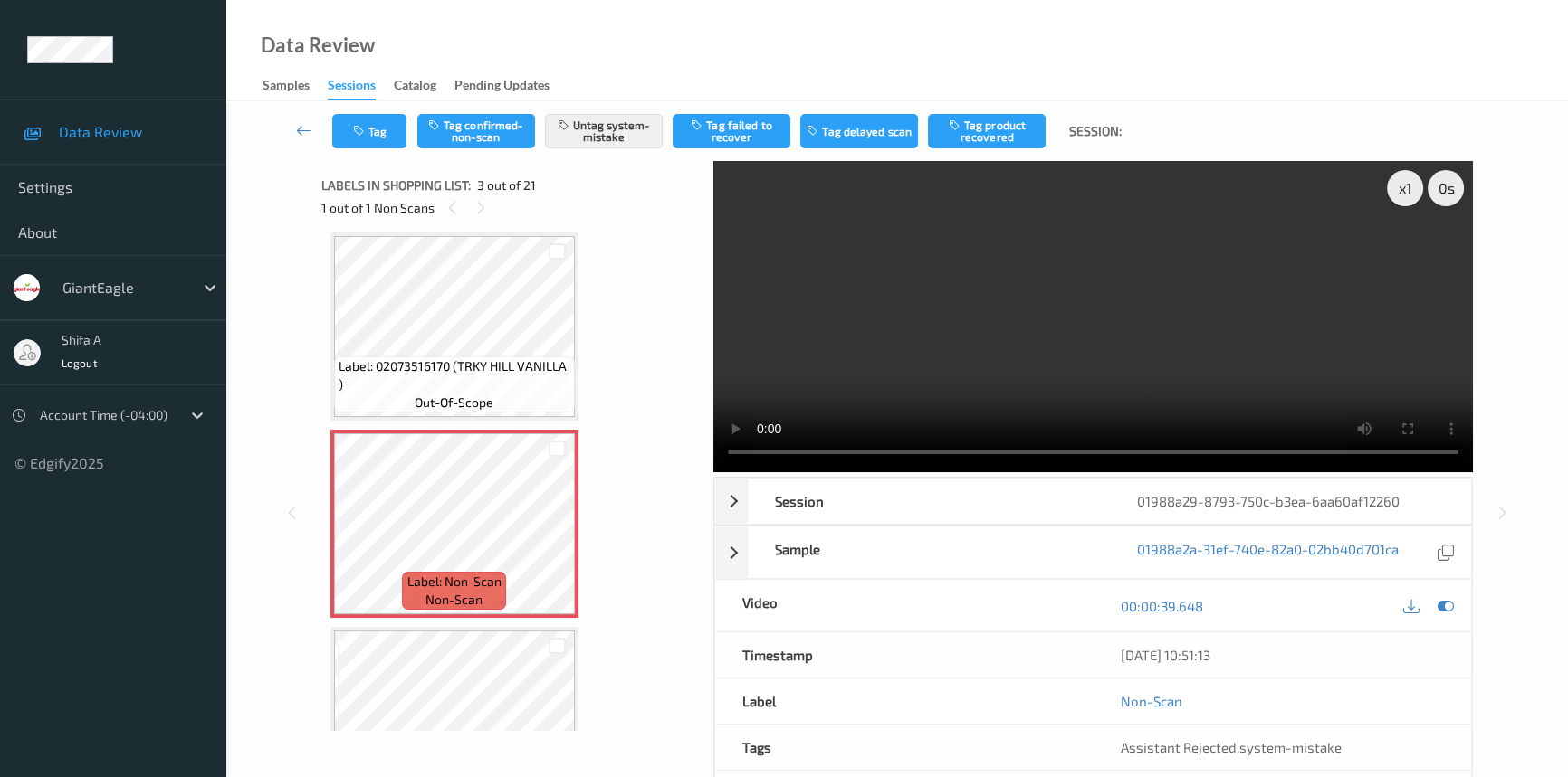
click at [999, 281] on video at bounding box center [1093, 317] width 760 height 311
click at [560, 537] on icon at bounding box center [557, 539] width 16 height 17
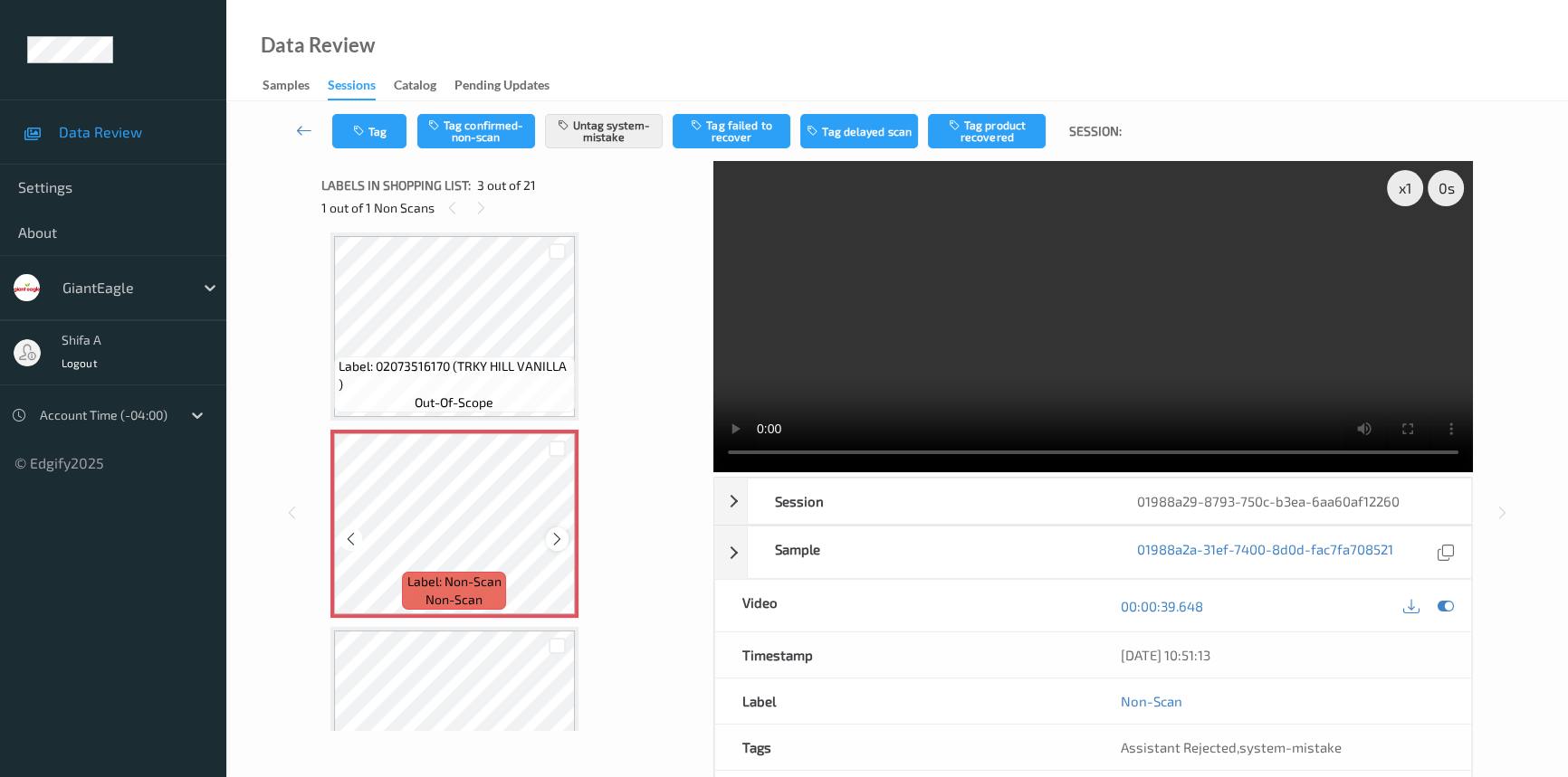
scroll to position [123, 0]
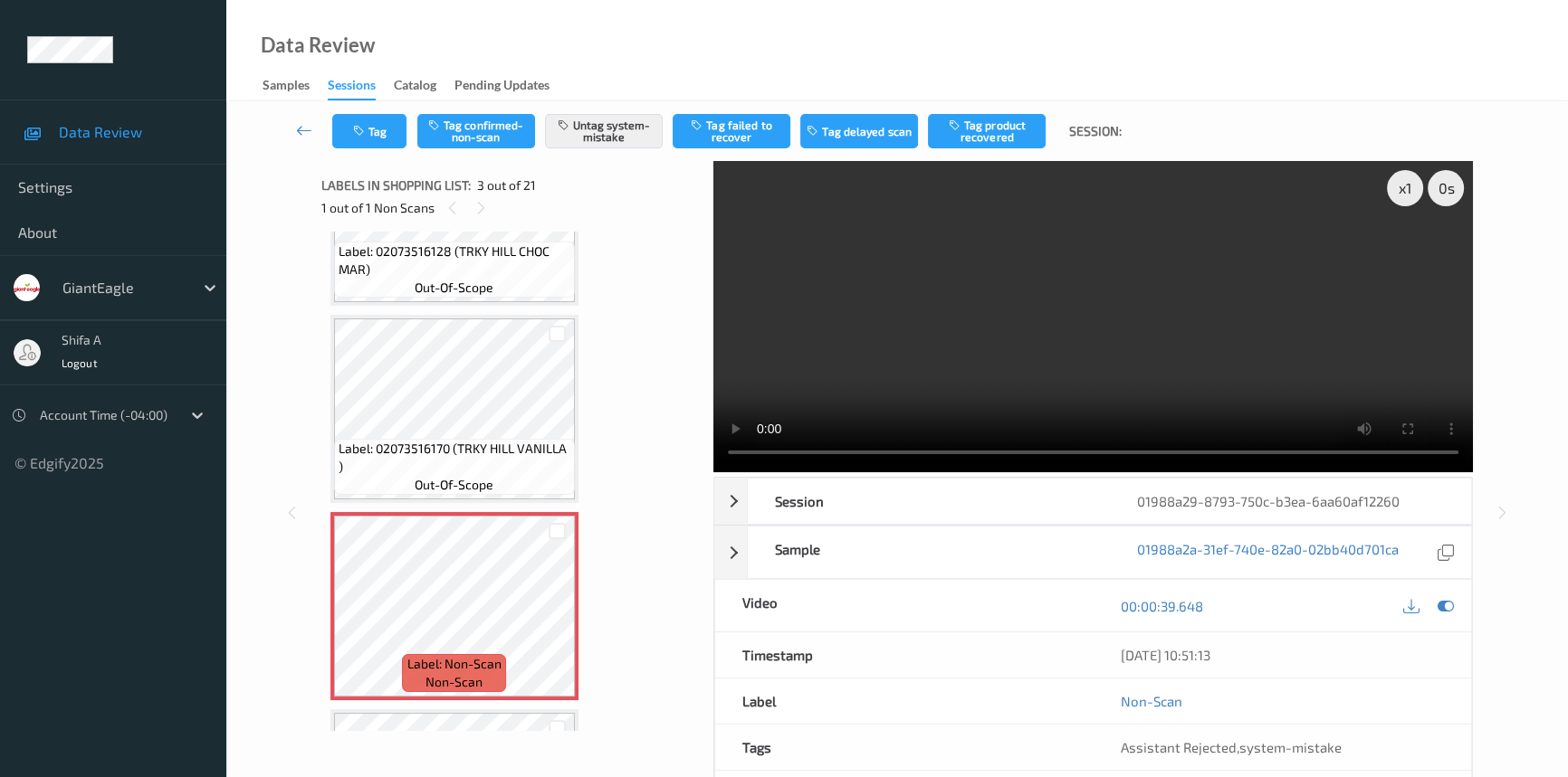
click at [502, 441] on span "Label: 02073516170 (TRKY HILL VANILLA )" at bounding box center [454, 457] width 232 height 36
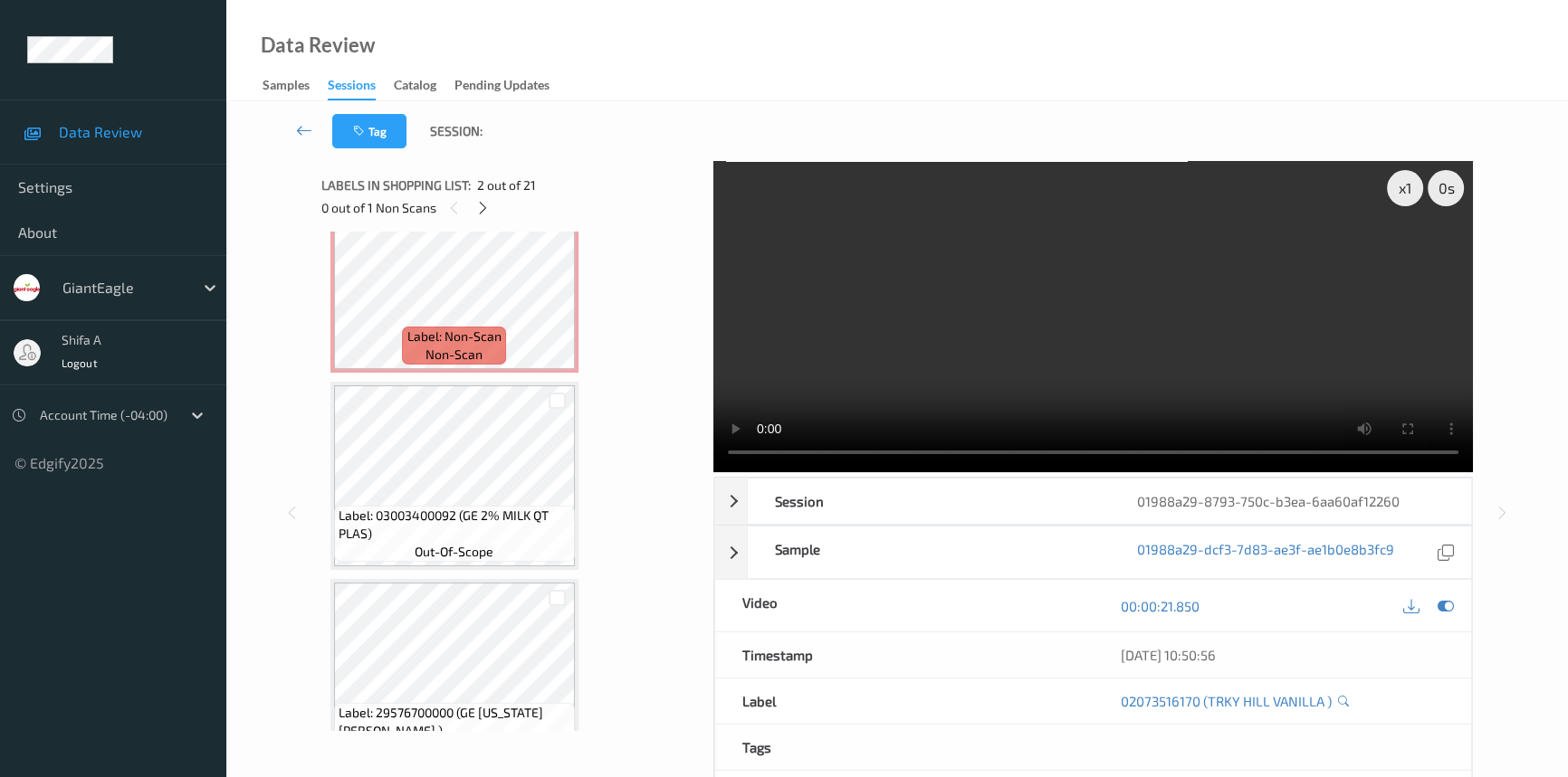
scroll to position [452, 0]
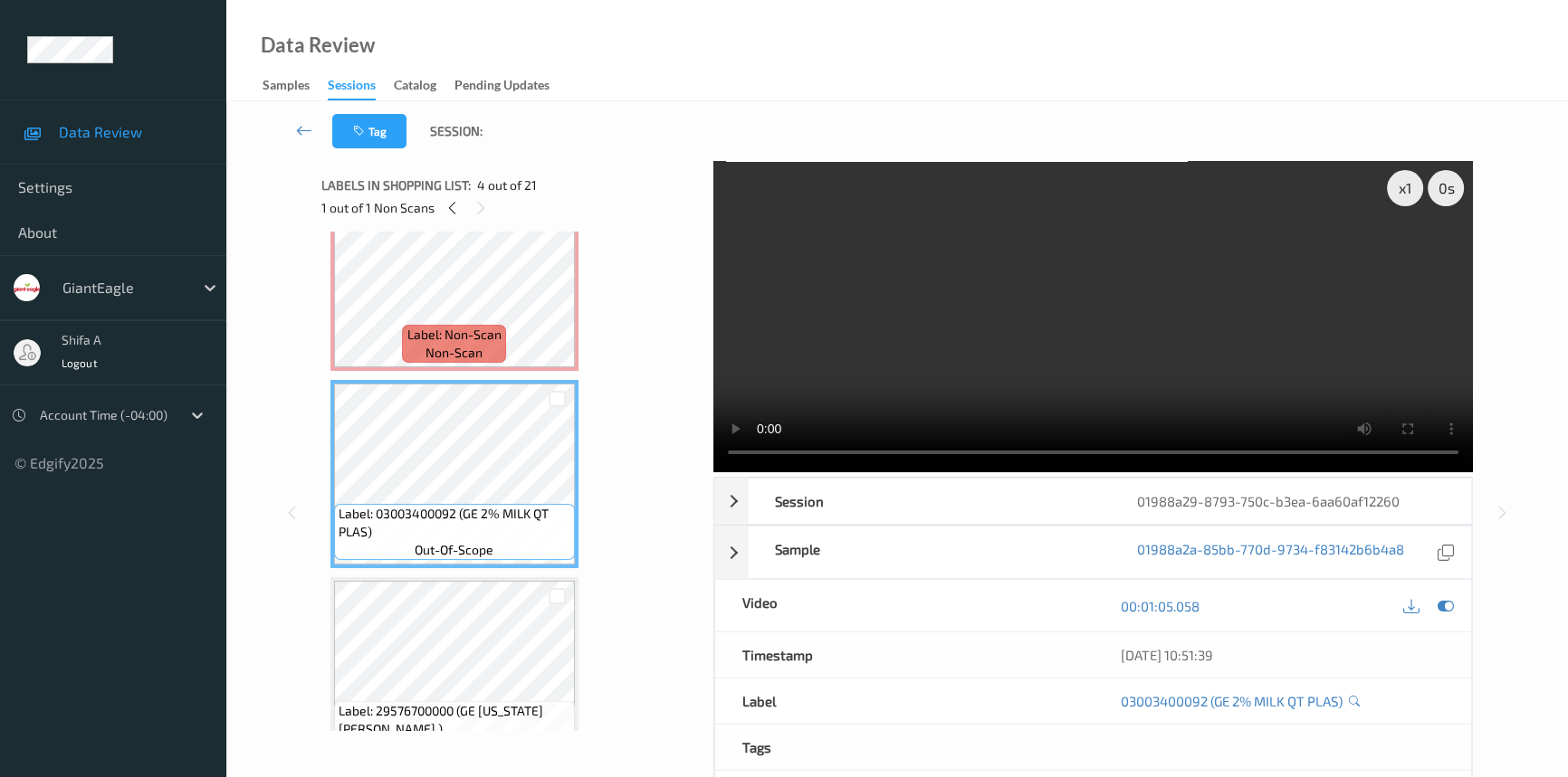
click at [1061, 320] on video at bounding box center [1093, 317] width 760 height 311
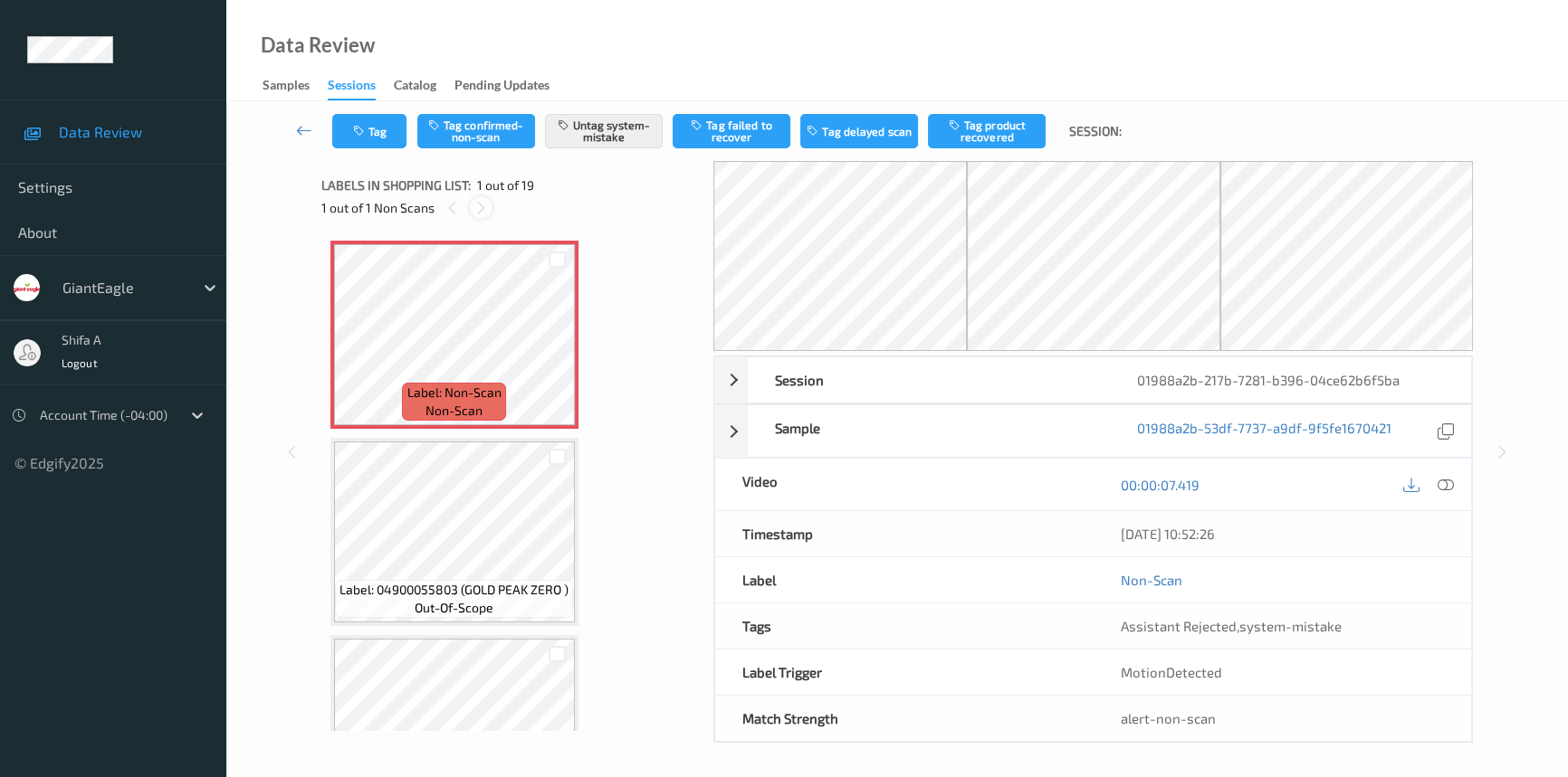
click at [480, 211] on icon at bounding box center [482, 207] width 16 height 17
drag, startPoint x: 1453, startPoint y: 487, endPoint x: 1450, endPoint y: 475, distance: 12.4
click at [1453, 486] on icon at bounding box center [1446, 484] width 17 height 17
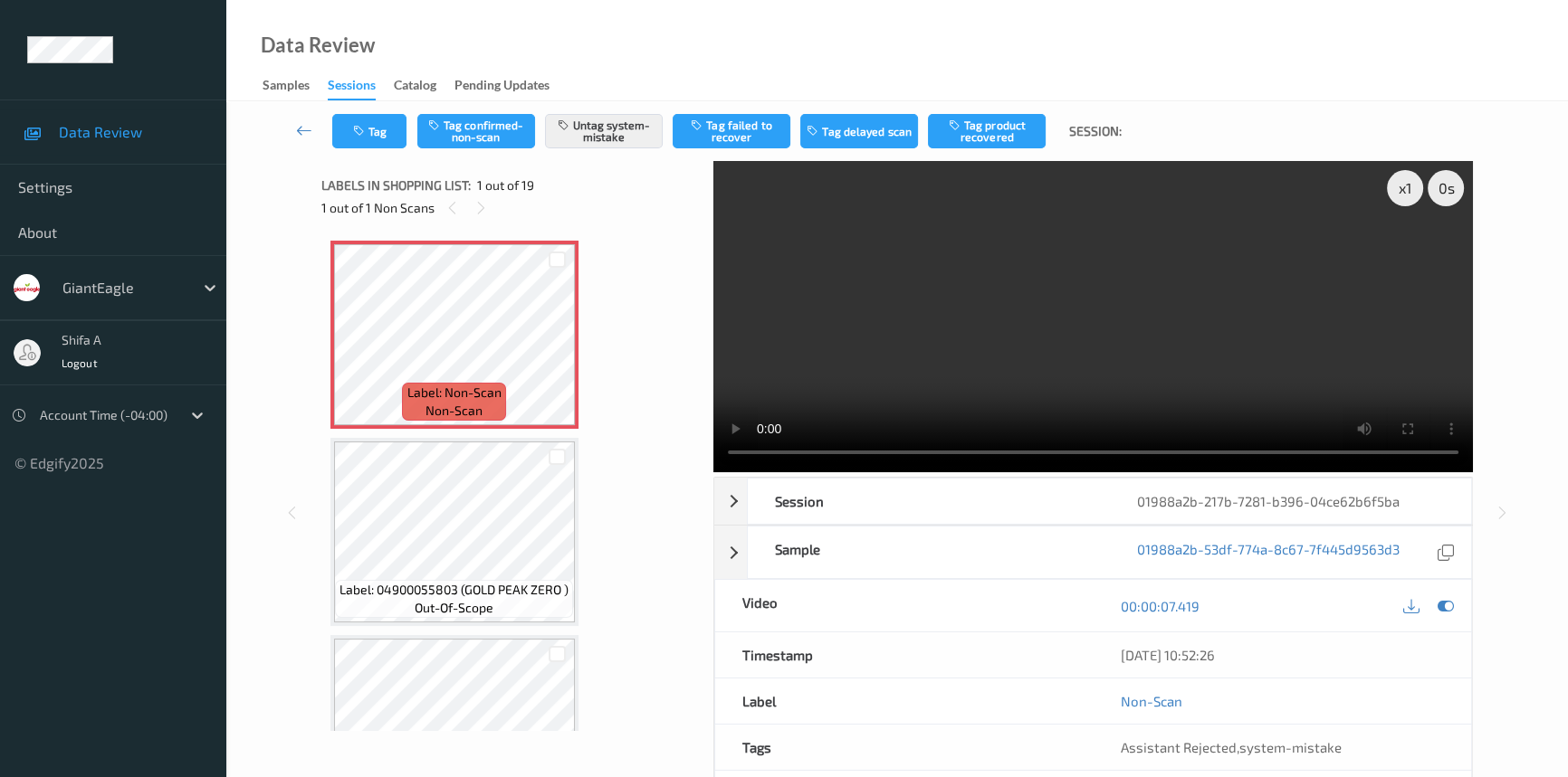
click at [1062, 331] on video at bounding box center [1093, 317] width 760 height 311
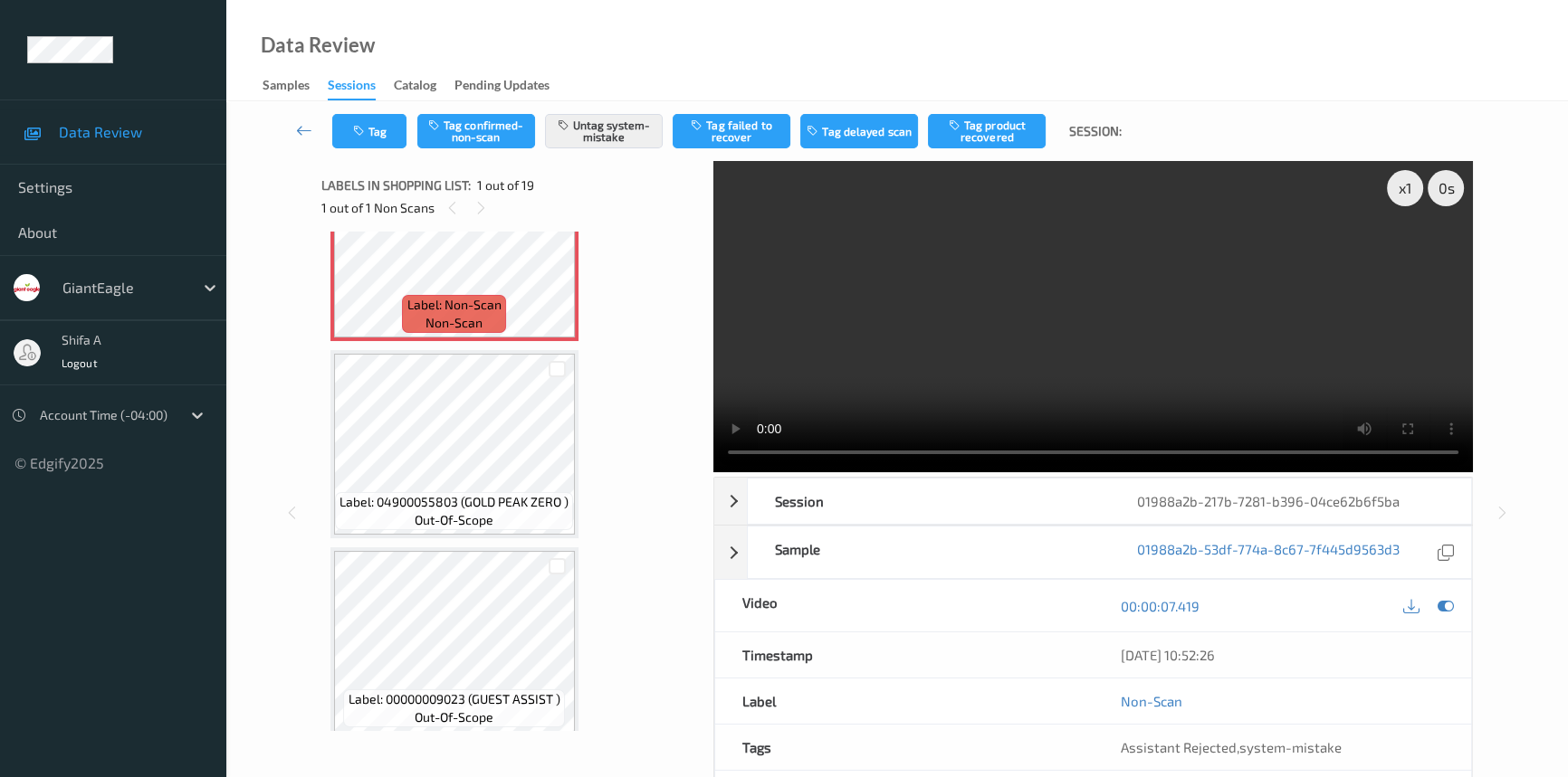
scroll to position [81, 0]
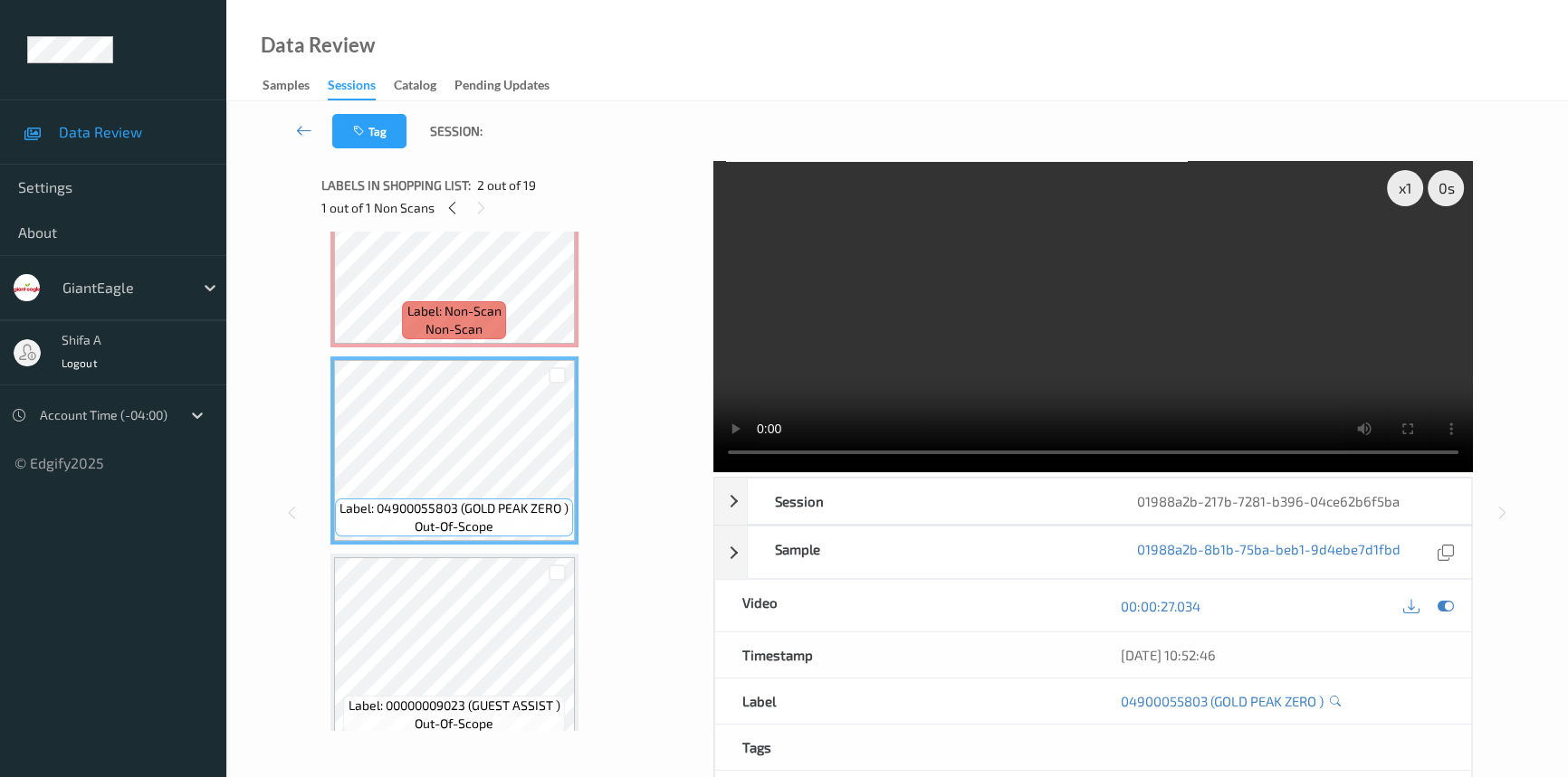
click at [1199, 310] on video at bounding box center [1093, 317] width 760 height 311
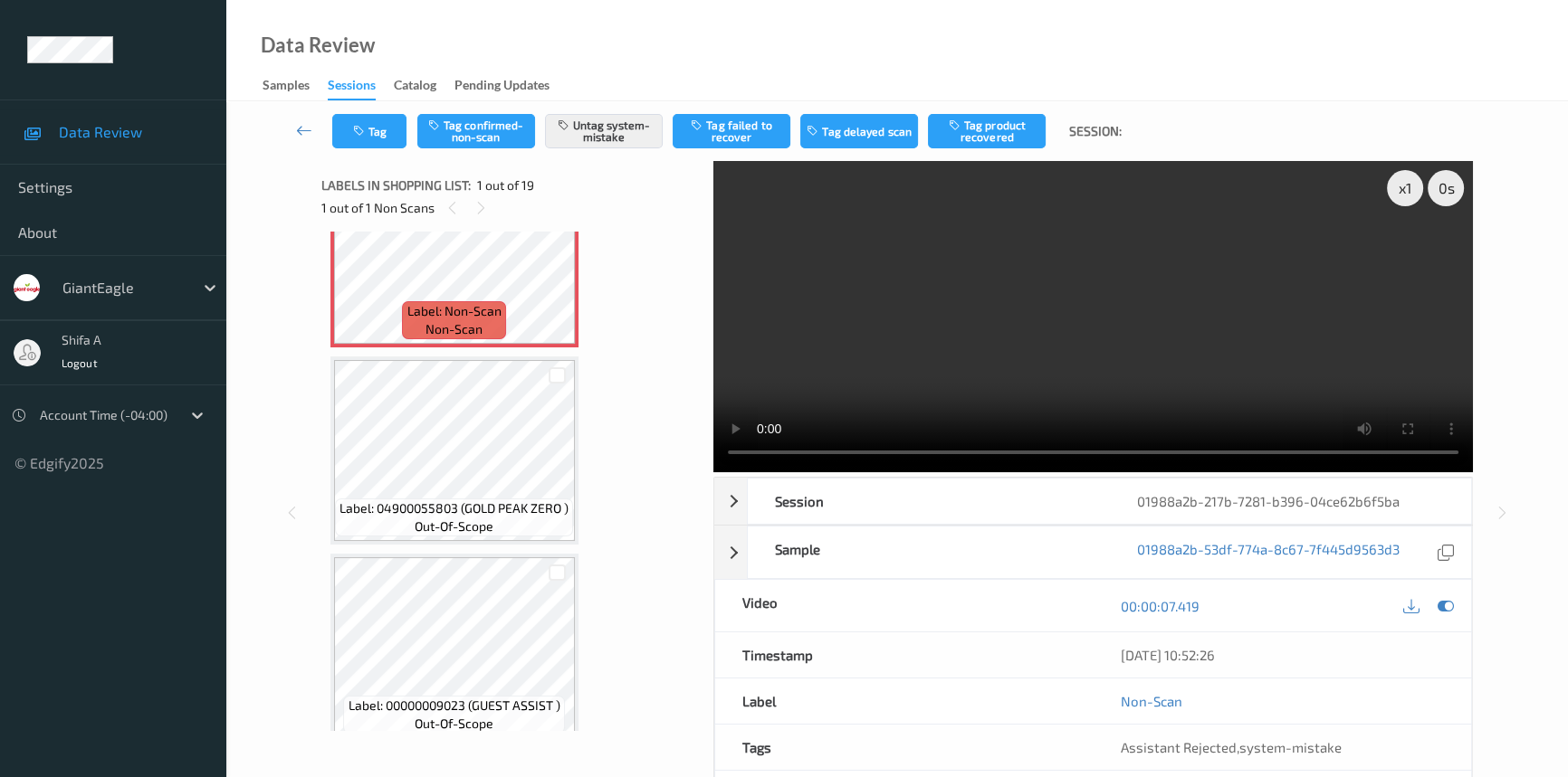
click at [627, 111] on div "Tag Tag confirmed-non-scan Untag system-mistake Tag failed to recover Tag delay…" at bounding box center [897, 131] width 1268 height 60
click at [626, 131] on button "Untag system-mistake" at bounding box center [604, 131] width 117 height 34
click at [480, 125] on button "Tag confirmed-non-scan" at bounding box center [476, 131] width 117 height 34
click at [993, 125] on button "Tag product recovered" at bounding box center [987, 131] width 117 height 34
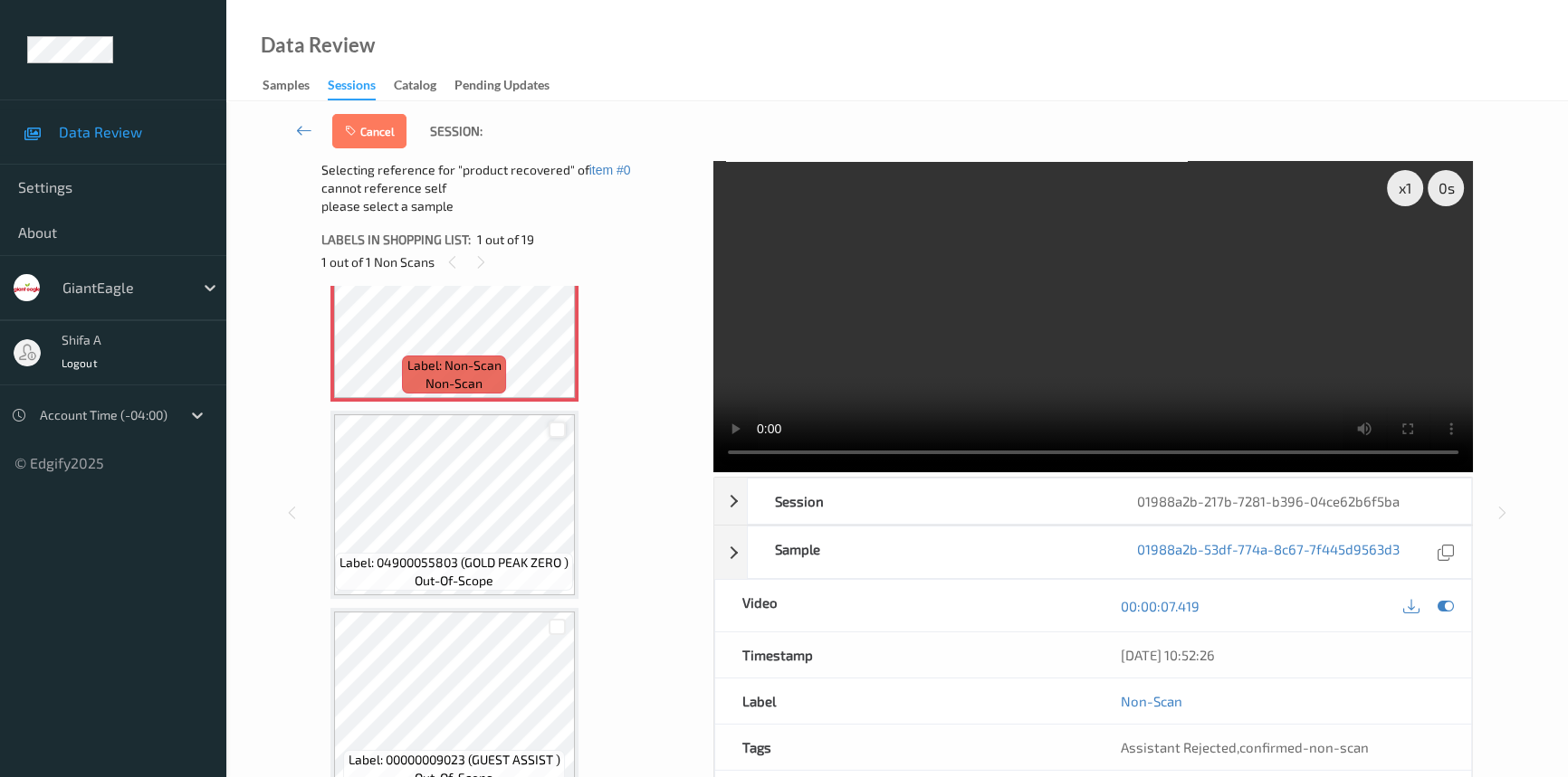
click at [559, 425] on div at bounding box center [557, 431] width 18 height 18
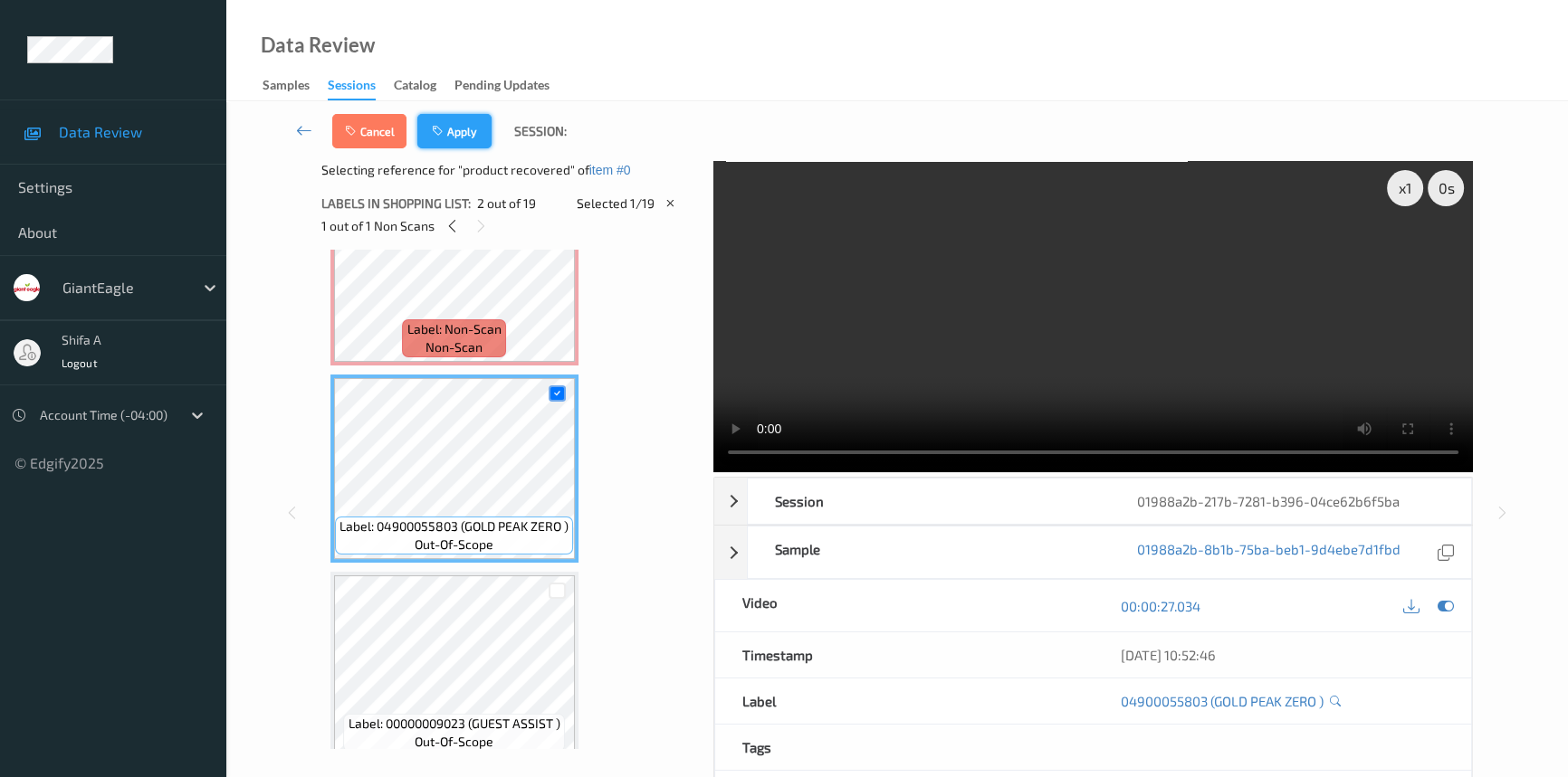
click at [457, 123] on button "Apply" at bounding box center [454, 131] width 74 height 34
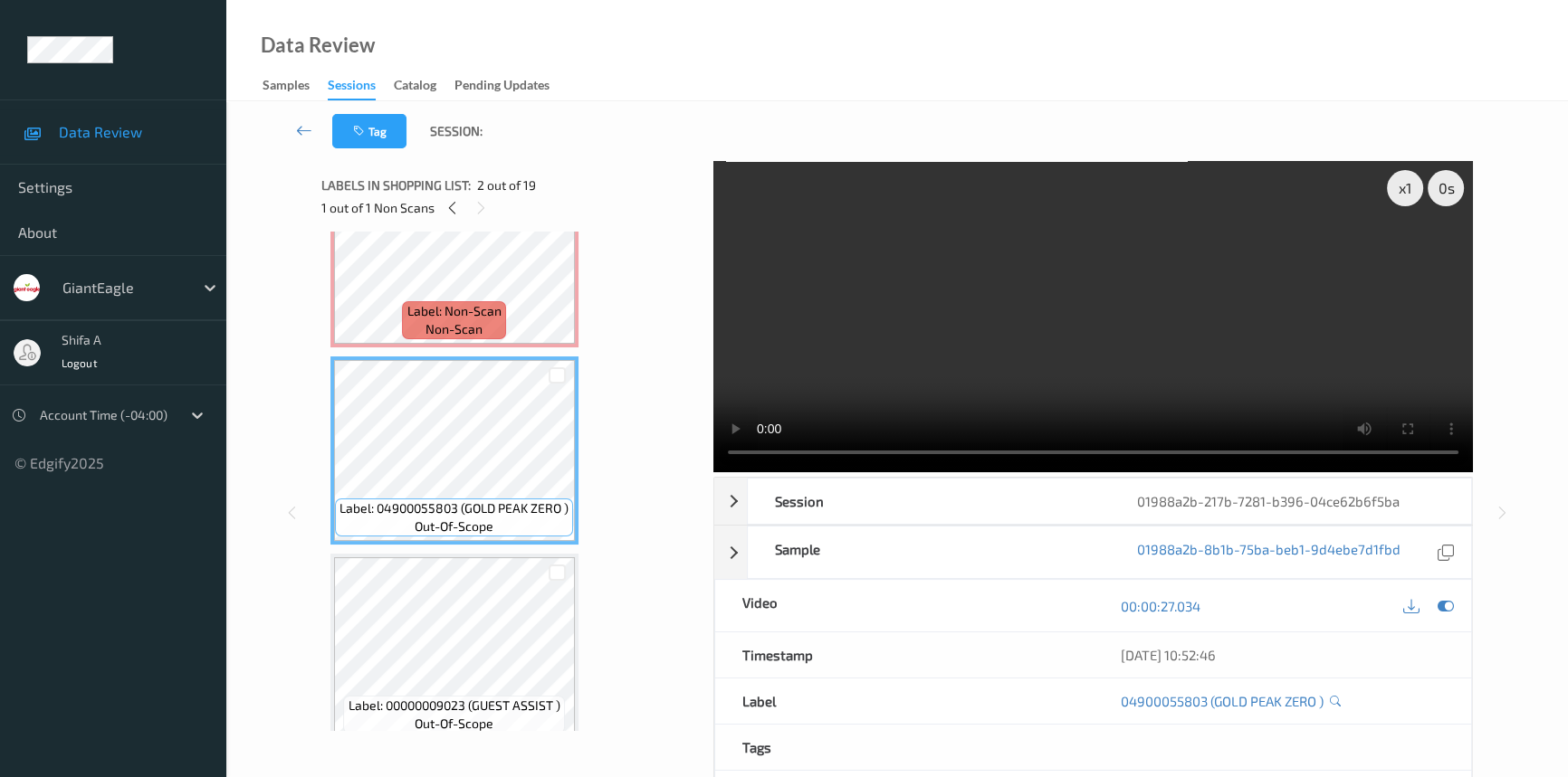
scroll to position [0, 0]
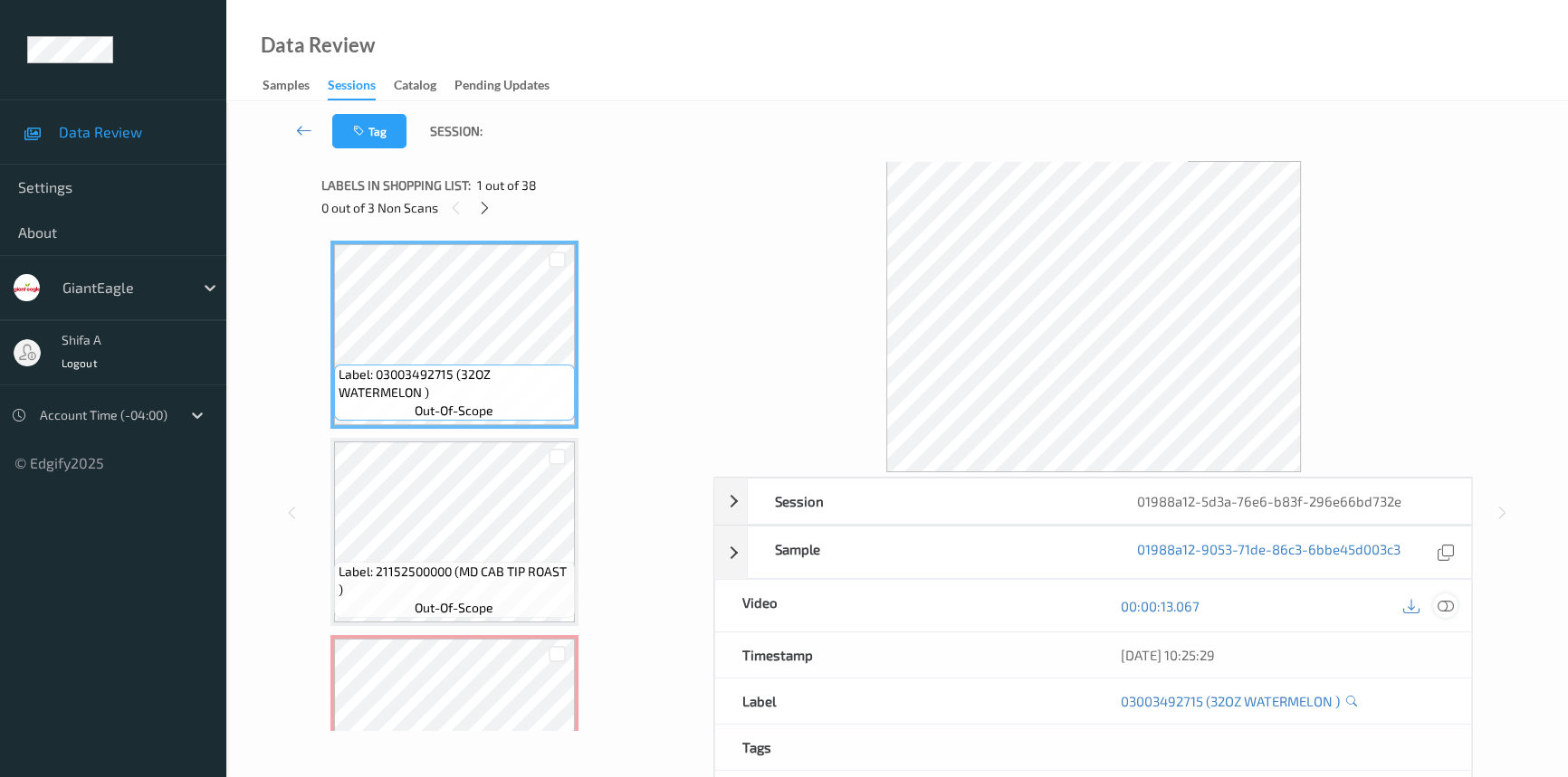
click at [1453, 611] on icon at bounding box center [1446, 606] width 17 height 17
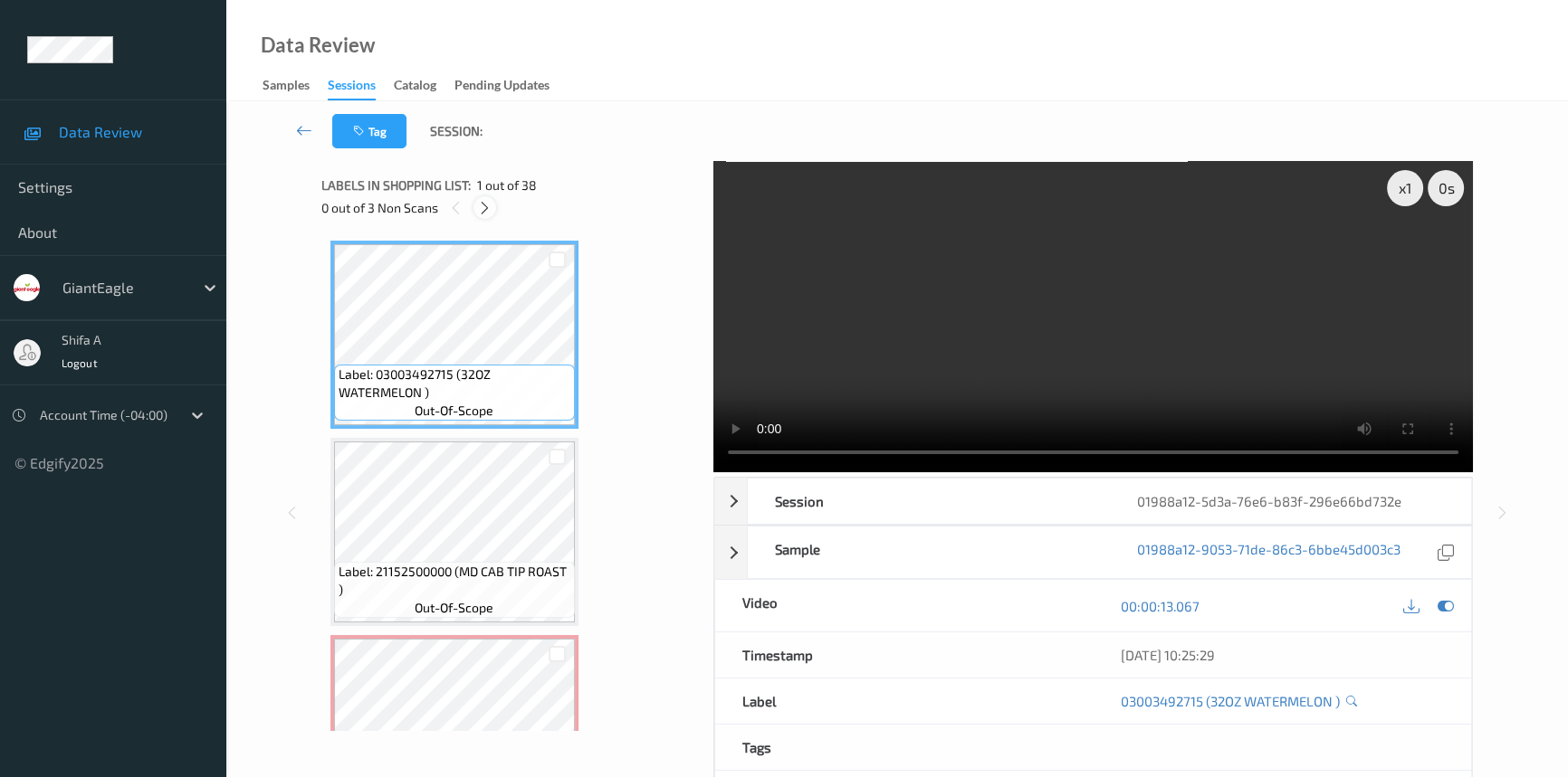
click at [485, 209] on icon at bounding box center [484, 207] width 16 height 17
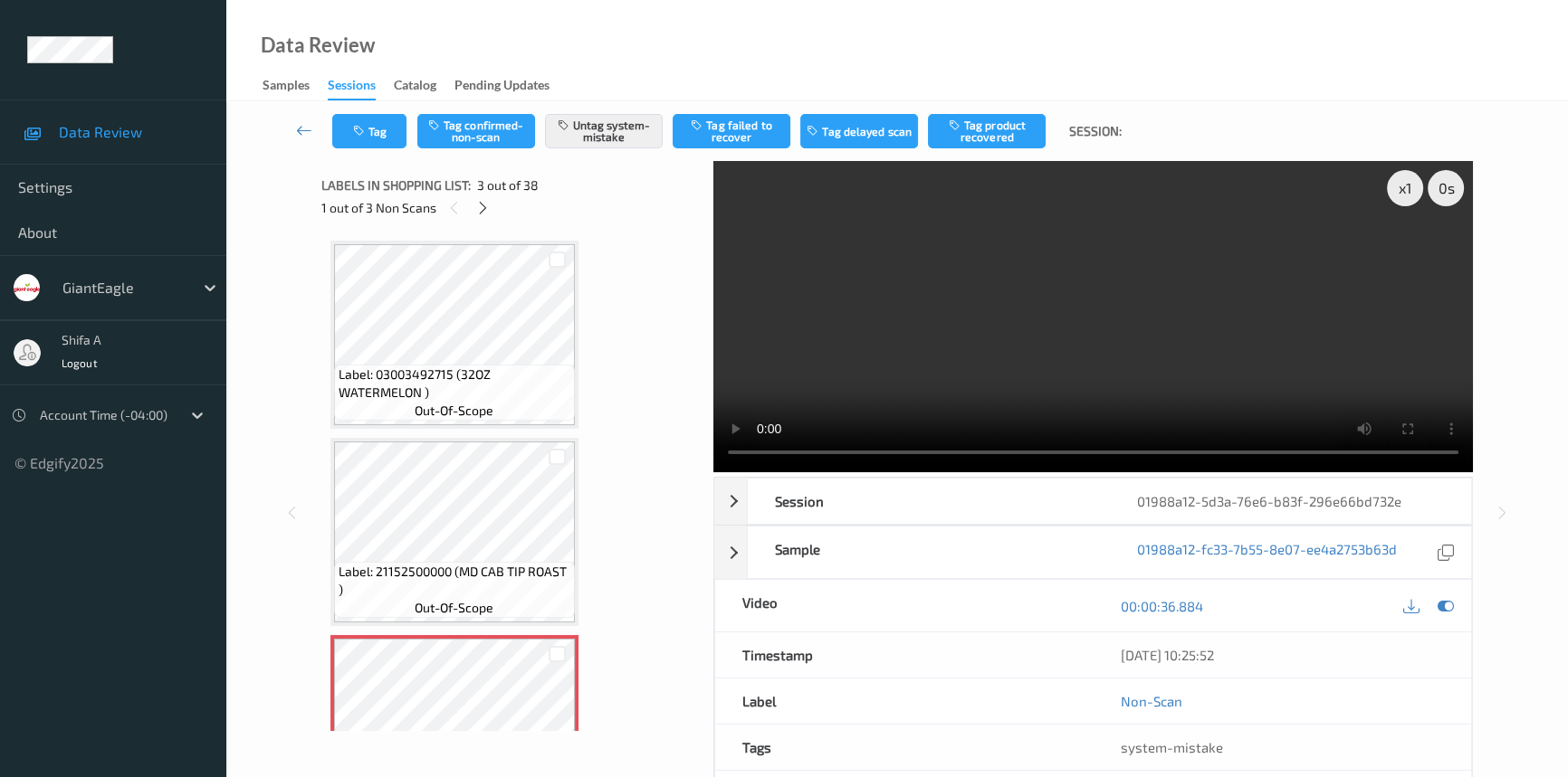
scroll to position [206, 0]
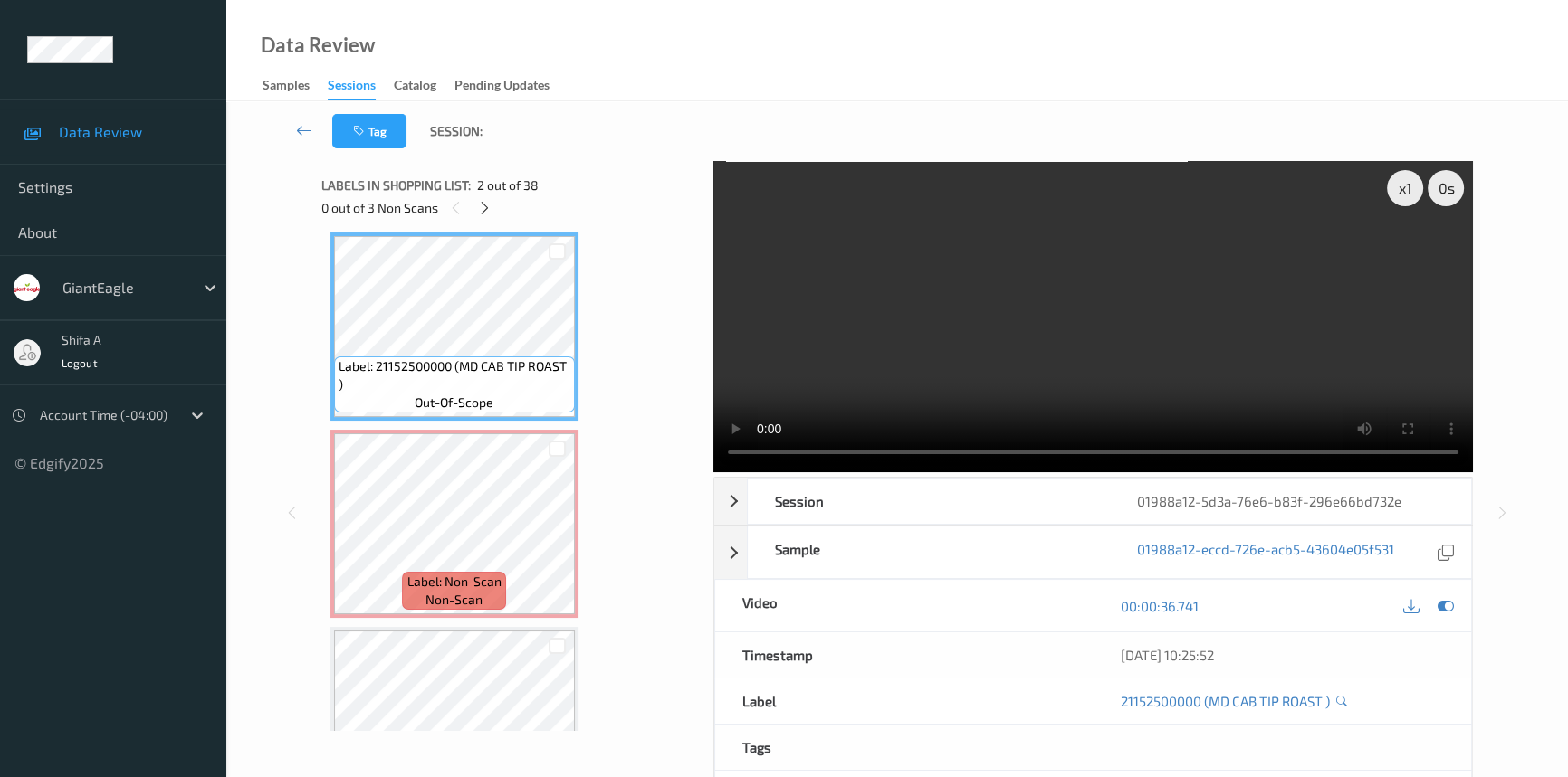
click at [1137, 358] on video at bounding box center [1093, 317] width 760 height 311
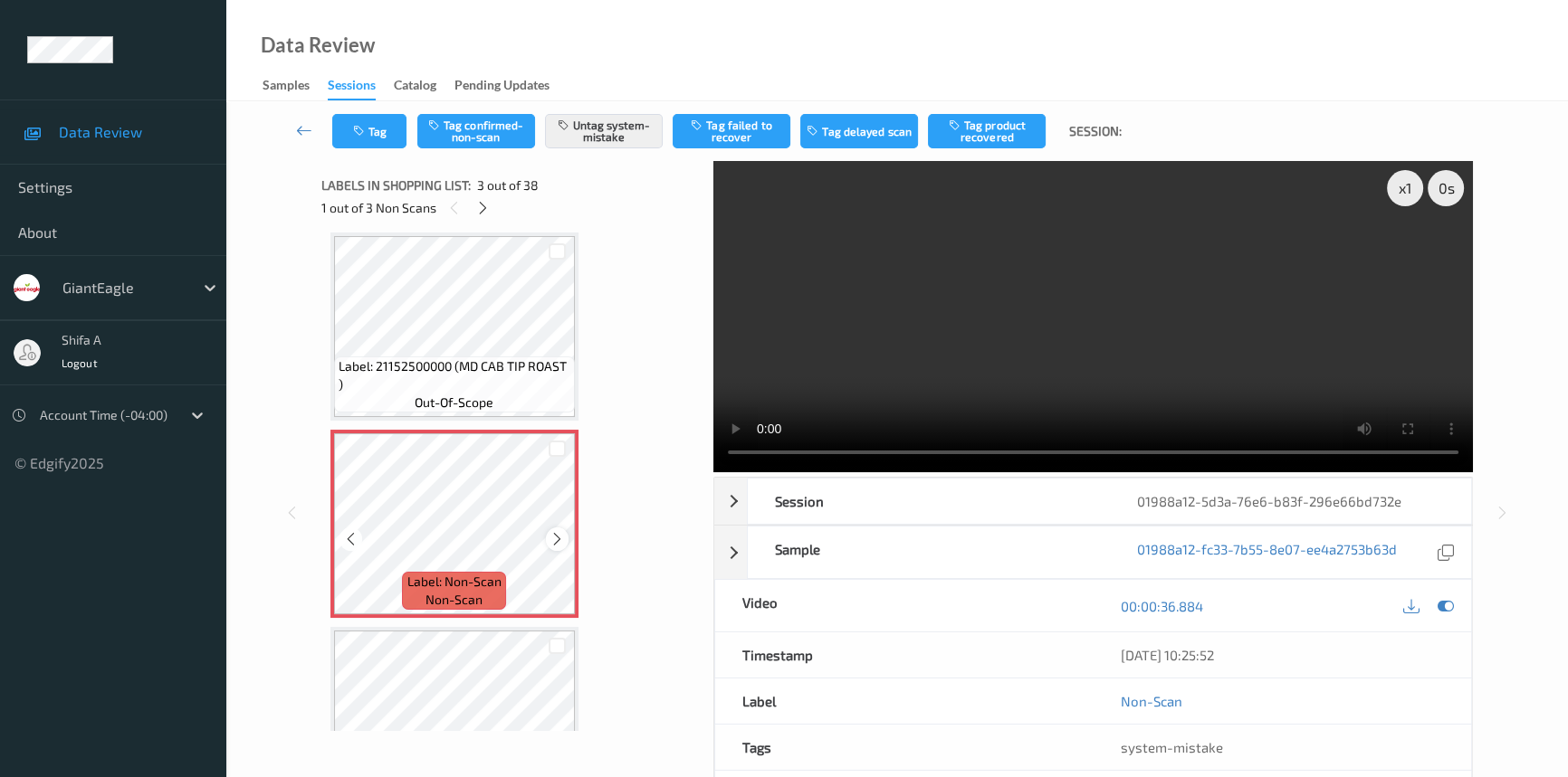
click at [551, 544] on icon at bounding box center [557, 539] width 16 height 17
click at [962, 314] on video at bounding box center [1093, 317] width 760 height 311
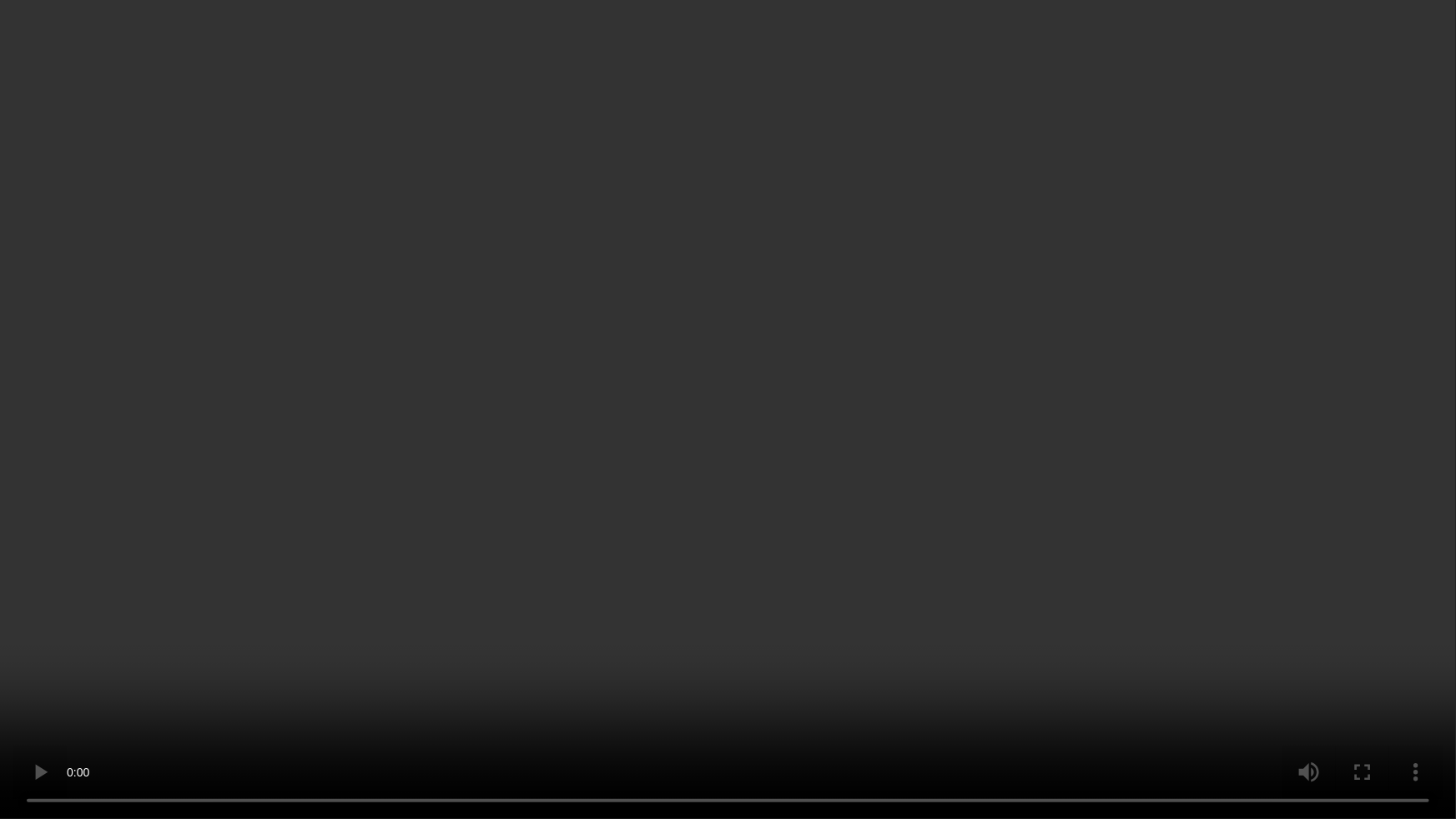
click at [606, 627] on video at bounding box center [728, 410] width 1456 height 819
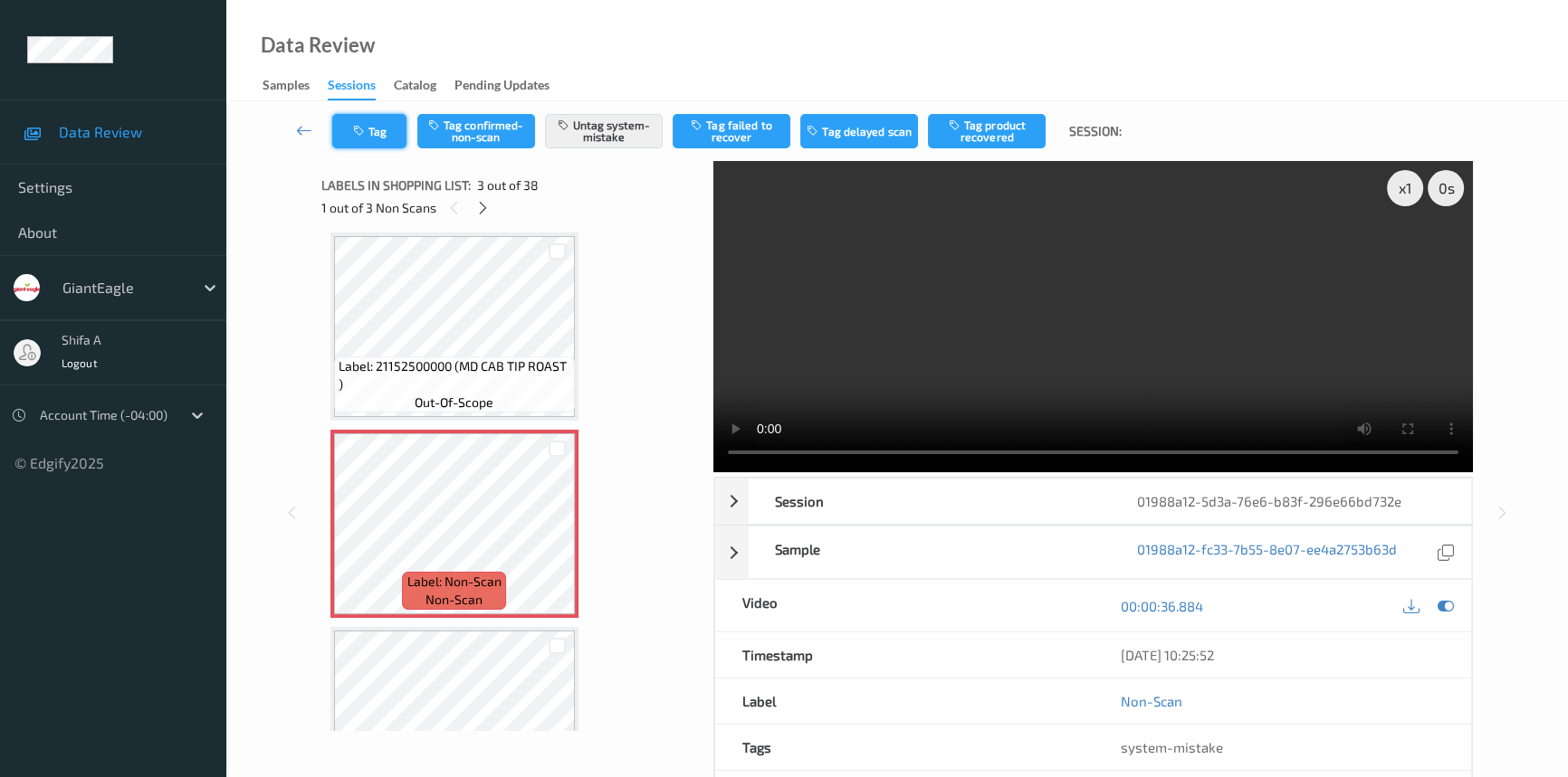
click at [382, 128] on button "Tag" at bounding box center [369, 131] width 74 height 34
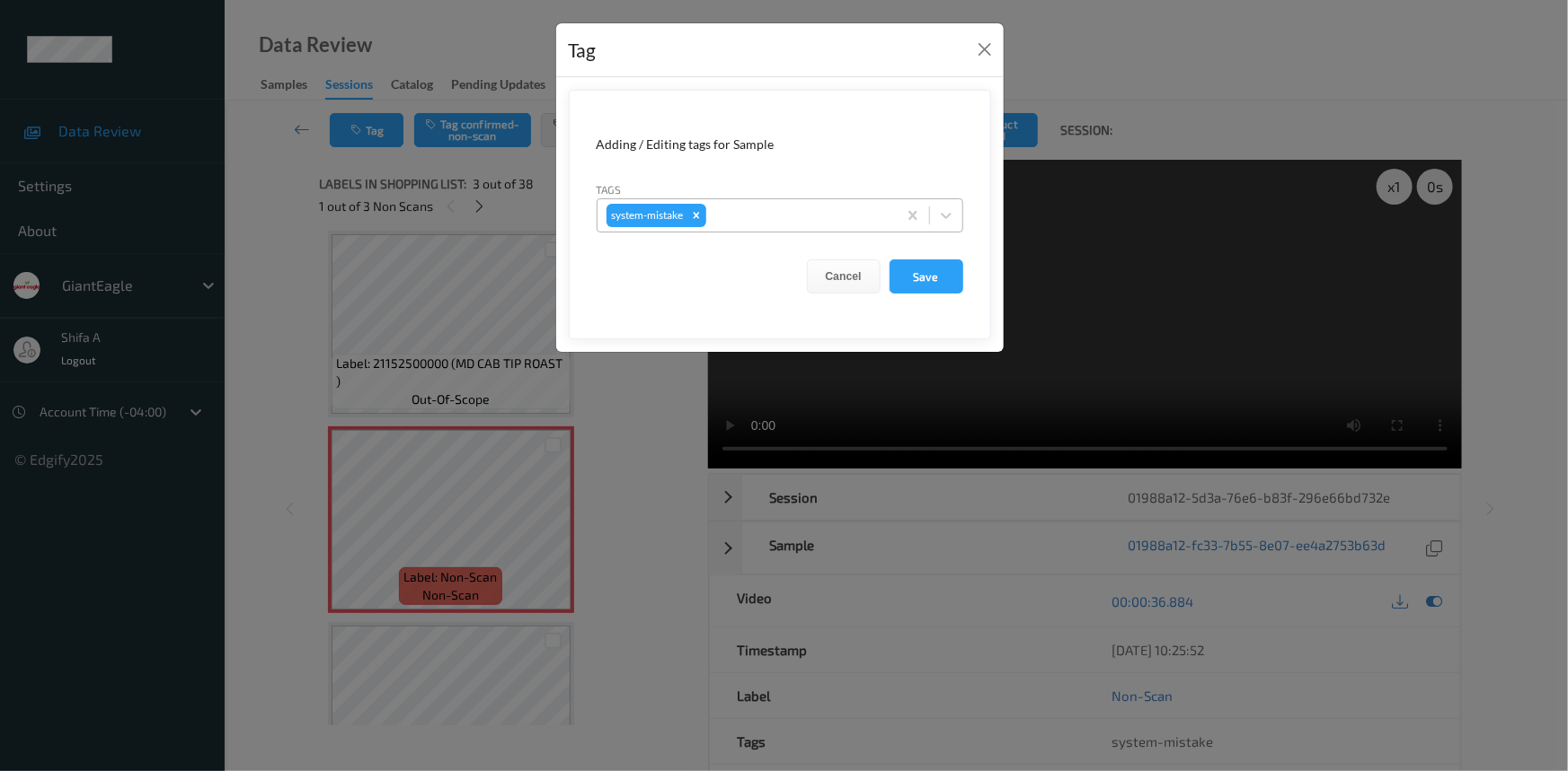
click at [793, 218] on div at bounding box center [799, 216] width 178 height 21
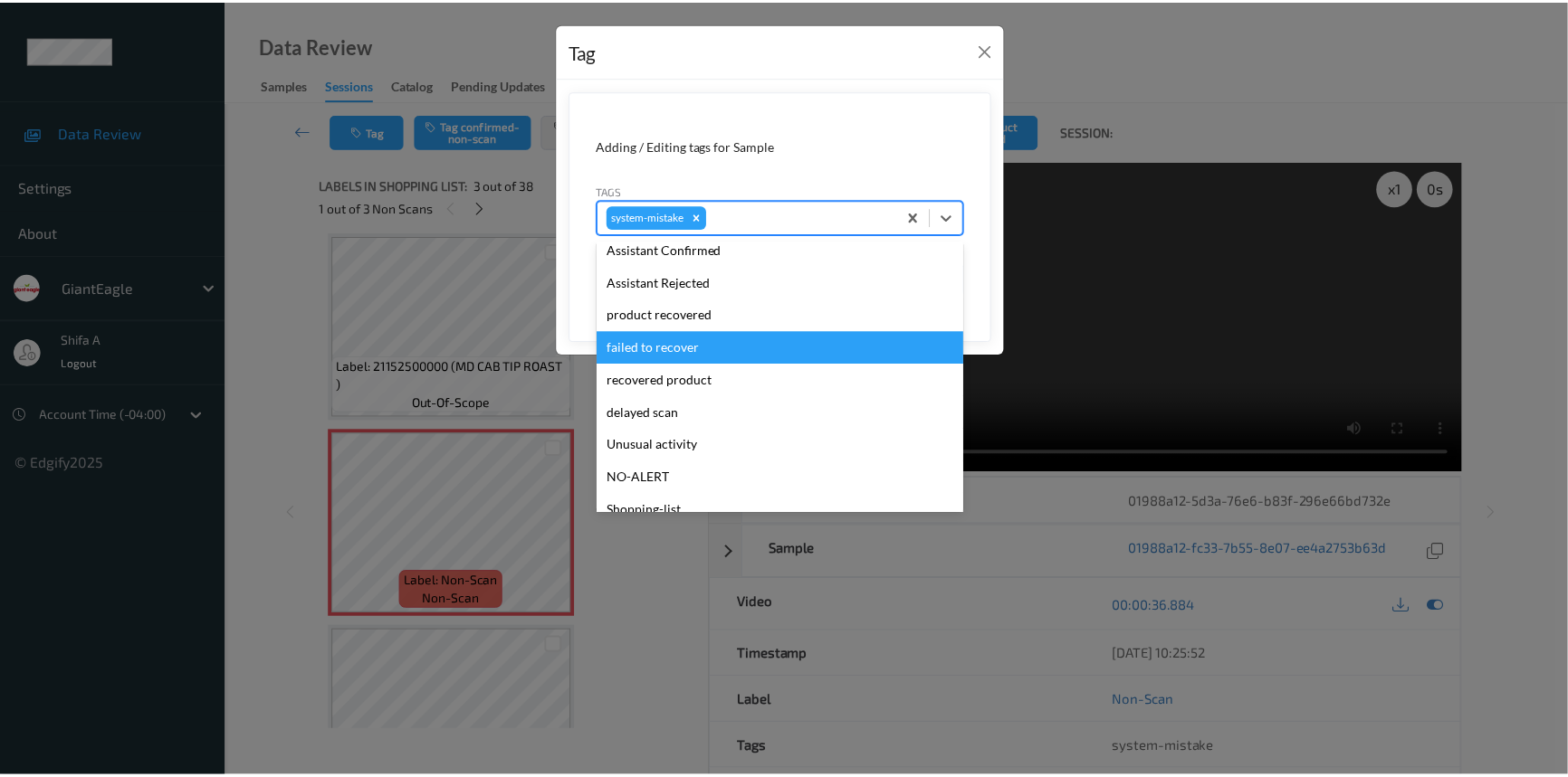
scroll to position [160, 0]
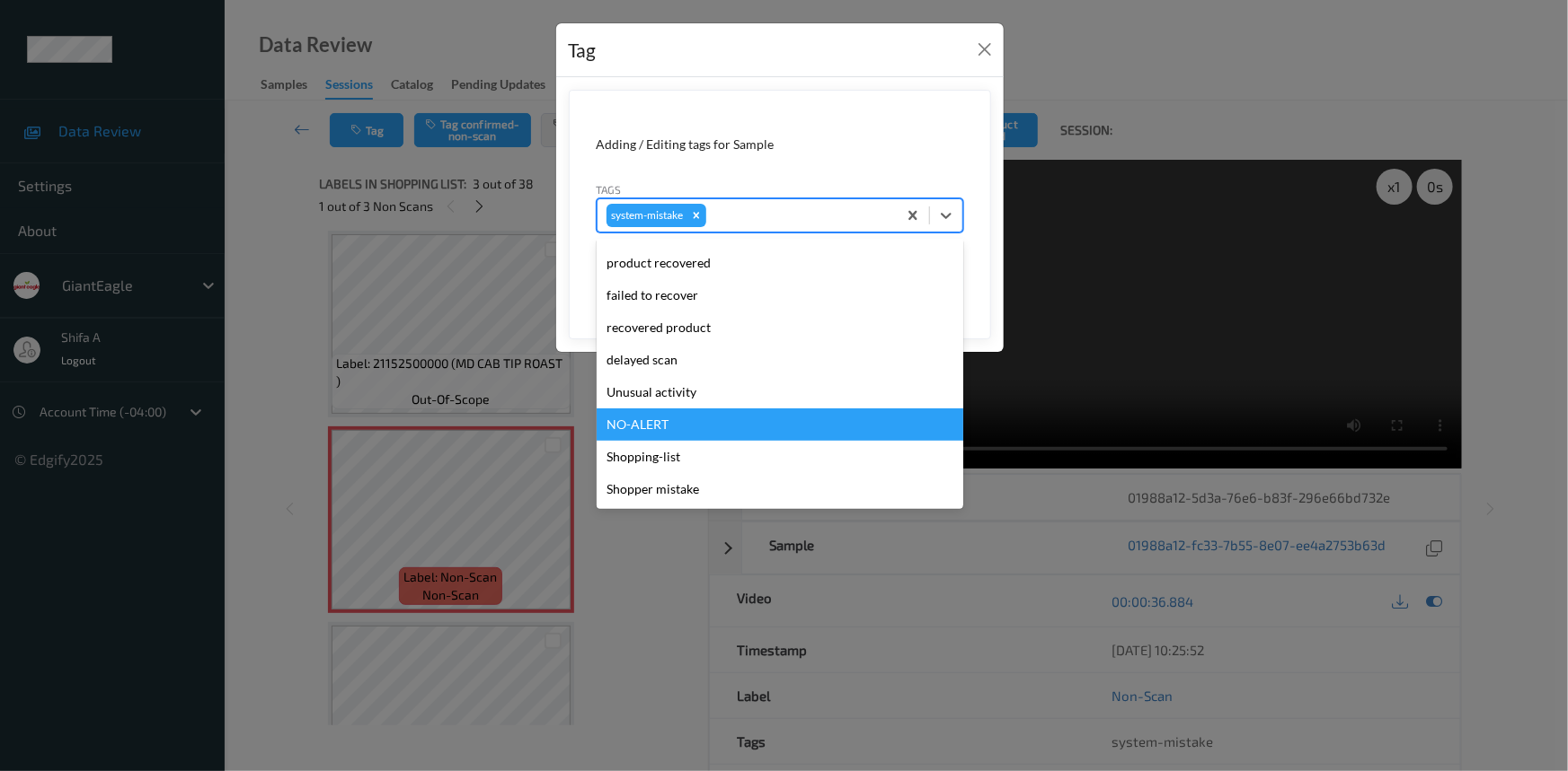
click at [691, 395] on div "Unusual activity" at bounding box center [779, 392] width 366 height 32
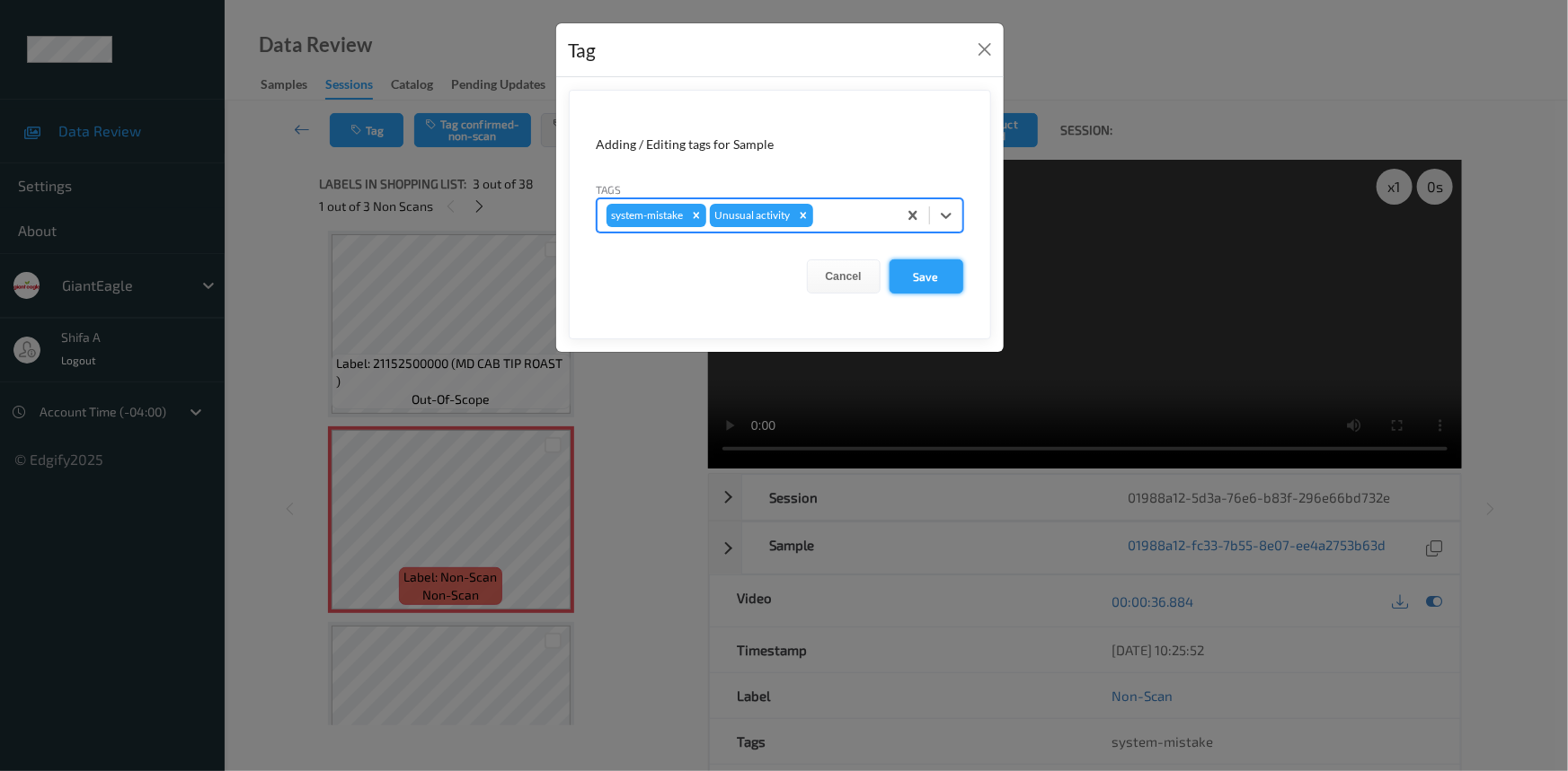
click at [939, 285] on button "Save" at bounding box center [927, 276] width 74 height 34
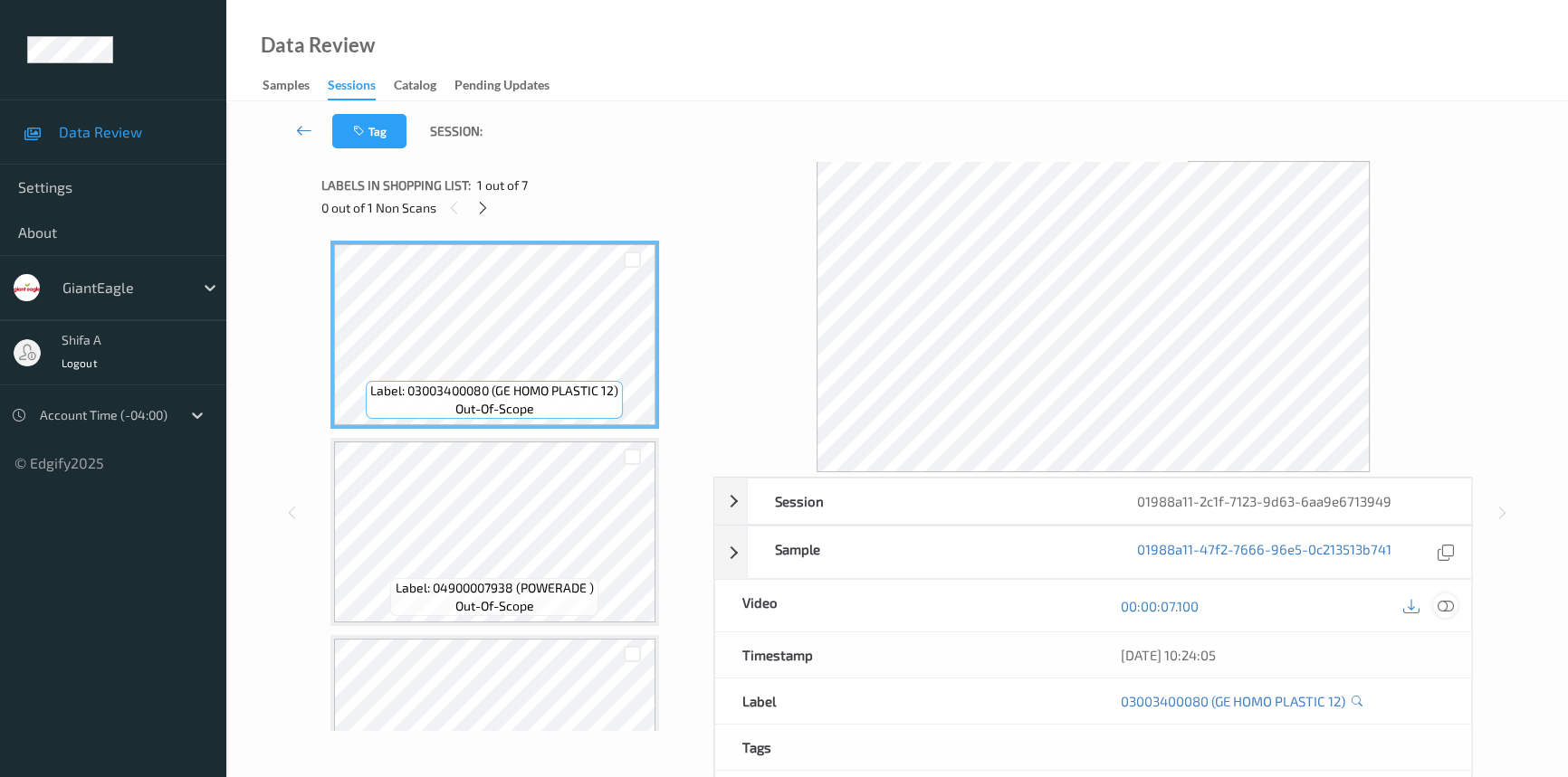
click at [1442, 606] on icon at bounding box center [1446, 606] width 17 height 17
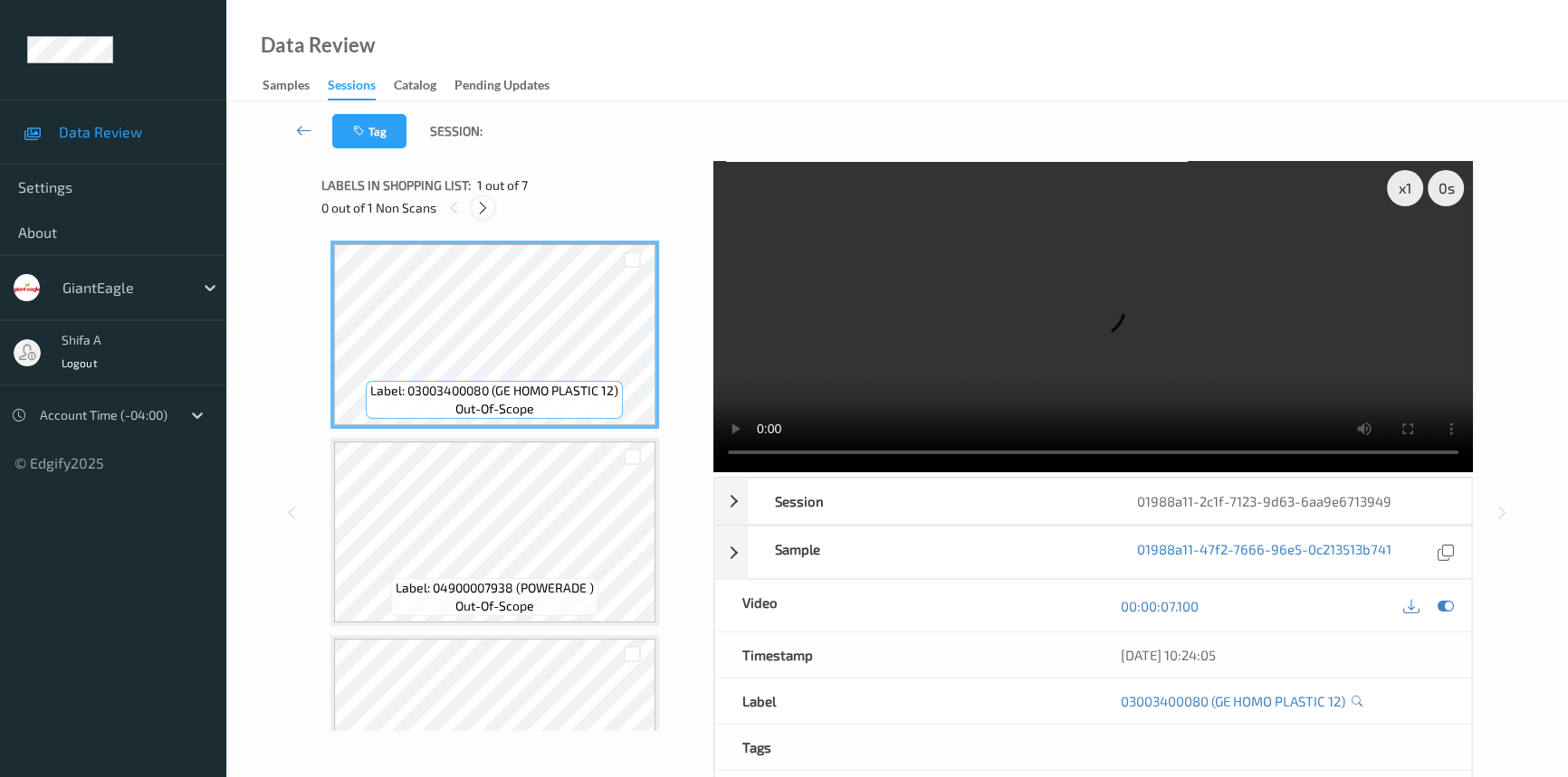
click at [489, 212] on icon at bounding box center [484, 207] width 16 height 17
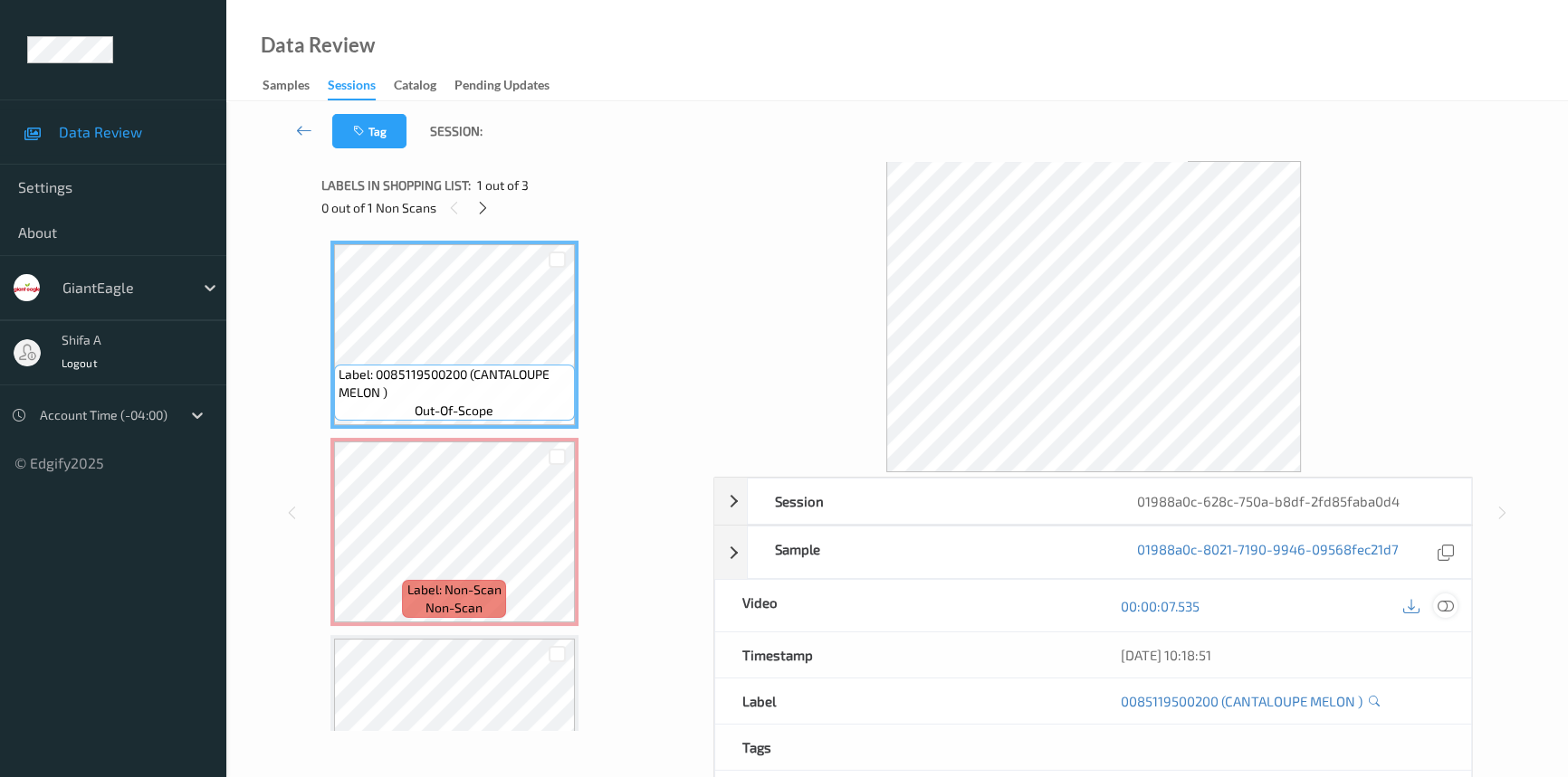
click at [1452, 606] on icon at bounding box center [1446, 606] width 17 height 17
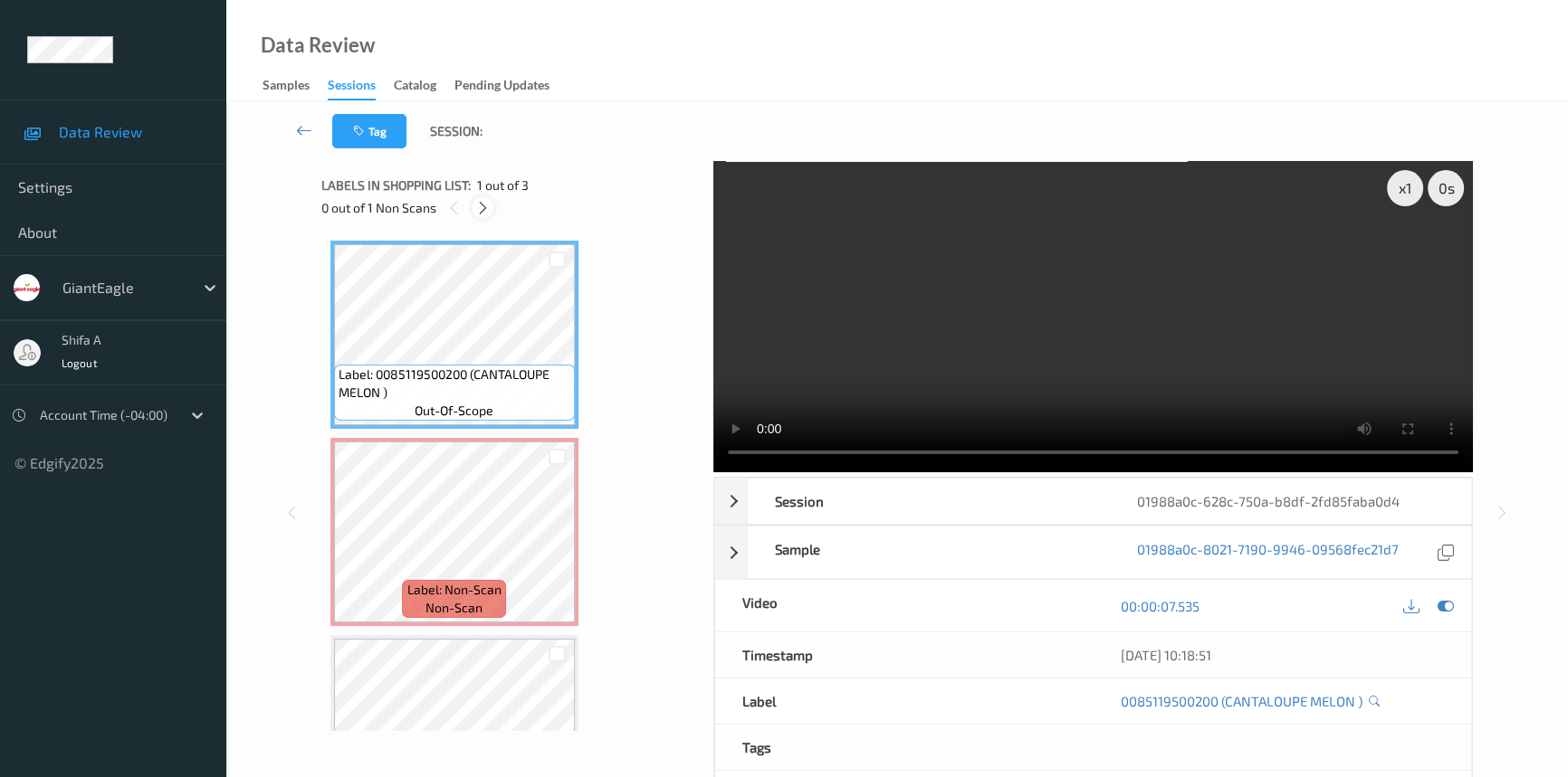
click at [488, 208] on icon at bounding box center [484, 207] width 16 height 17
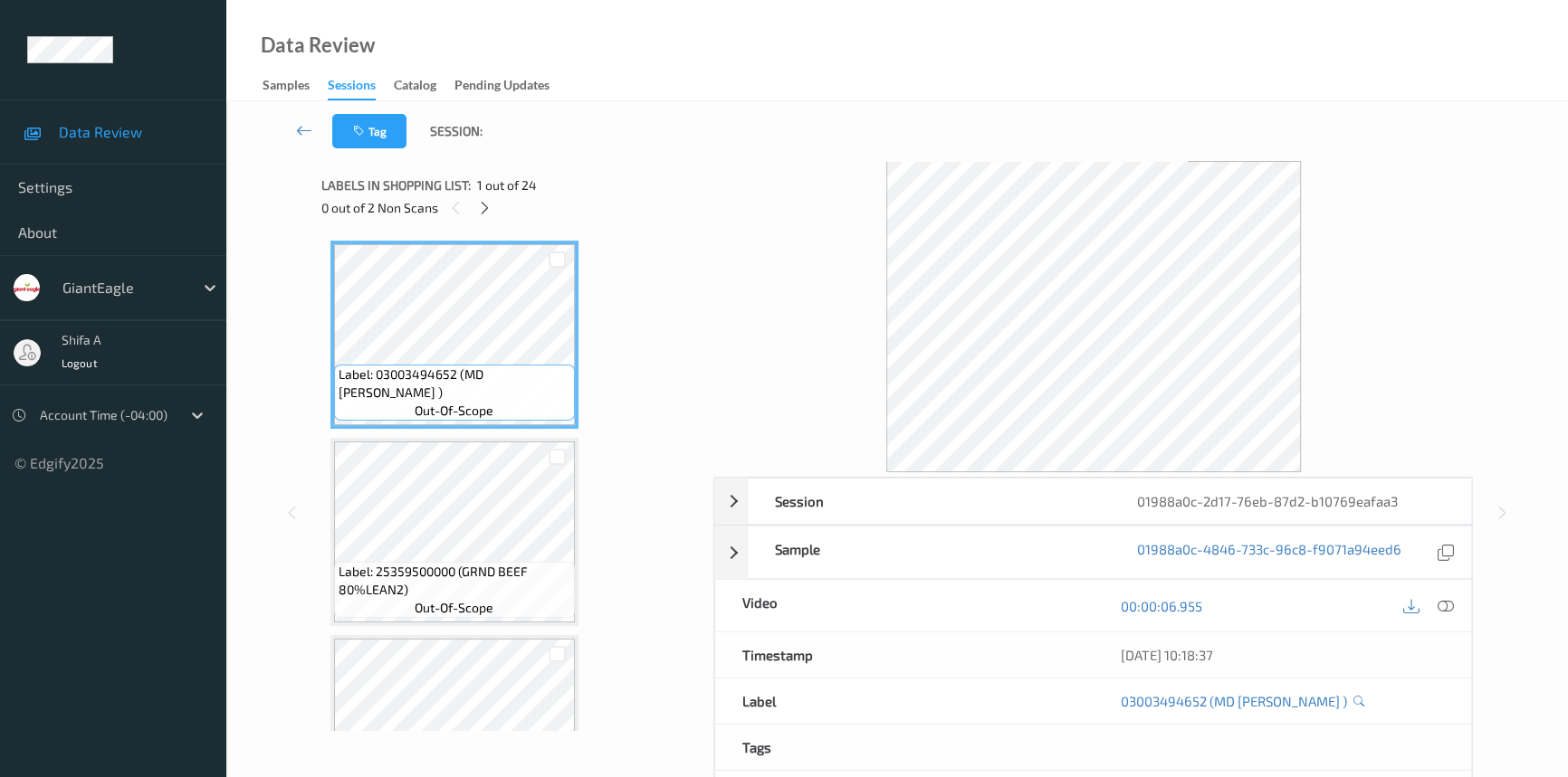
drag, startPoint x: 1442, startPoint y: 608, endPoint x: 1428, endPoint y: 587, distance: 25.2
click at [1441, 606] on icon at bounding box center [1446, 606] width 17 height 17
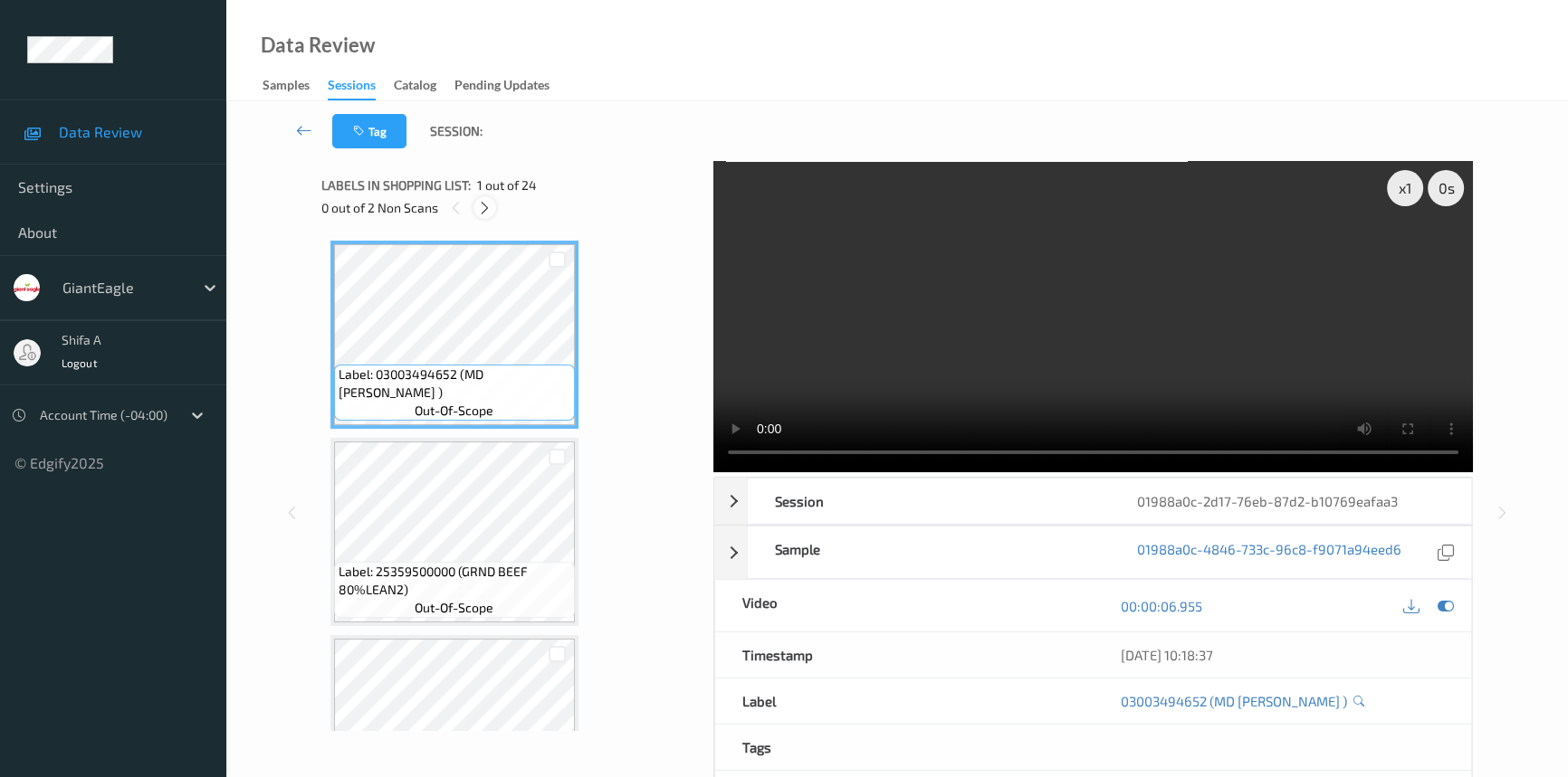
click at [488, 215] on icon at bounding box center [484, 207] width 16 height 17
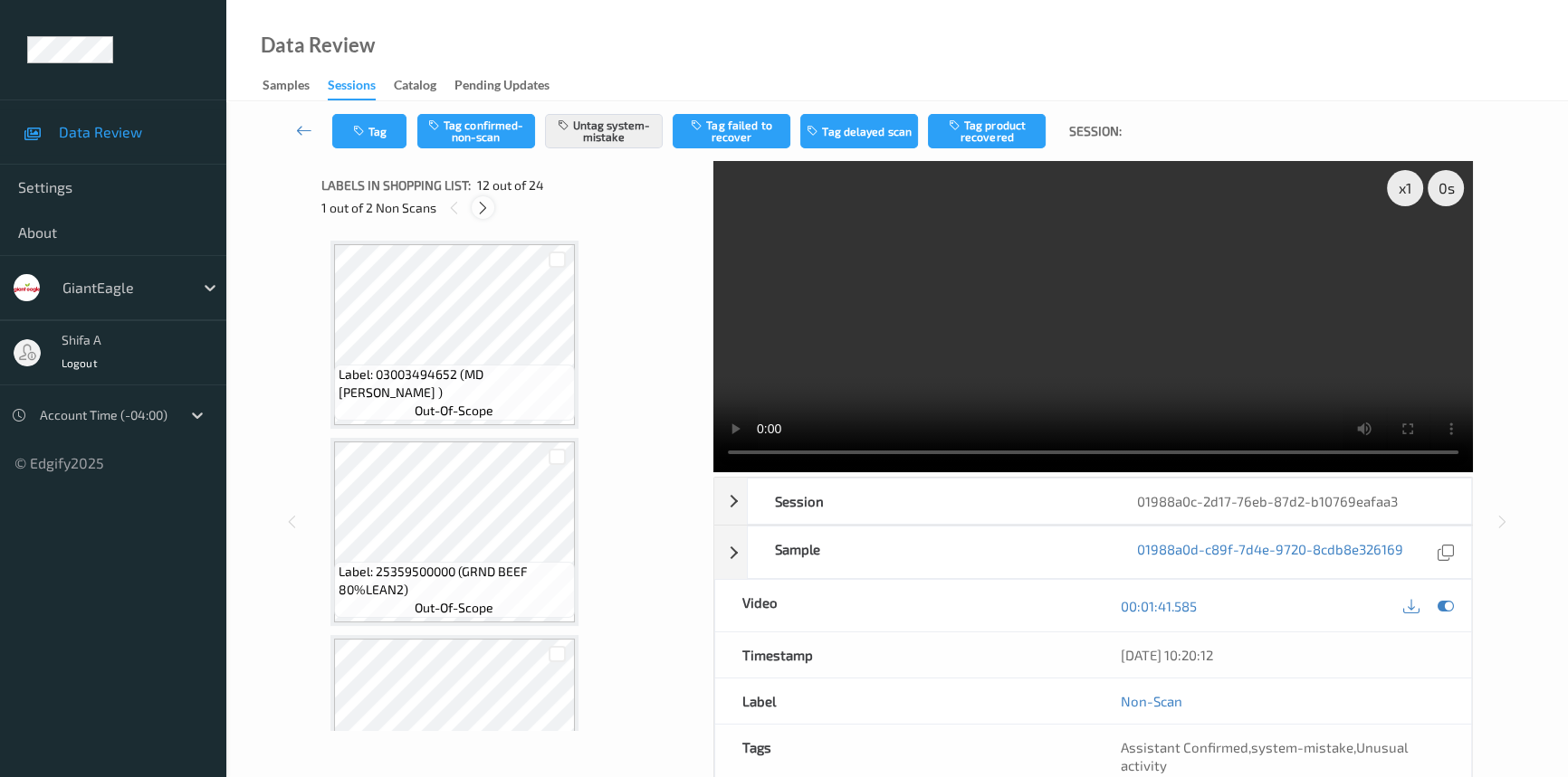
scroll to position [1975, 0]
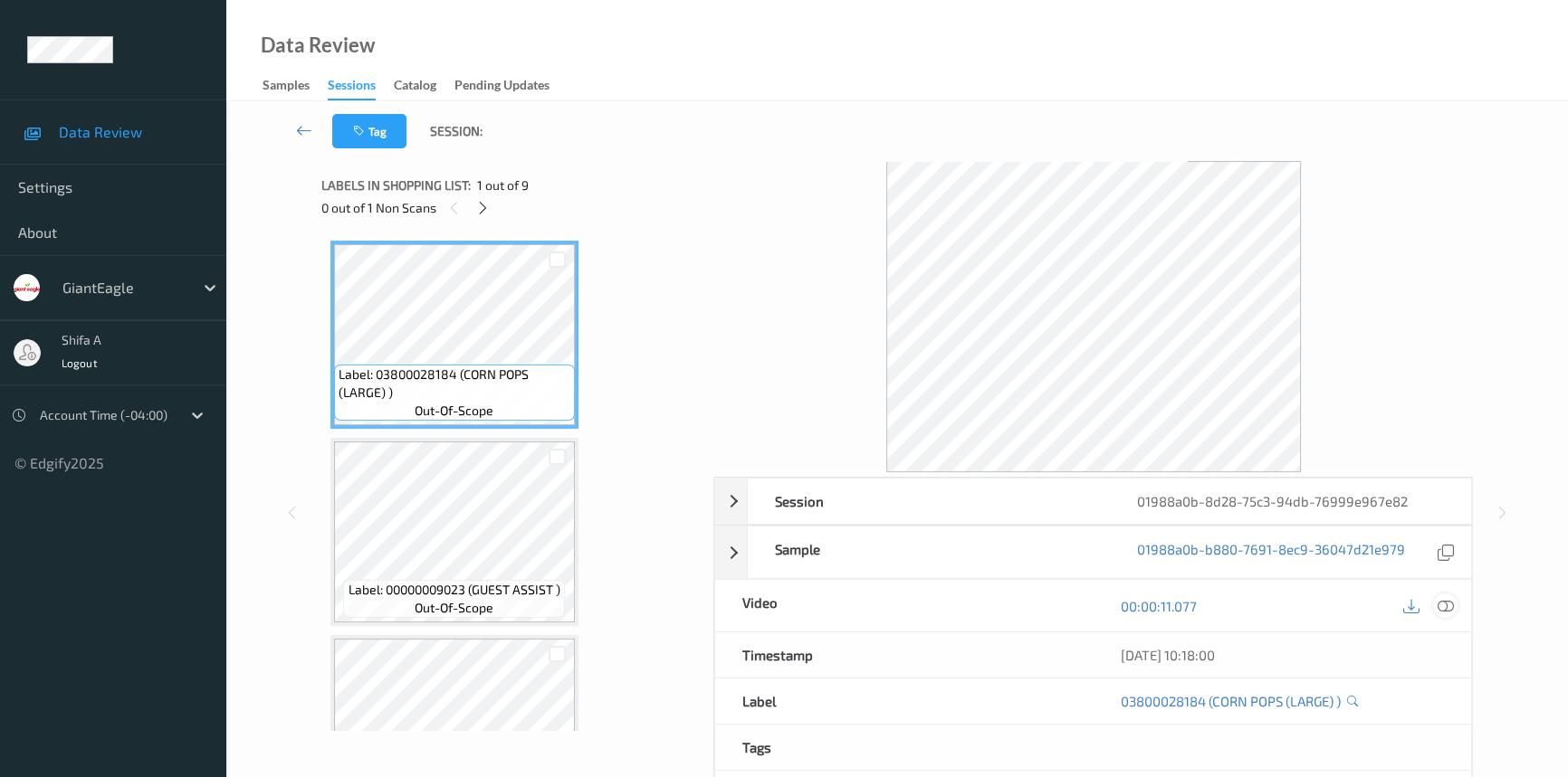
drag, startPoint x: 1450, startPoint y: 607, endPoint x: 1445, endPoint y: 596, distance: 12.1
click at [1449, 607] on icon at bounding box center [1446, 606] width 17 height 17
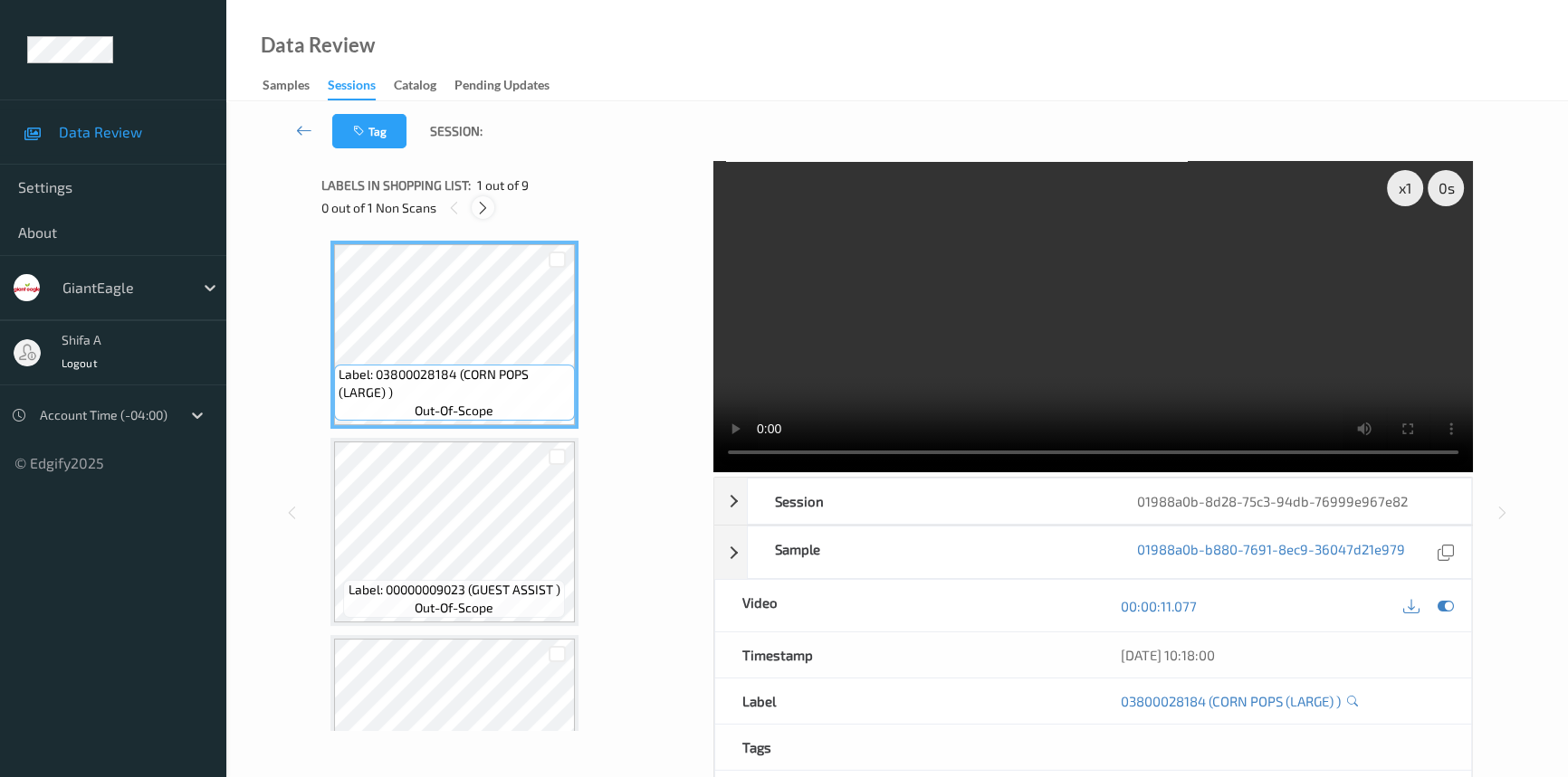
click at [480, 206] on icon at bounding box center [484, 207] width 16 height 17
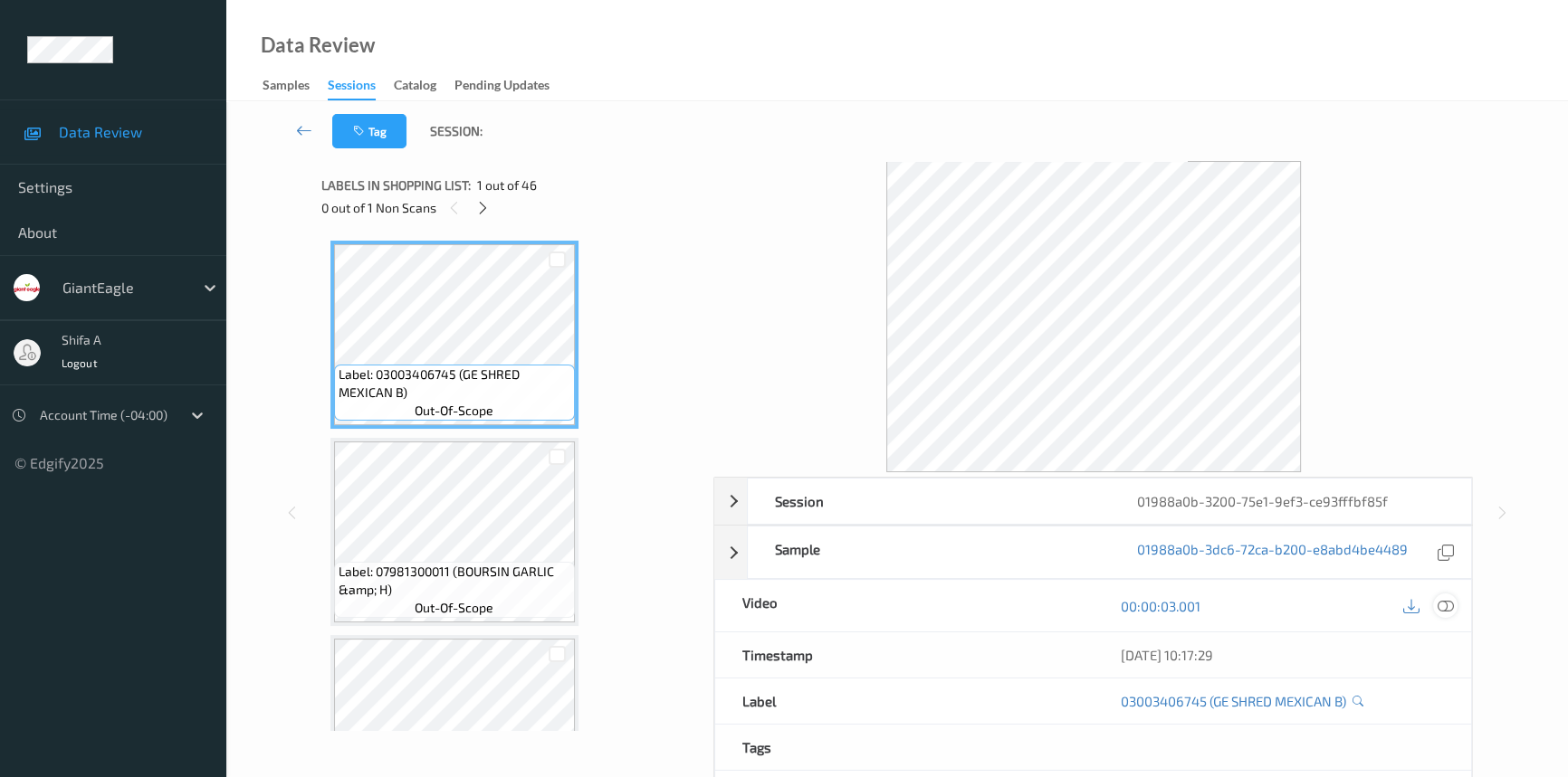
click at [1445, 598] on icon at bounding box center [1446, 606] width 17 height 17
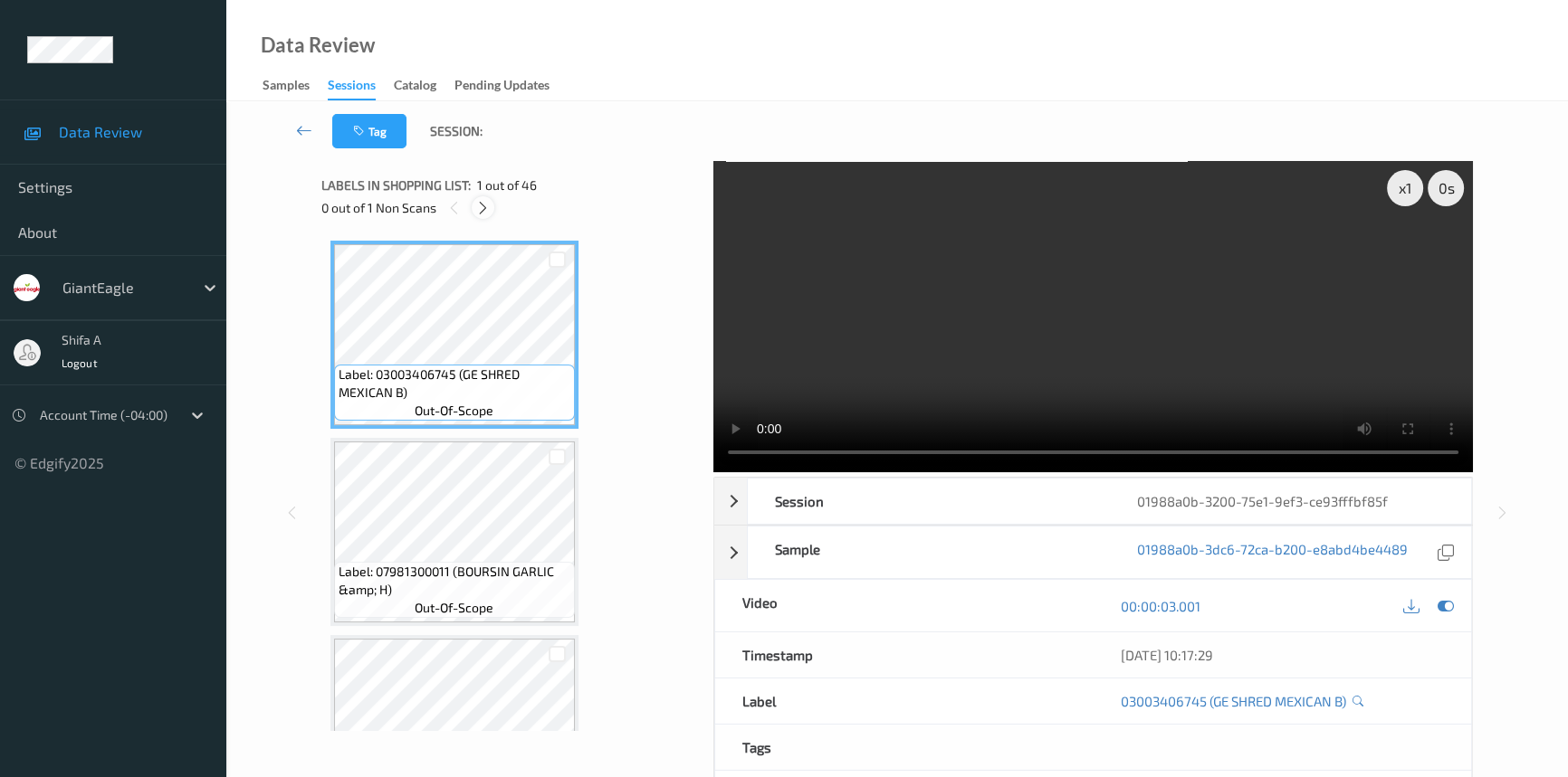
click at [480, 203] on icon at bounding box center [484, 207] width 16 height 17
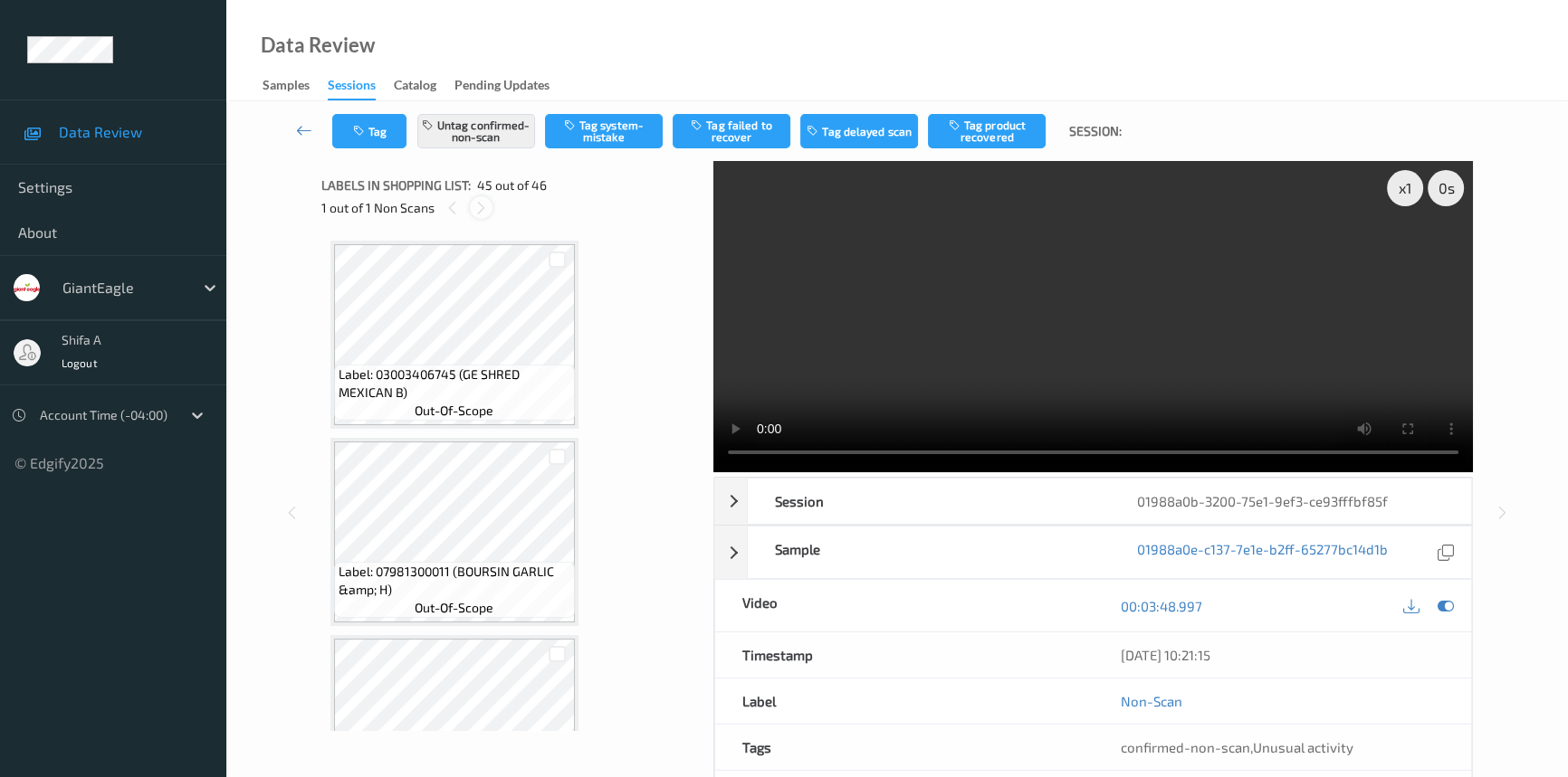
scroll to position [8463, 0]
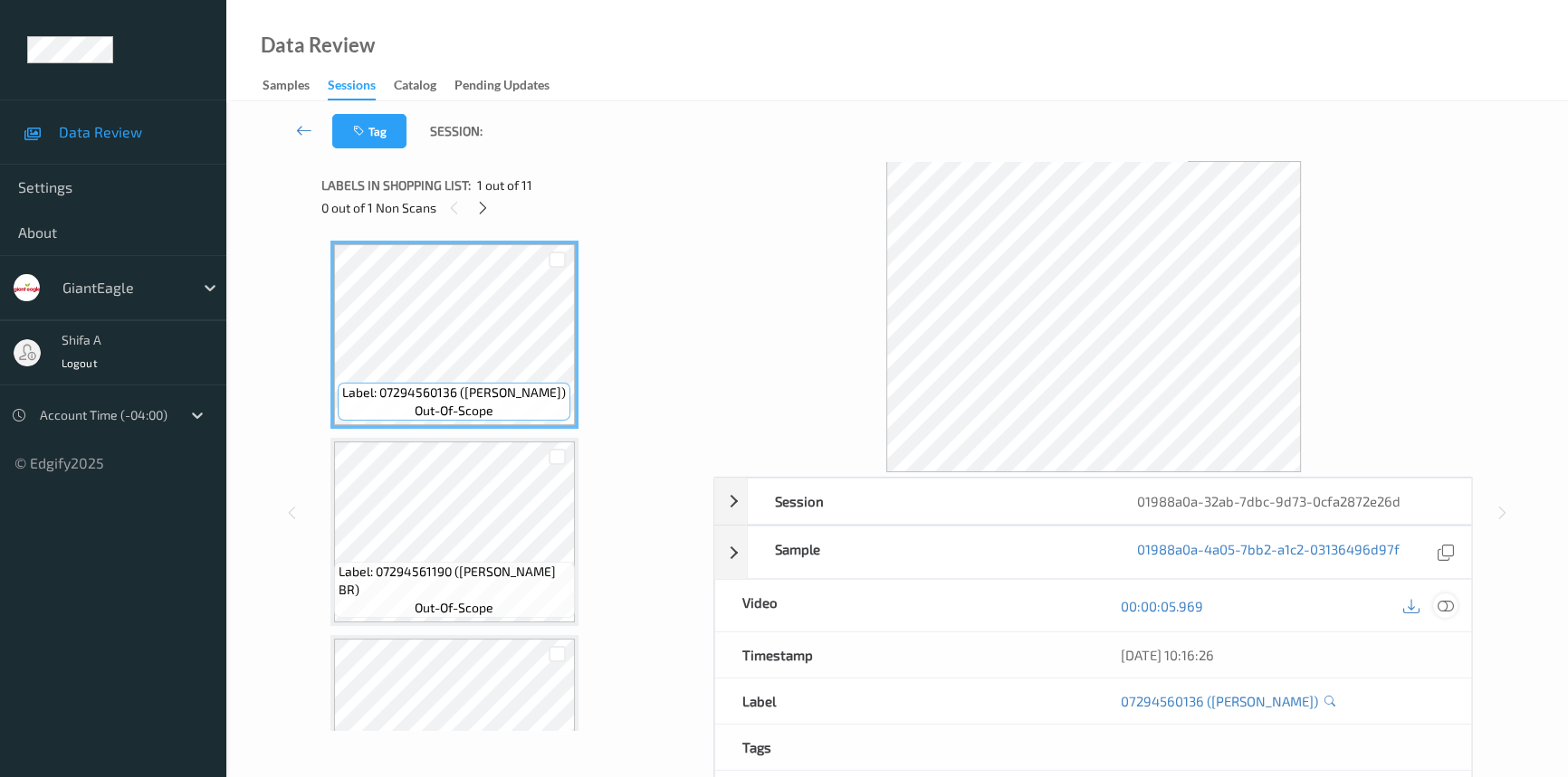
click at [1449, 598] on icon at bounding box center [1446, 606] width 17 height 17
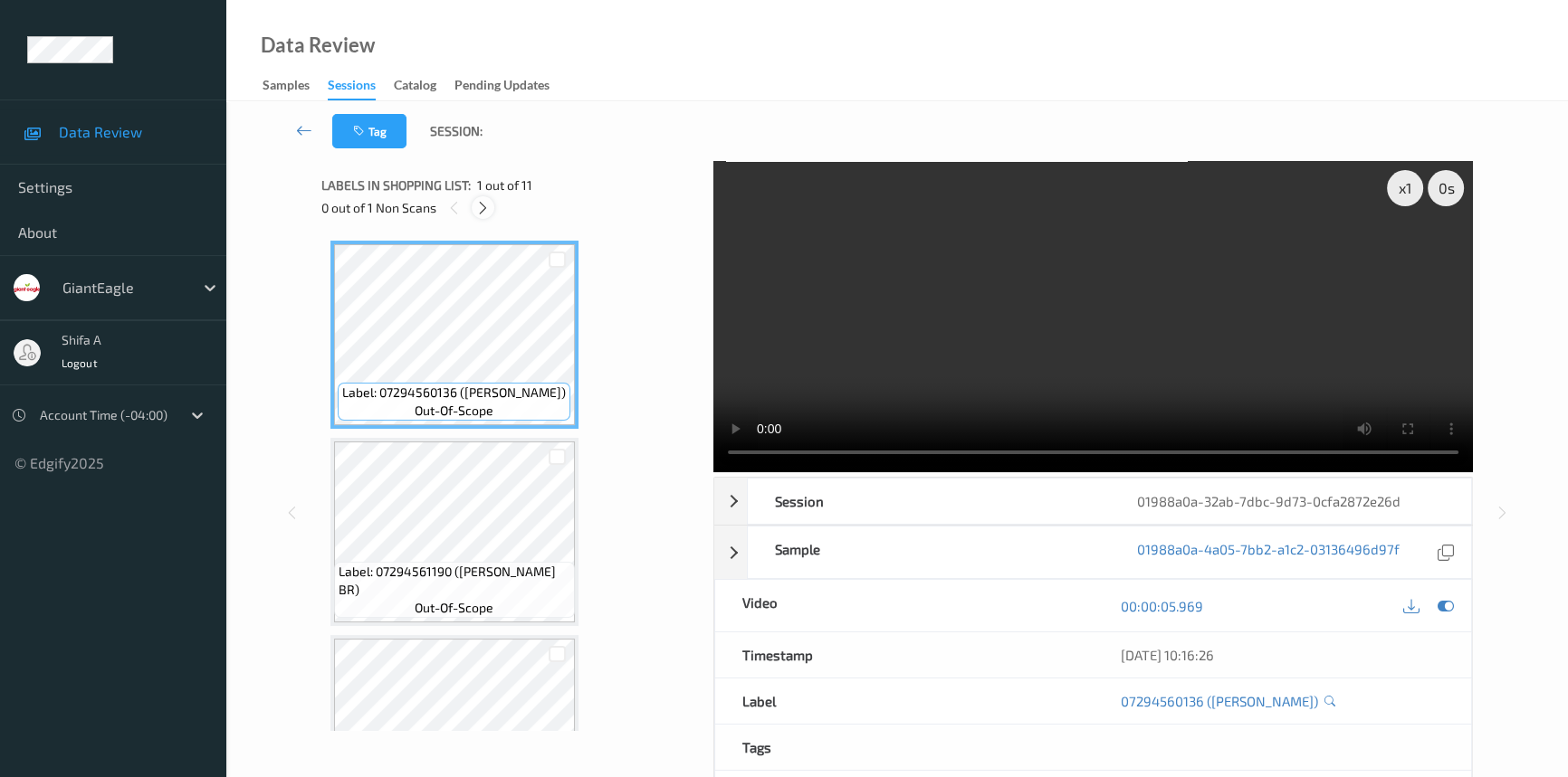
click at [488, 206] on icon at bounding box center [484, 207] width 16 height 17
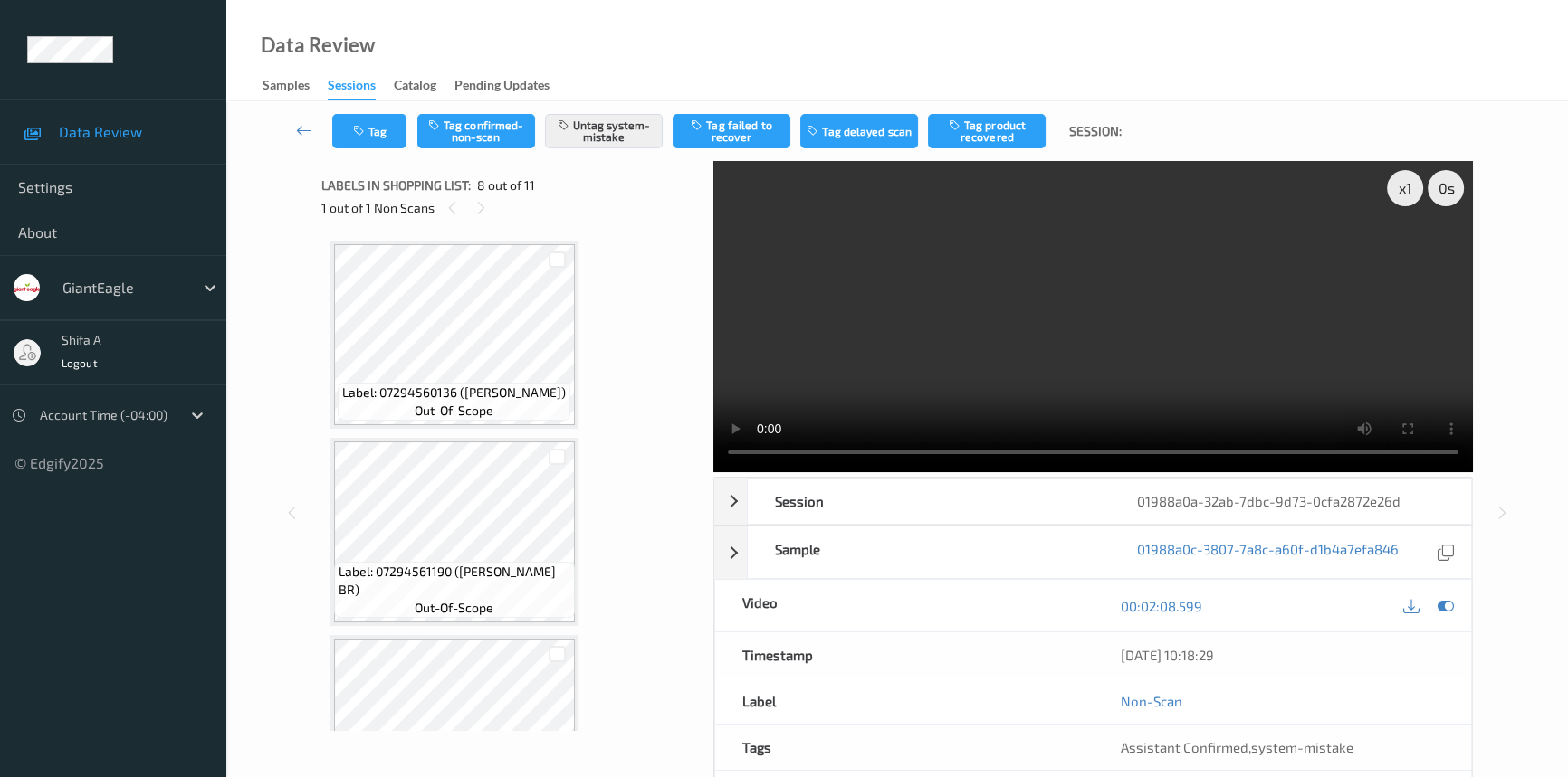
scroll to position [1188, 0]
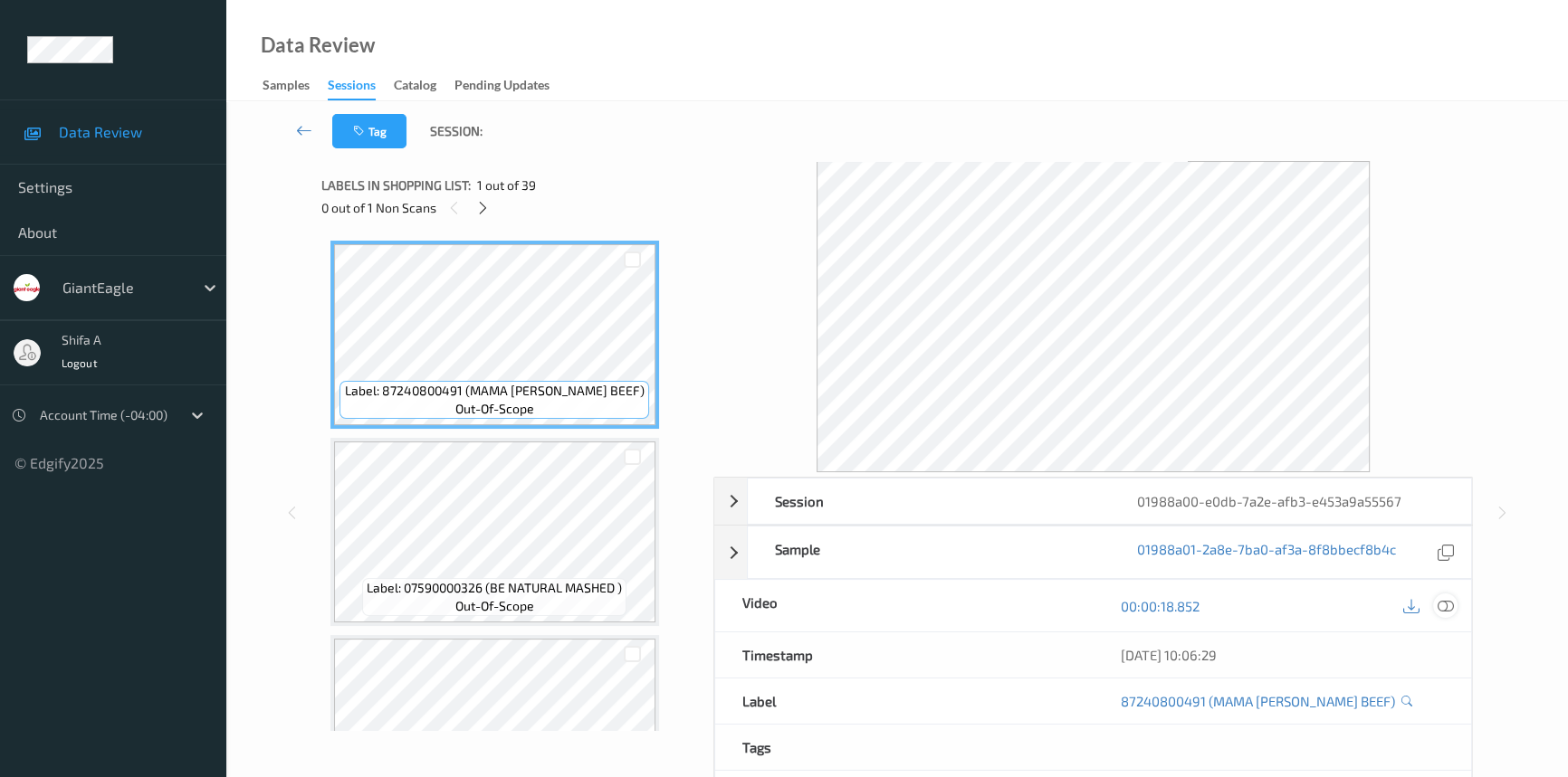
click at [1449, 602] on icon at bounding box center [1446, 606] width 17 height 17
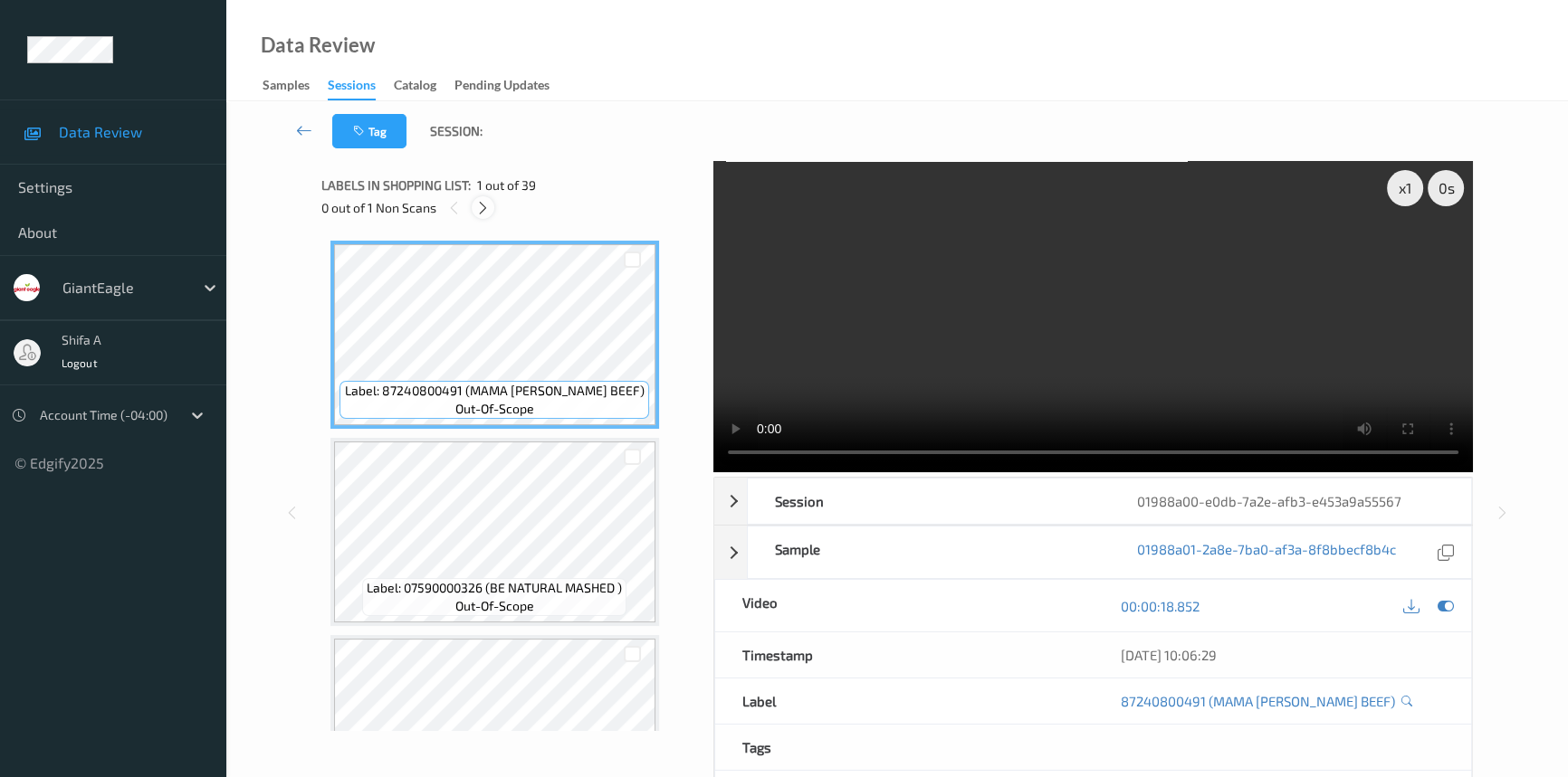
click at [487, 203] on icon at bounding box center [484, 207] width 16 height 17
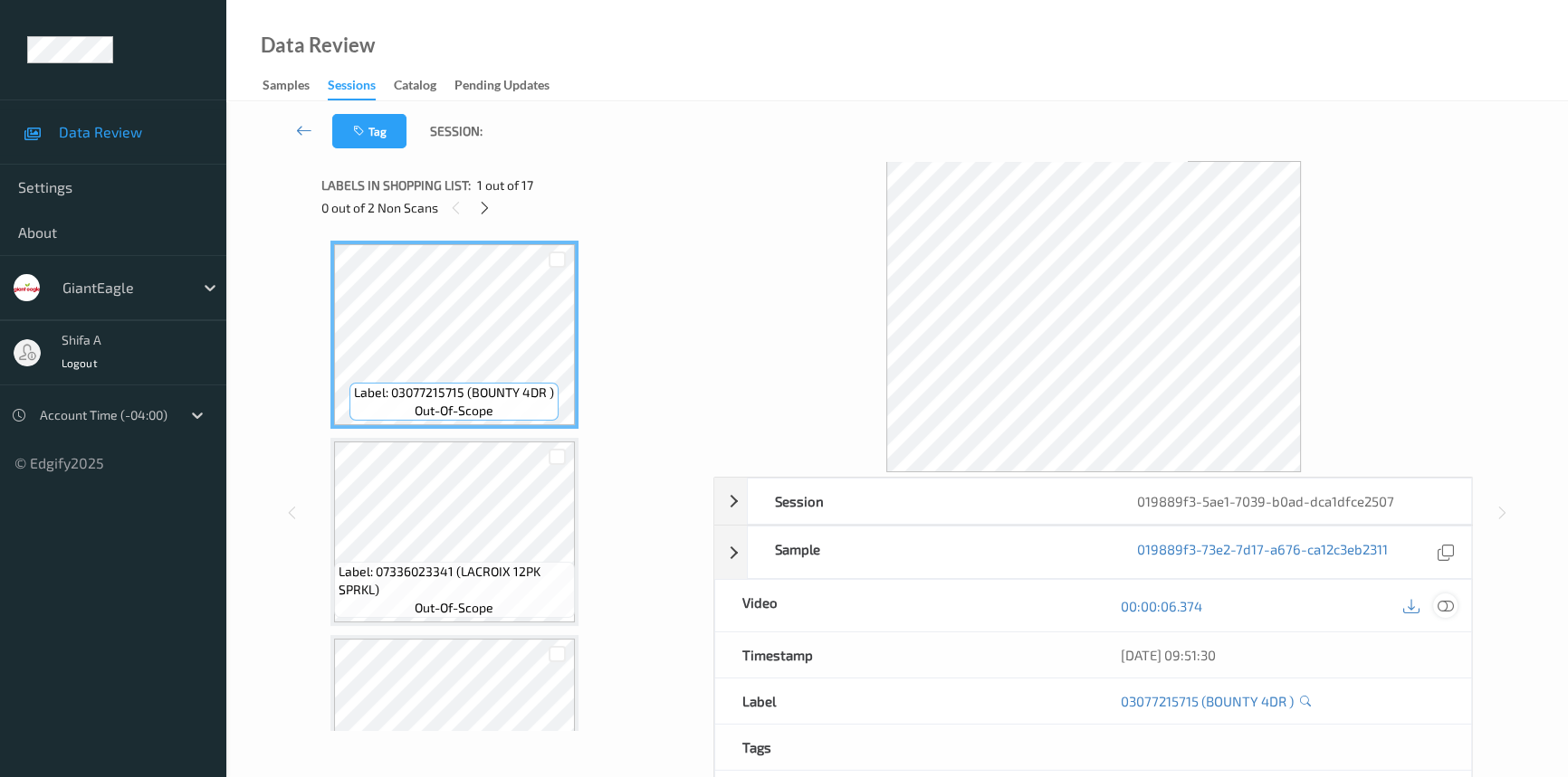
click at [1436, 608] on div at bounding box center [1445, 606] width 24 height 24
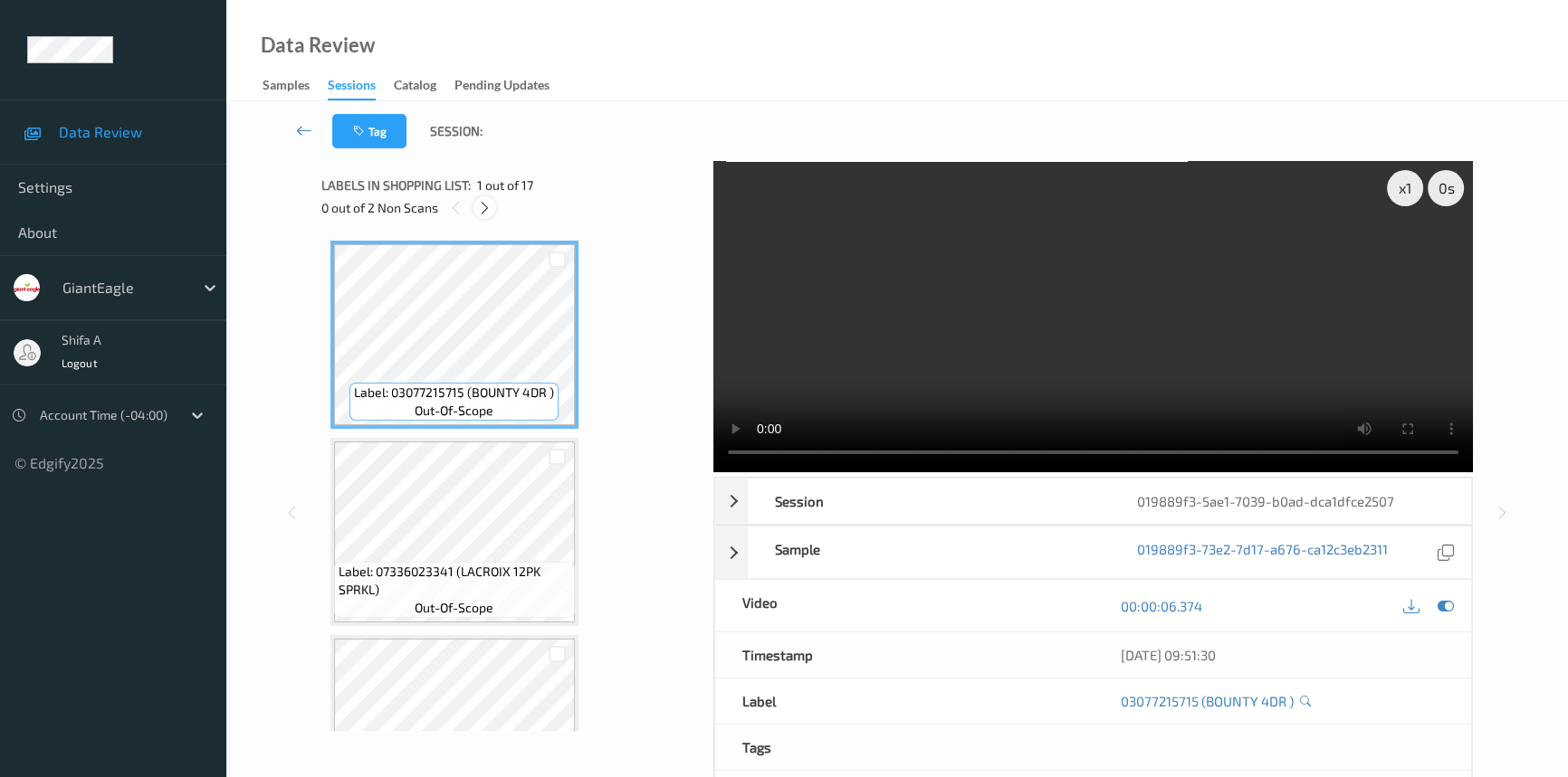
click at [481, 204] on icon at bounding box center [484, 207] width 16 height 17
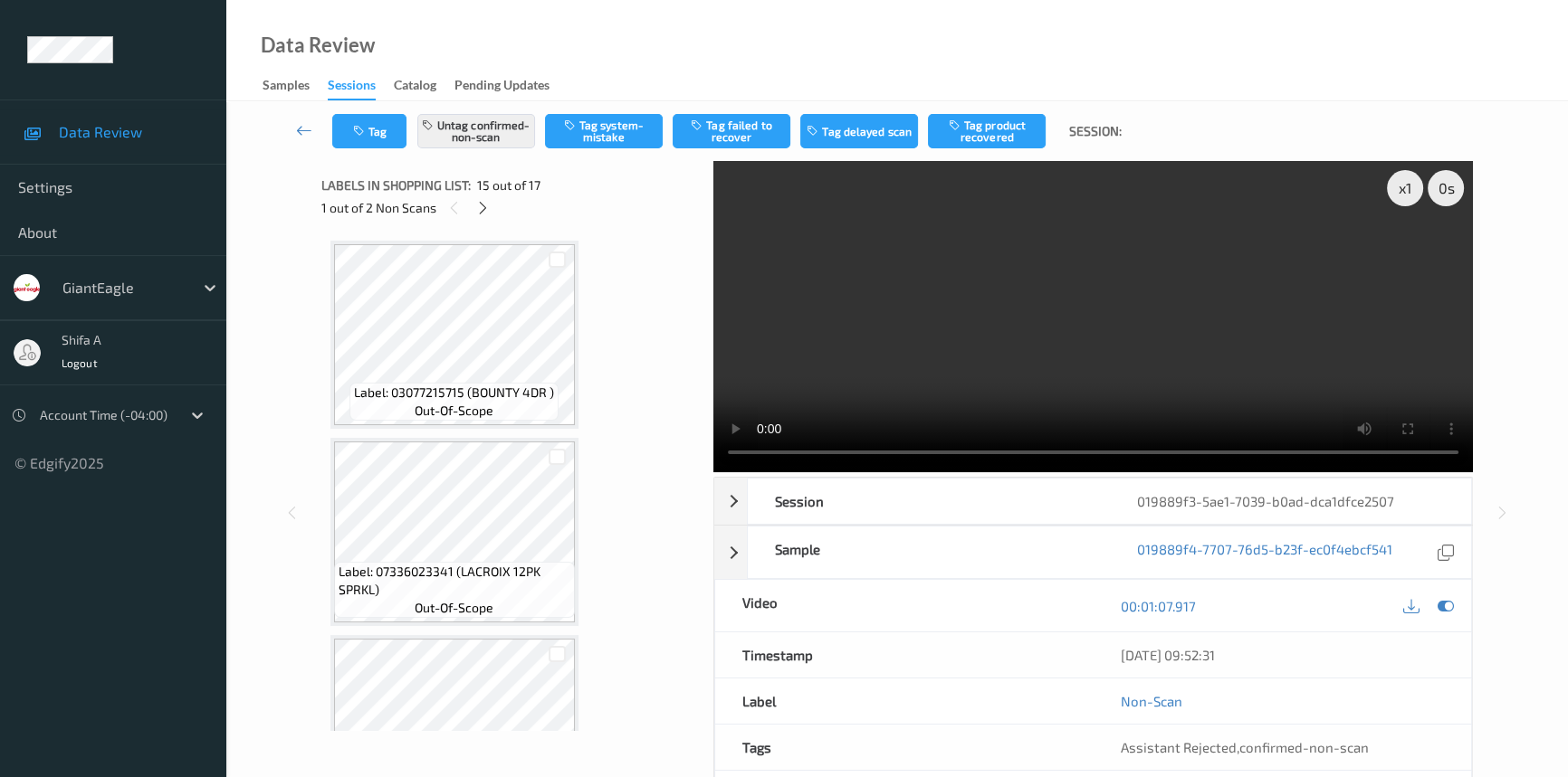
scroll to position [2564, 0]
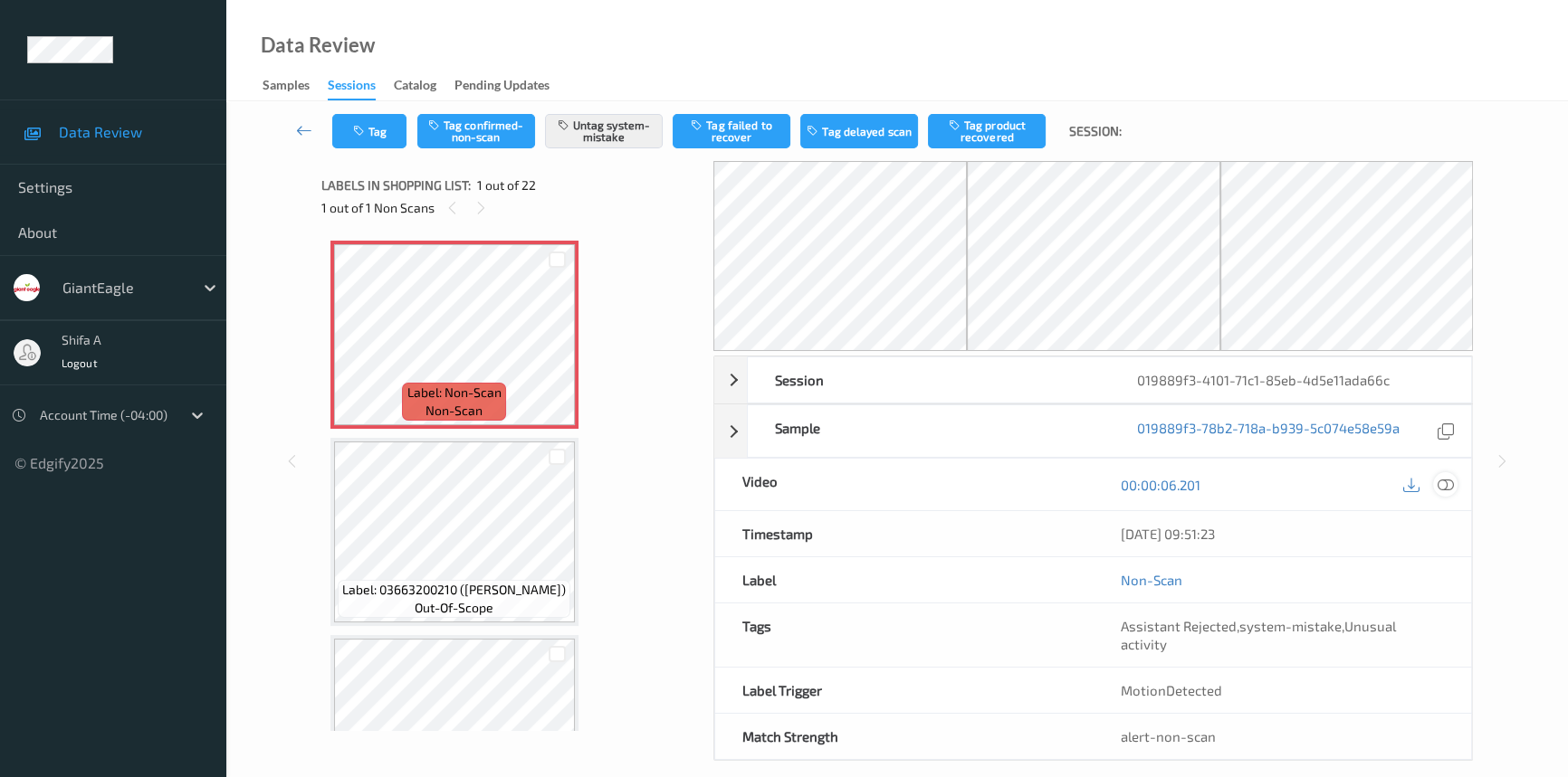
click at [1449, 480] on icon at bounding box center [1446, 484] width 17 height 17
